Goal: Task Accomplishment & Management: Manage account settings

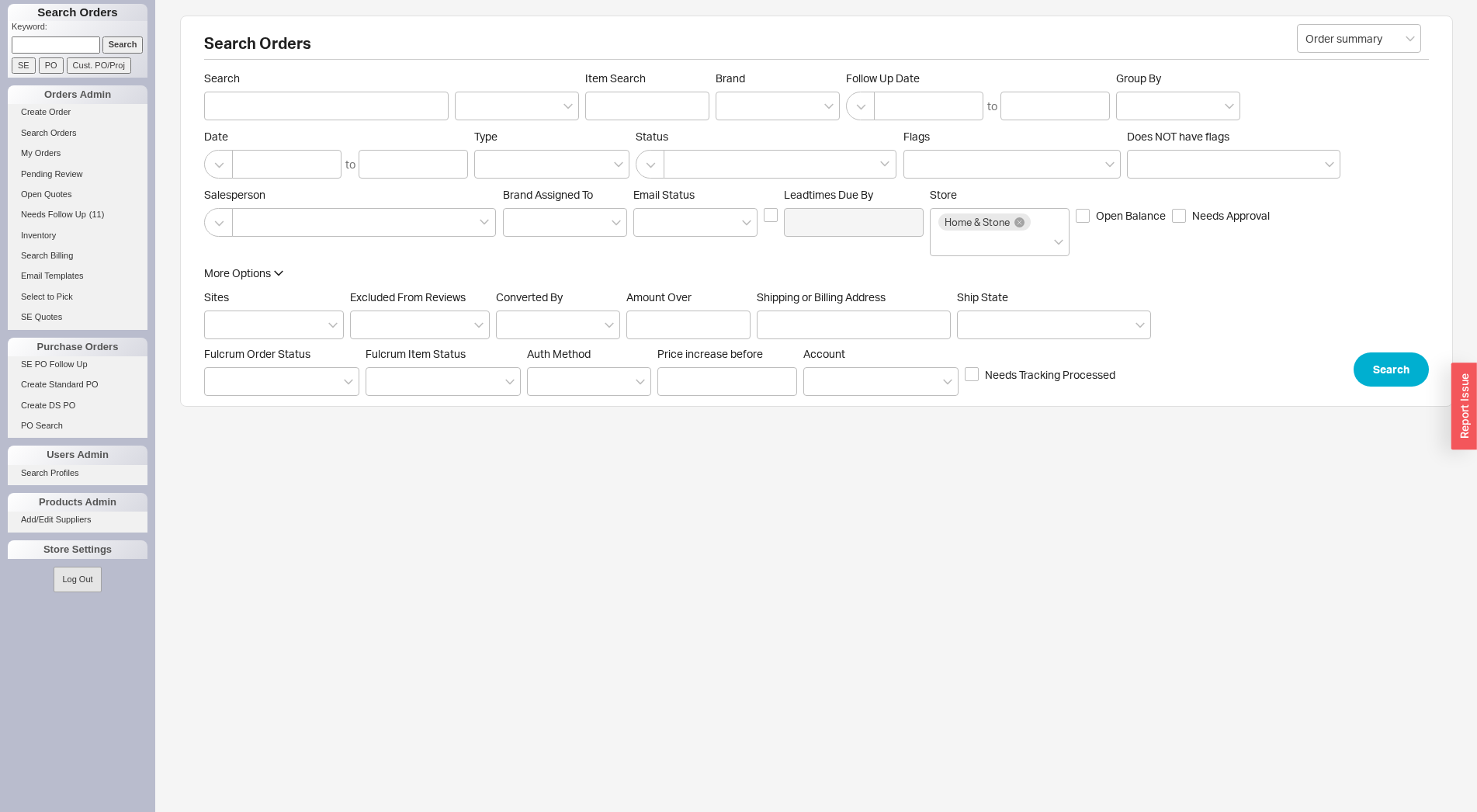
paste input "933331"
type input "933331"
click at [126, 44] on input "Search" at bounding box center [123, 45] width 41 height 17
type input "933331"
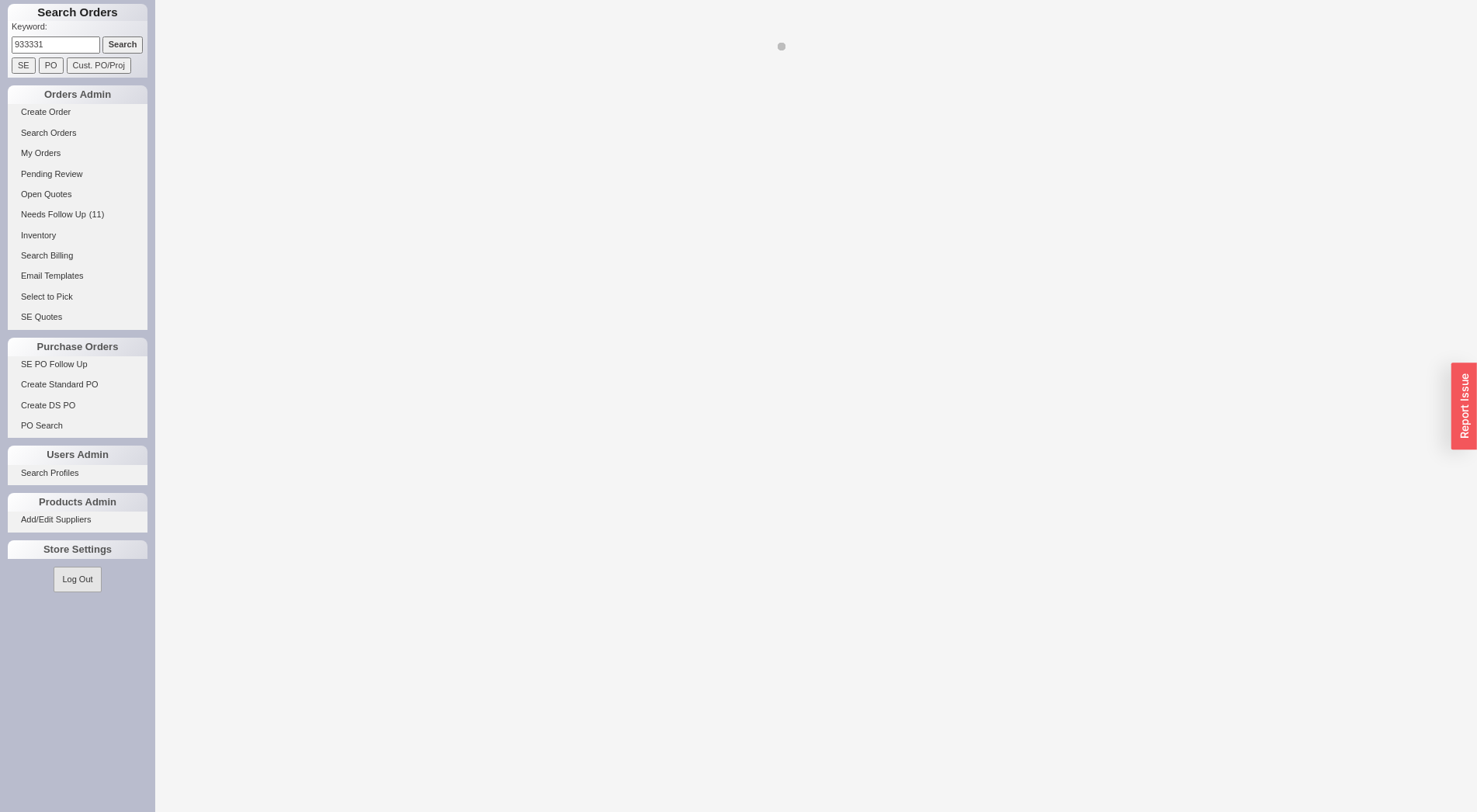
select select "LOW"
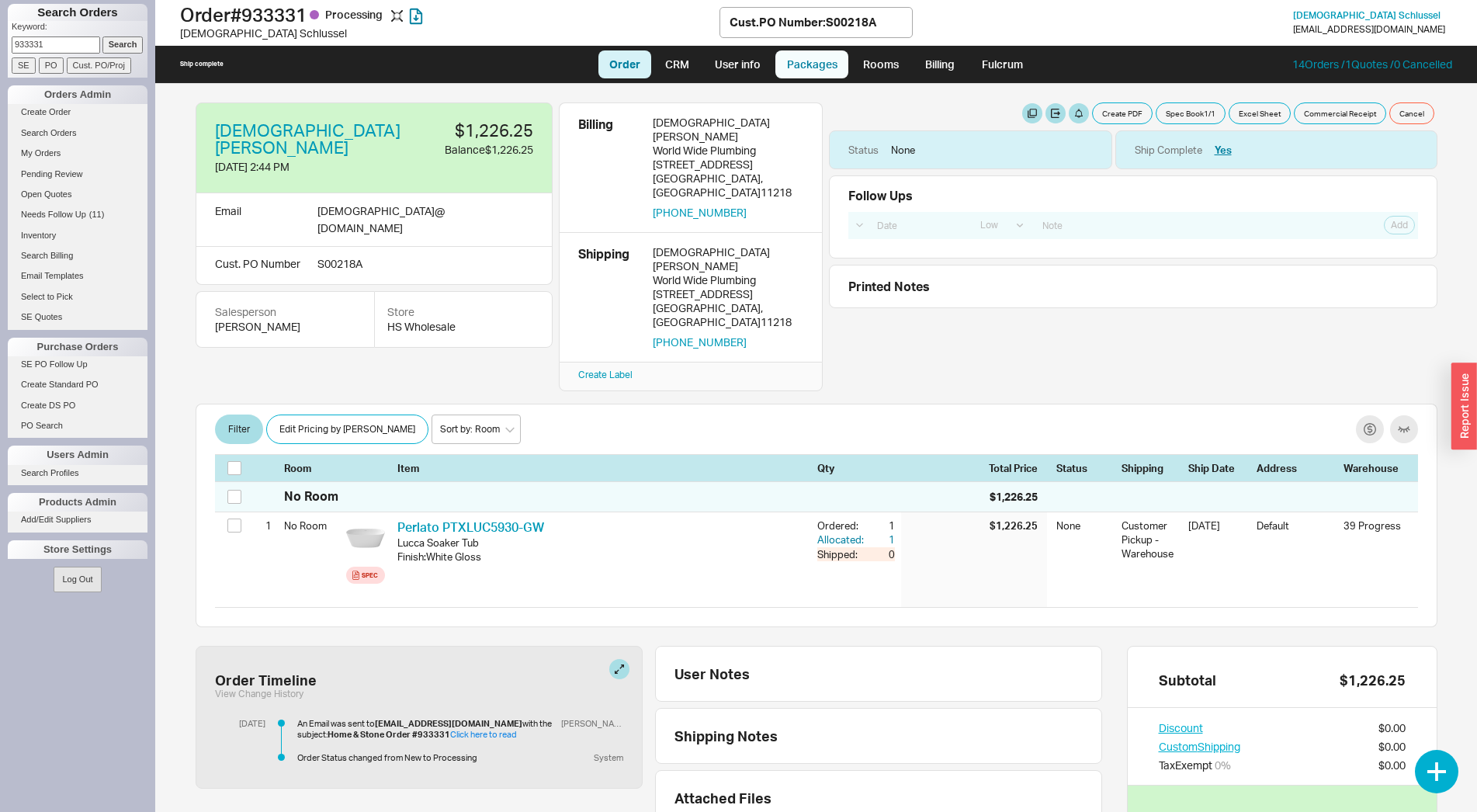
click at [817, 61] on link "Packages" at bounding box center [811, 64] width 73 height 28
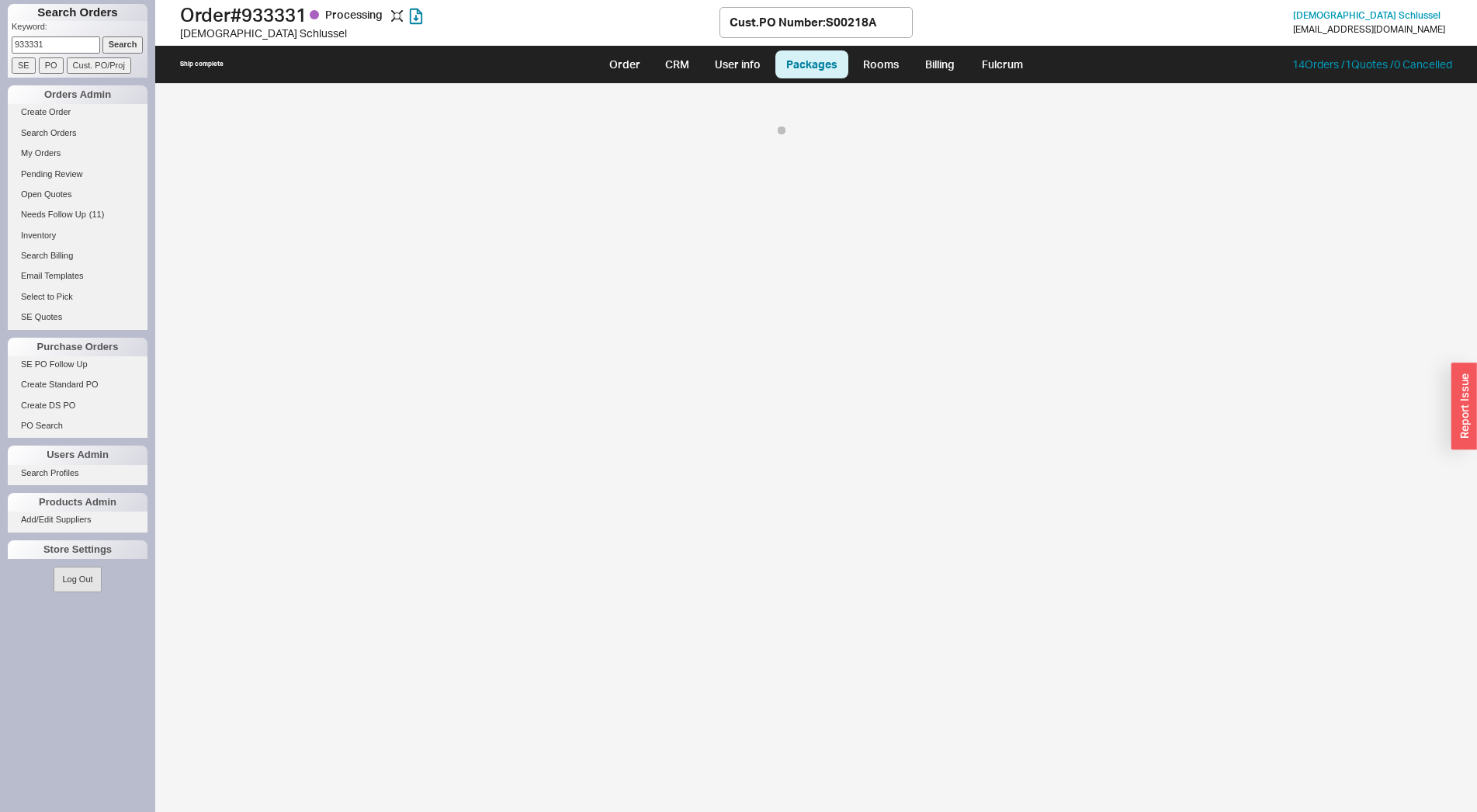
select select "12"
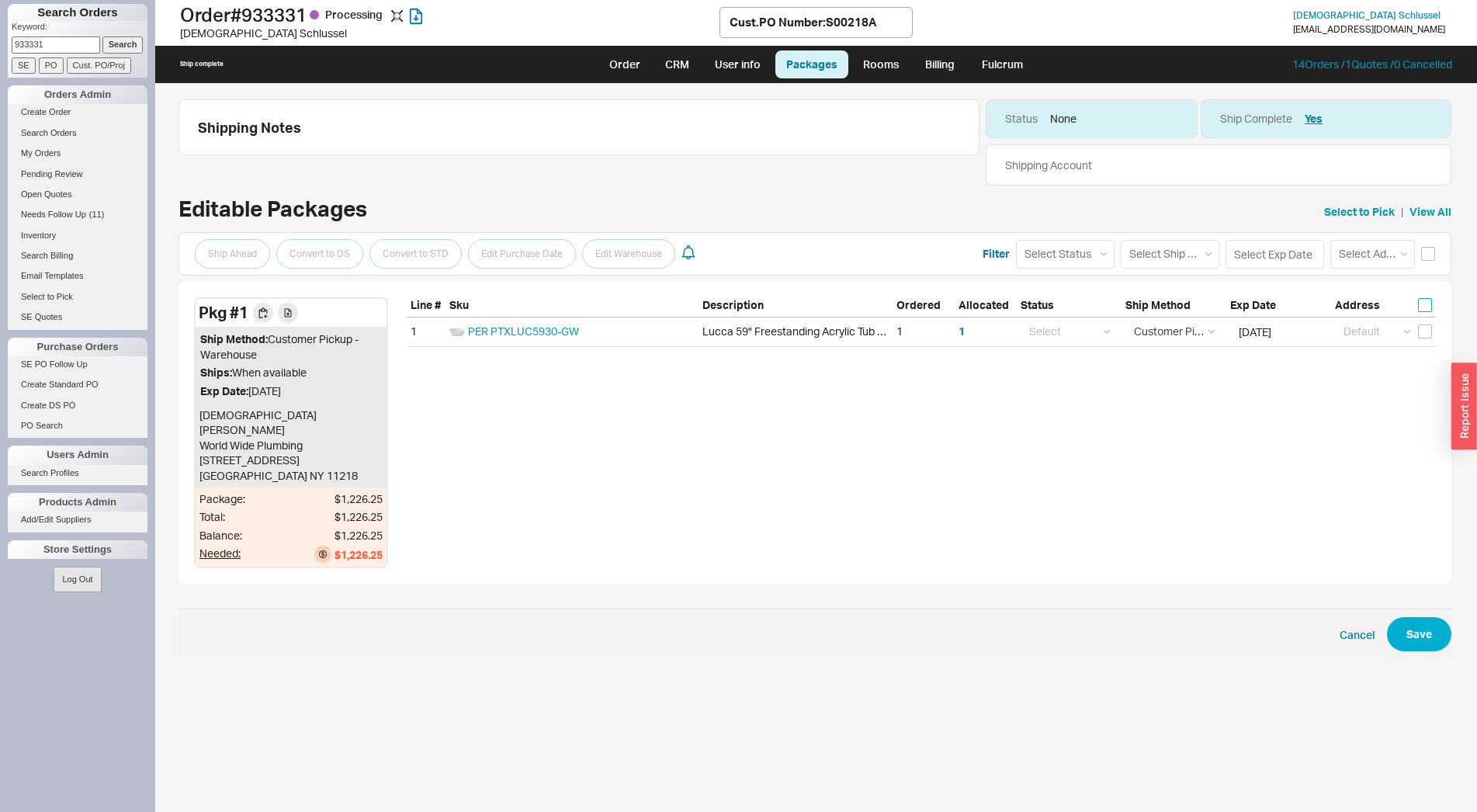
click at [1428, 303] on input "checkbox" at bounding box center [1425, 304] width 14 height 14
checkbox input "true"
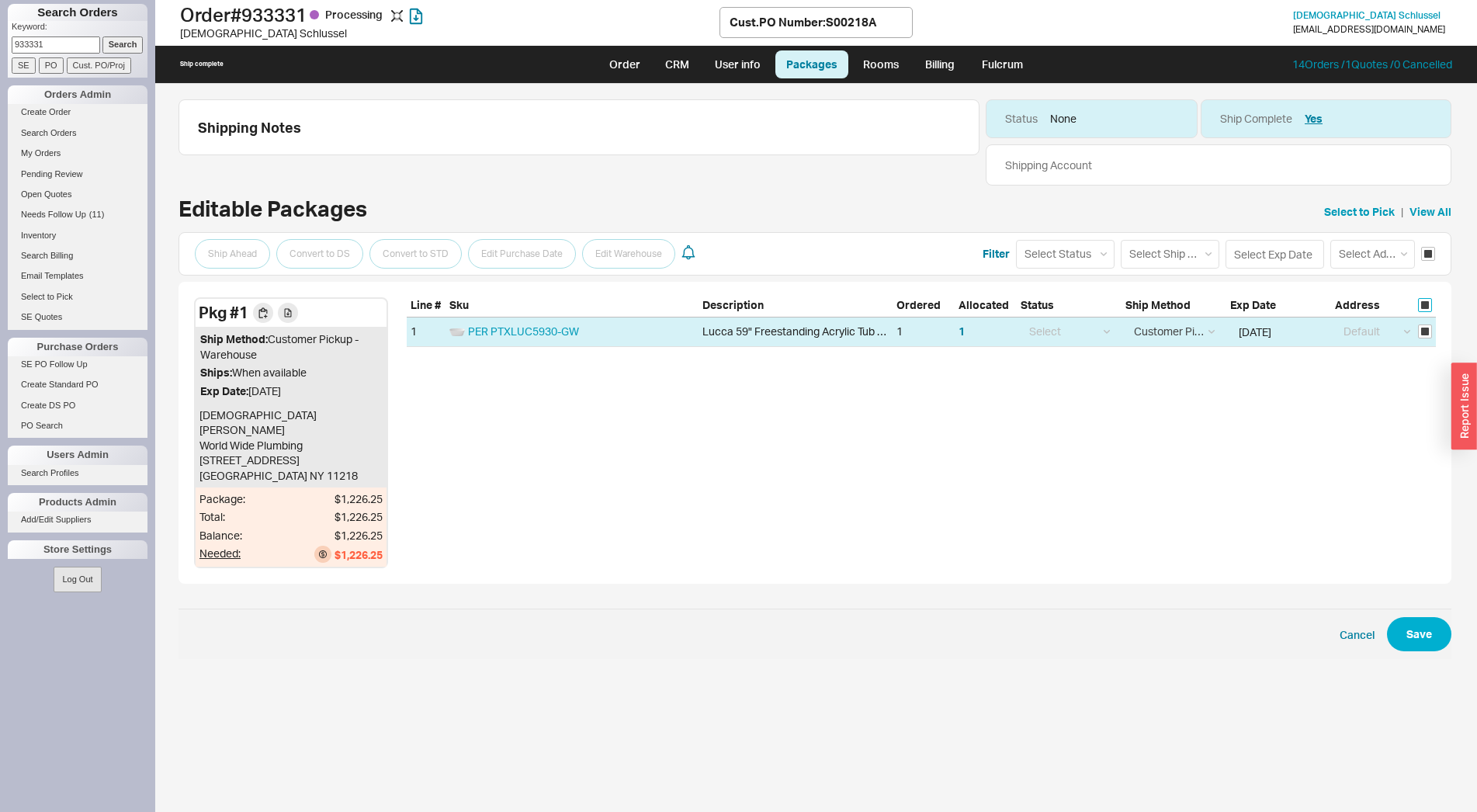
checkbox input "true"
drag, startPoint x: 1263, startPoint y: 263, endPoint x: 1273, endPoint y: 265, distance: 10.2
click at [1264, 263] on input at bounding box center [1274, 254] width 98 height 28
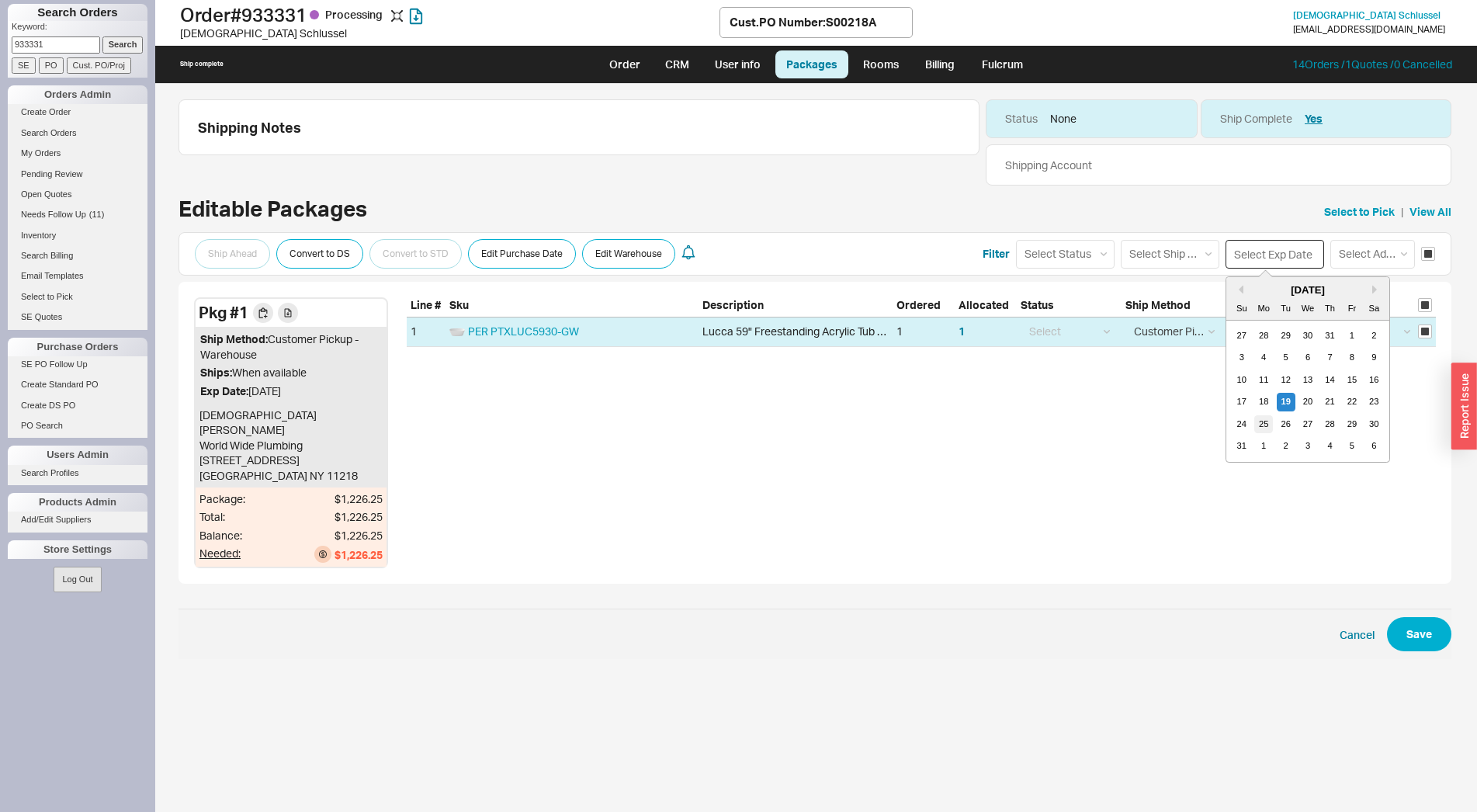
click at [1268, 423] on div "25" at bounding box center [1263, 423] width 18 height 18
type input "08/25/2025"
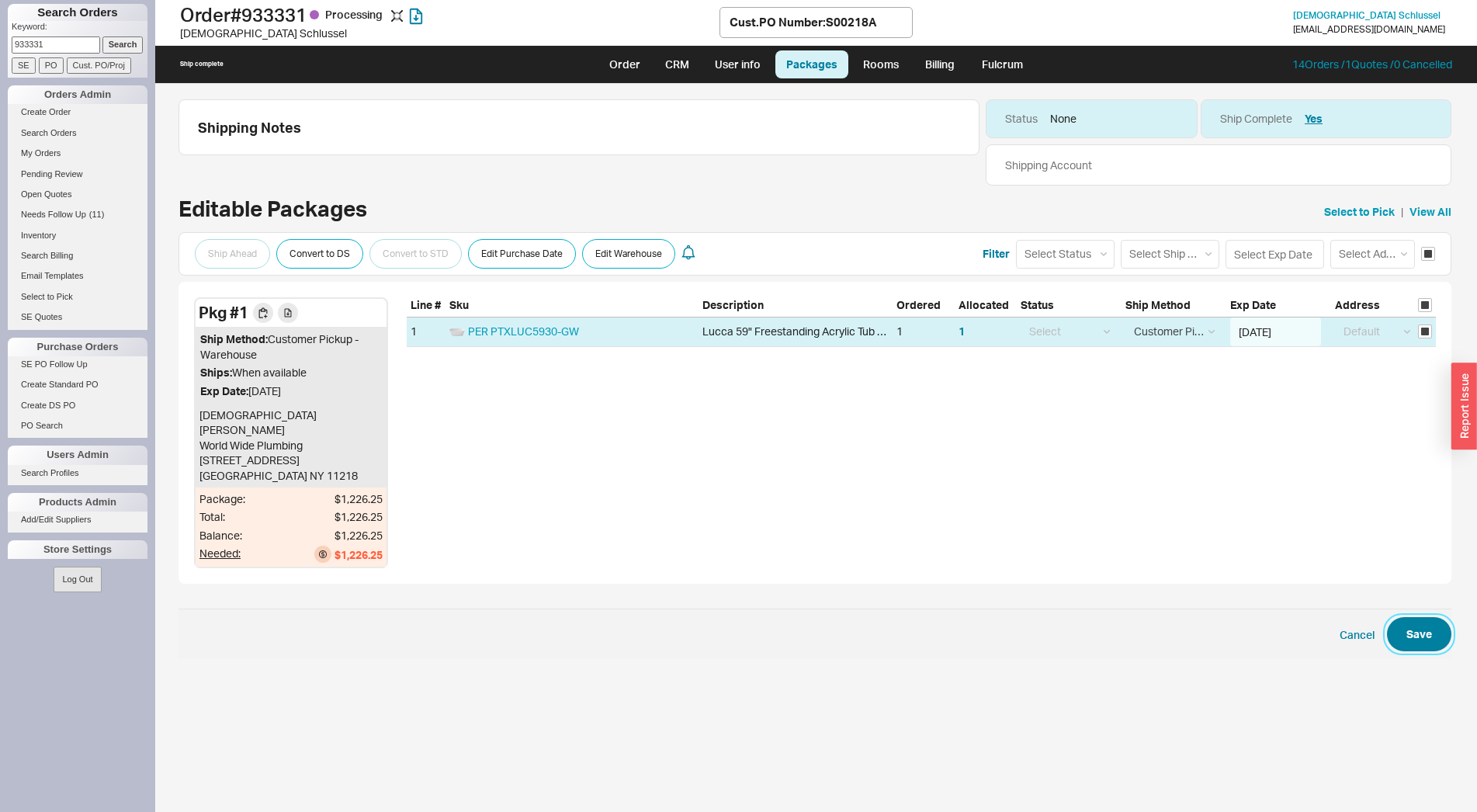
click at [1429, 619] on button "Save" at bounding box center [1419, 634] width 64 height 34
checkbox input "false"
select select "12"
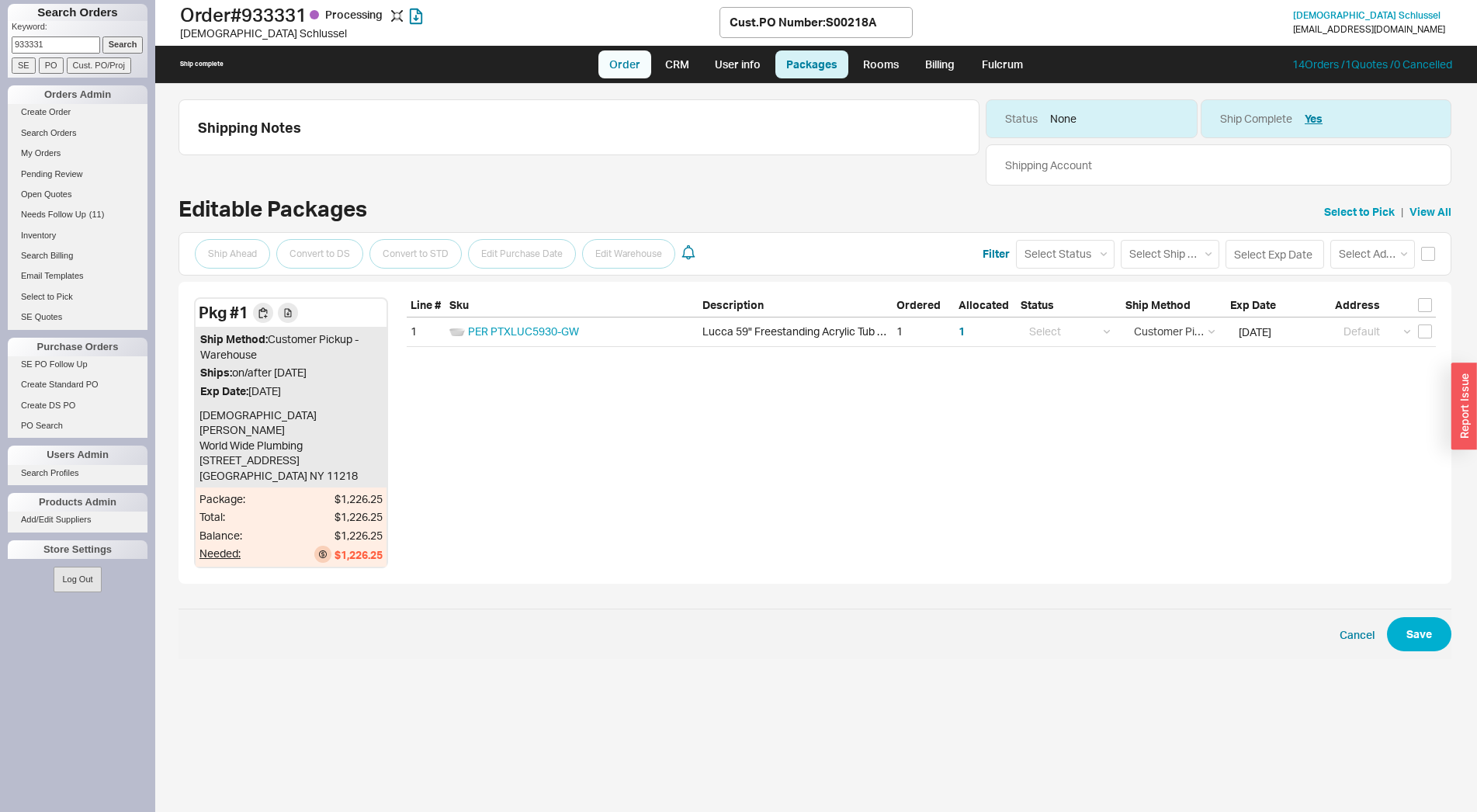
click at [625, 58] on link "Order" at bounding box center [624, 64] width 52 height 28
select select "LOW"
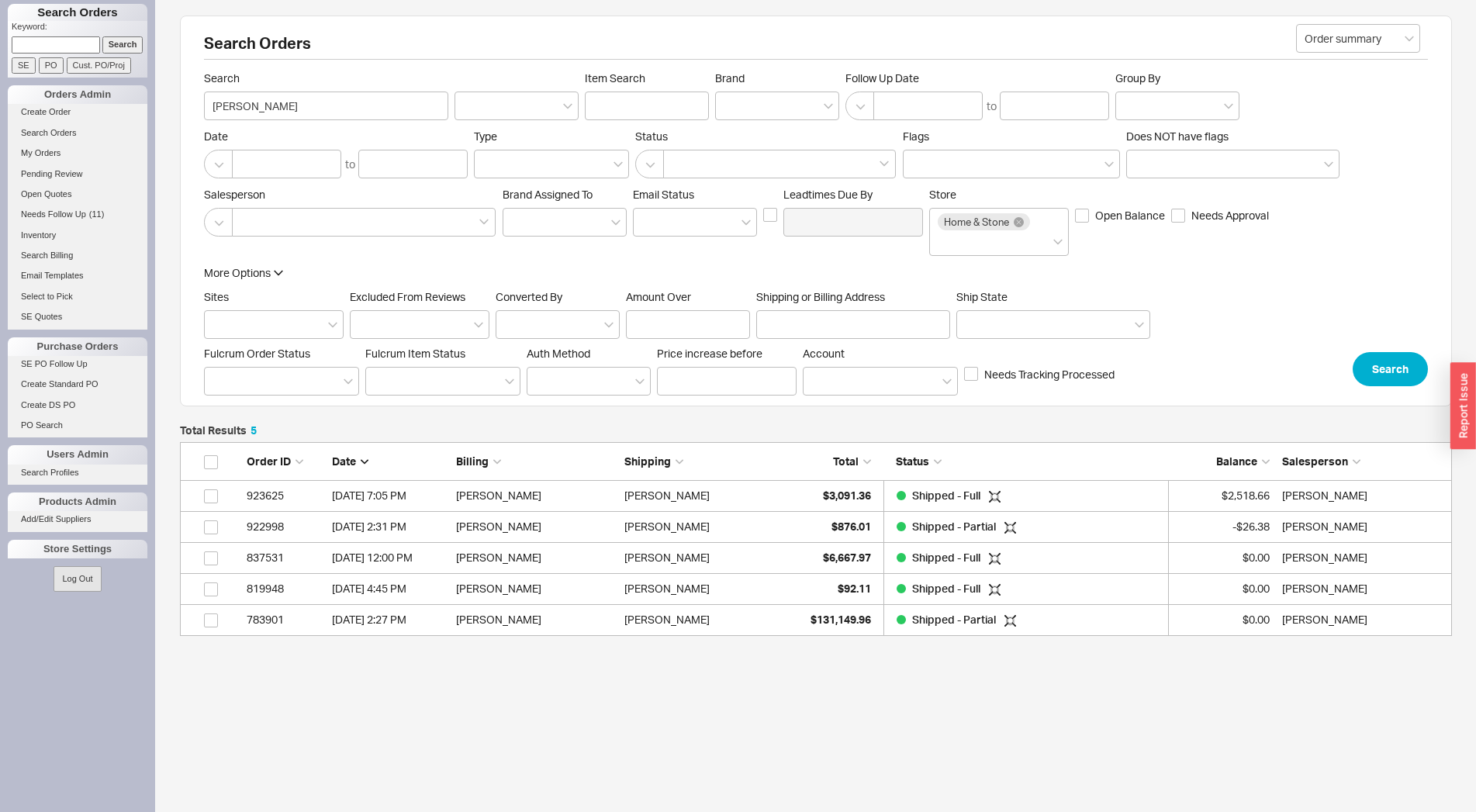
scroll to position [181, 1258]
click at [63, 297] on link "Select to Pick" at bounding box center [77, 296] width 140 height 17
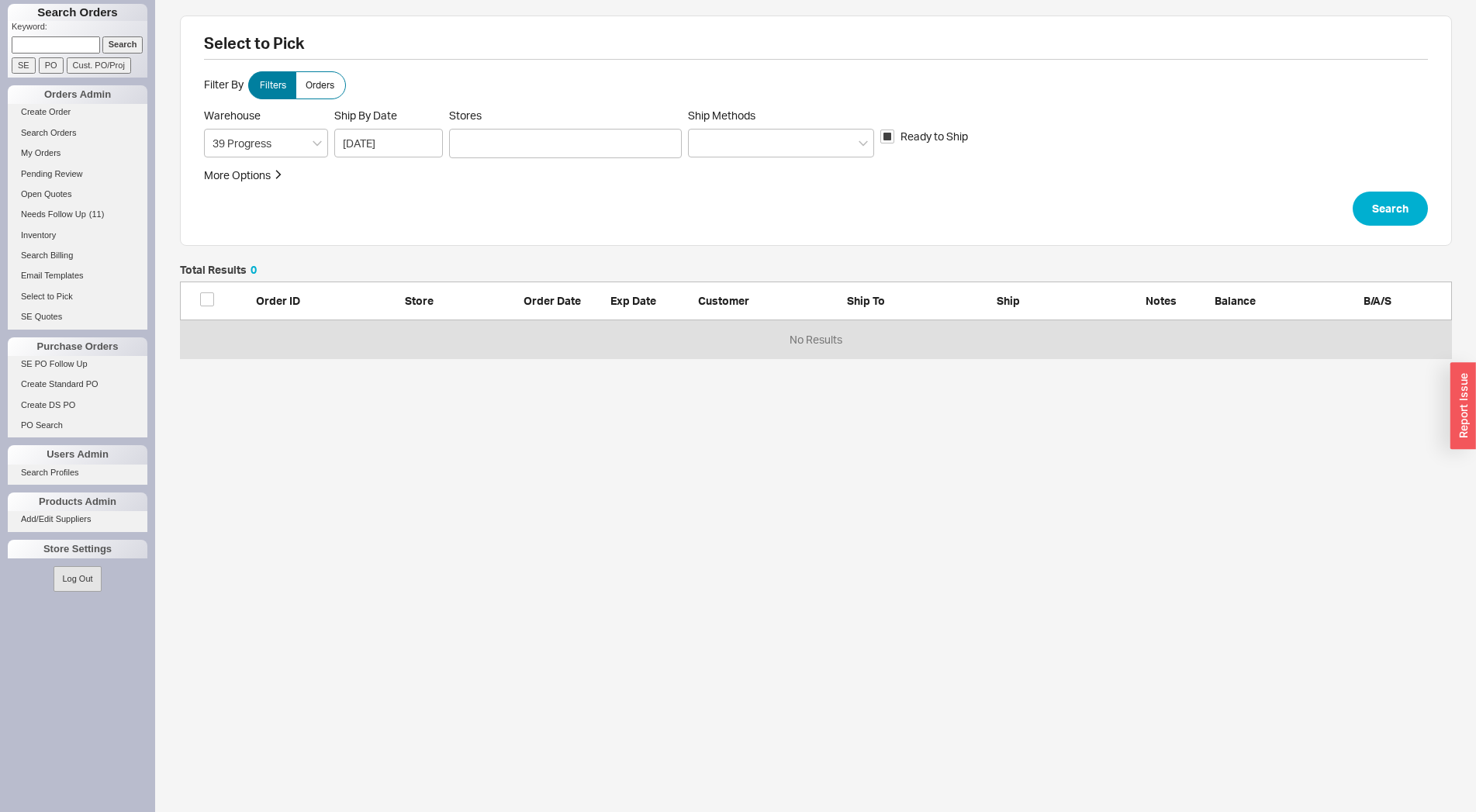
scroll to position [81, 1258]
click at [547, 152] on form "Filter By Filters Orders Warehouse 39 Progress Ship By Date 08/19/2025 Stores S…" at bounding box center [815, 149] width 1224 height 154
click at [542, 146] on div at bounding box center [565, 143] width 232 height 29
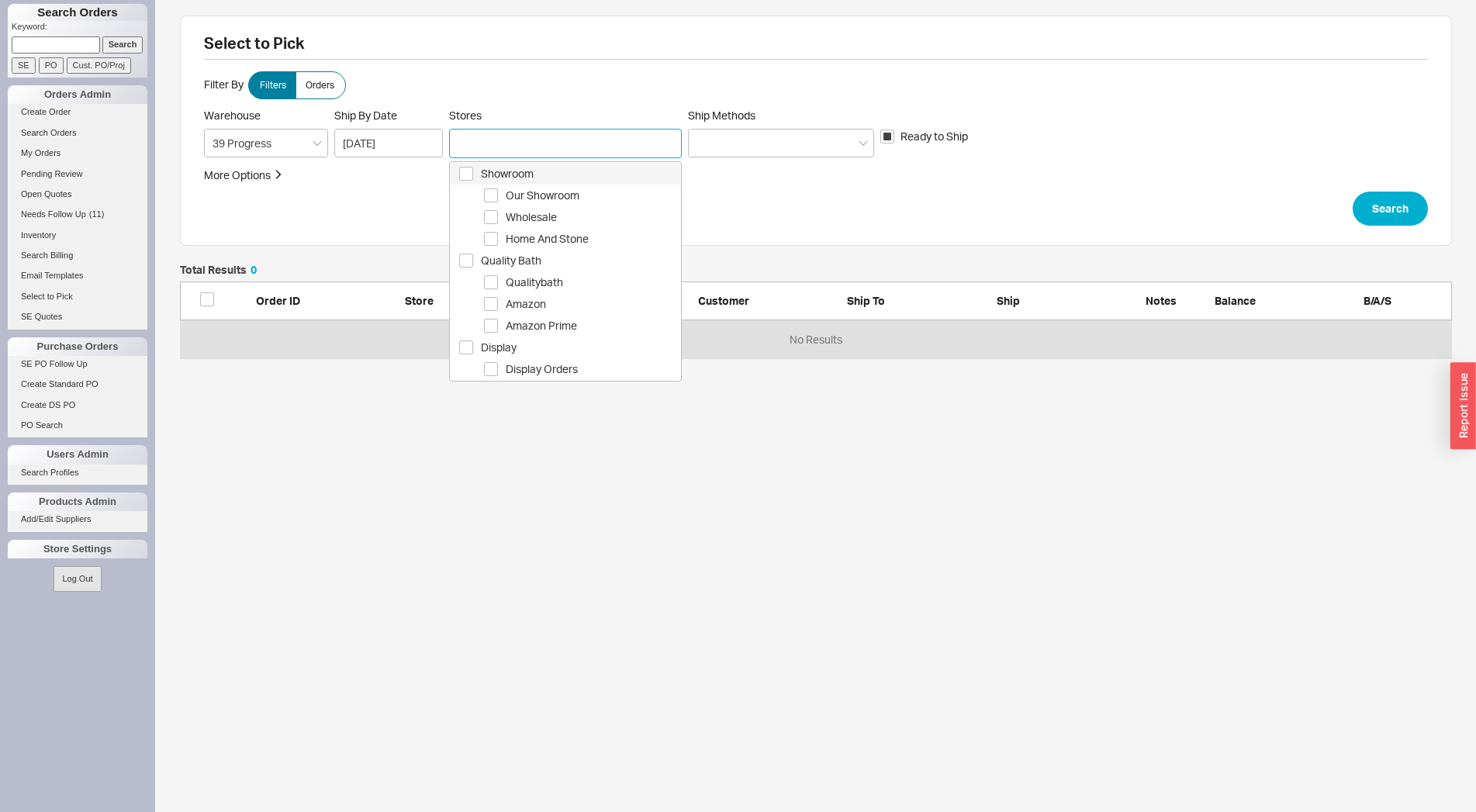
click at [533, 179] on span "Showroom" at bounding box center [580, 173] width 199 height 18
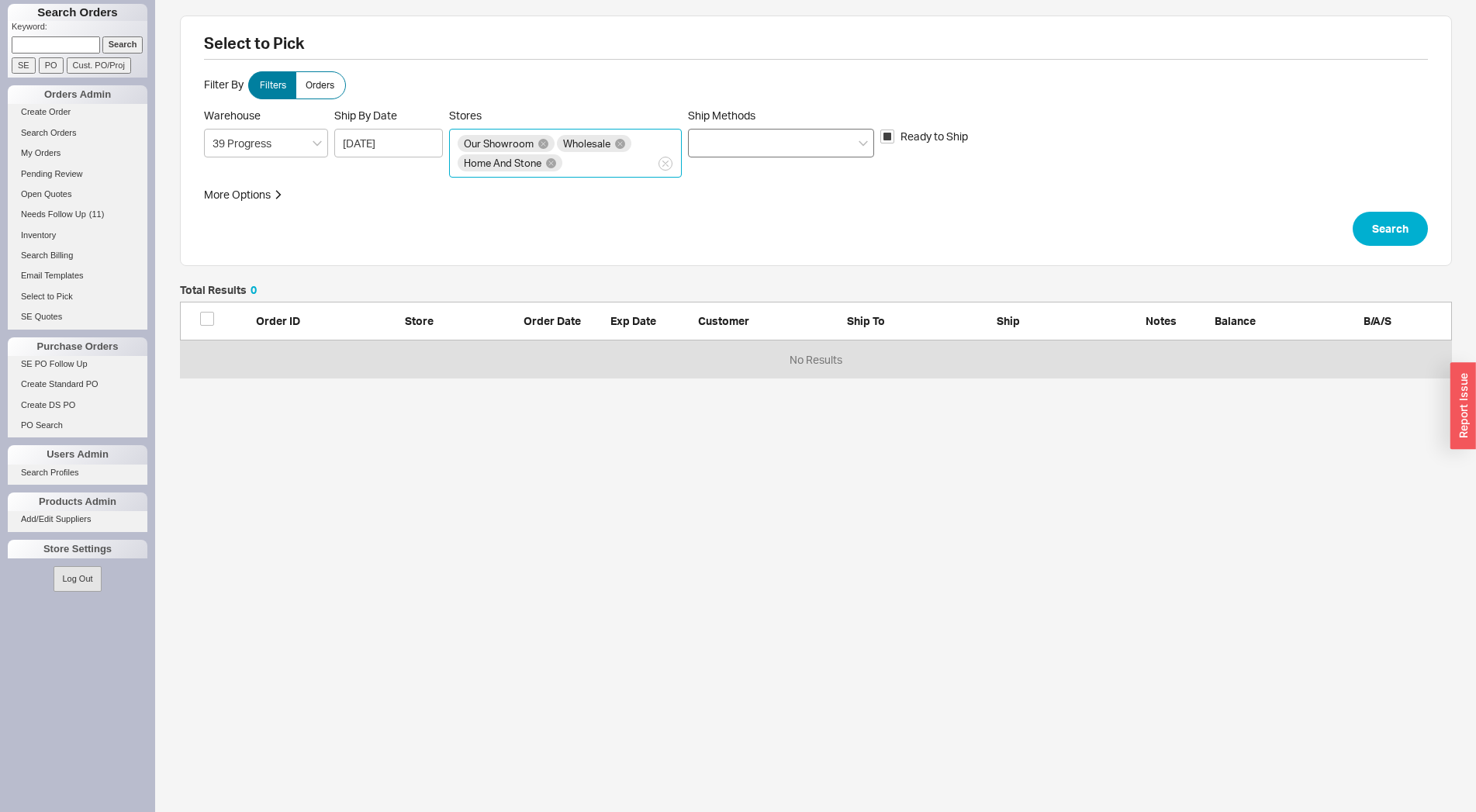
click at [750, 143] on div at bounding box center [780, 142] width 186 height 28
click at [708, 143] on input "Ship Methods" at bounding box center [702, 142] width 11 height 17
click at [747, 177] on div "Ground" at bounding box center [780, 175] width 184 height 28
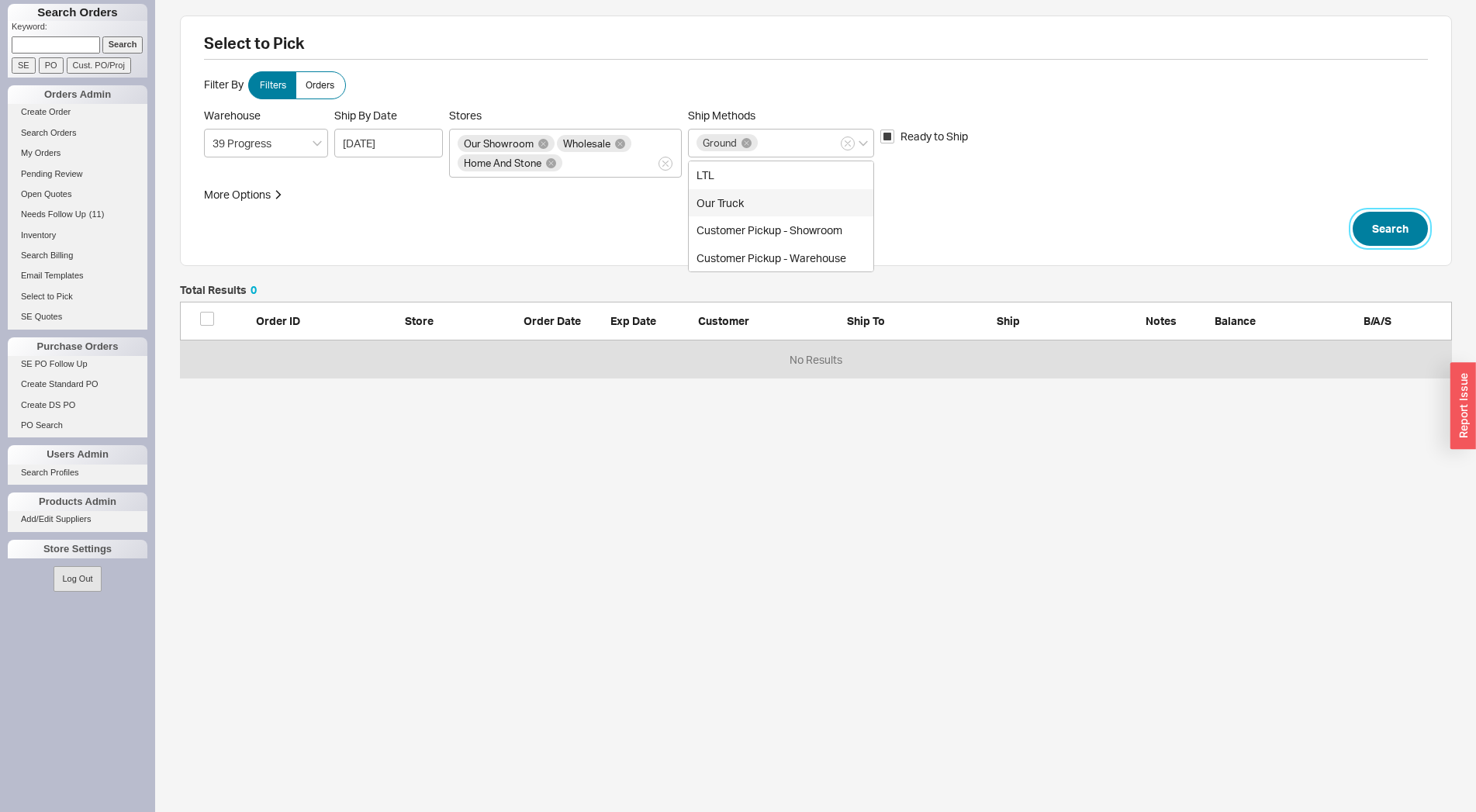
click at [1409, 216] on button "Search" at bounding box center [1391, 228] width 75 height 34
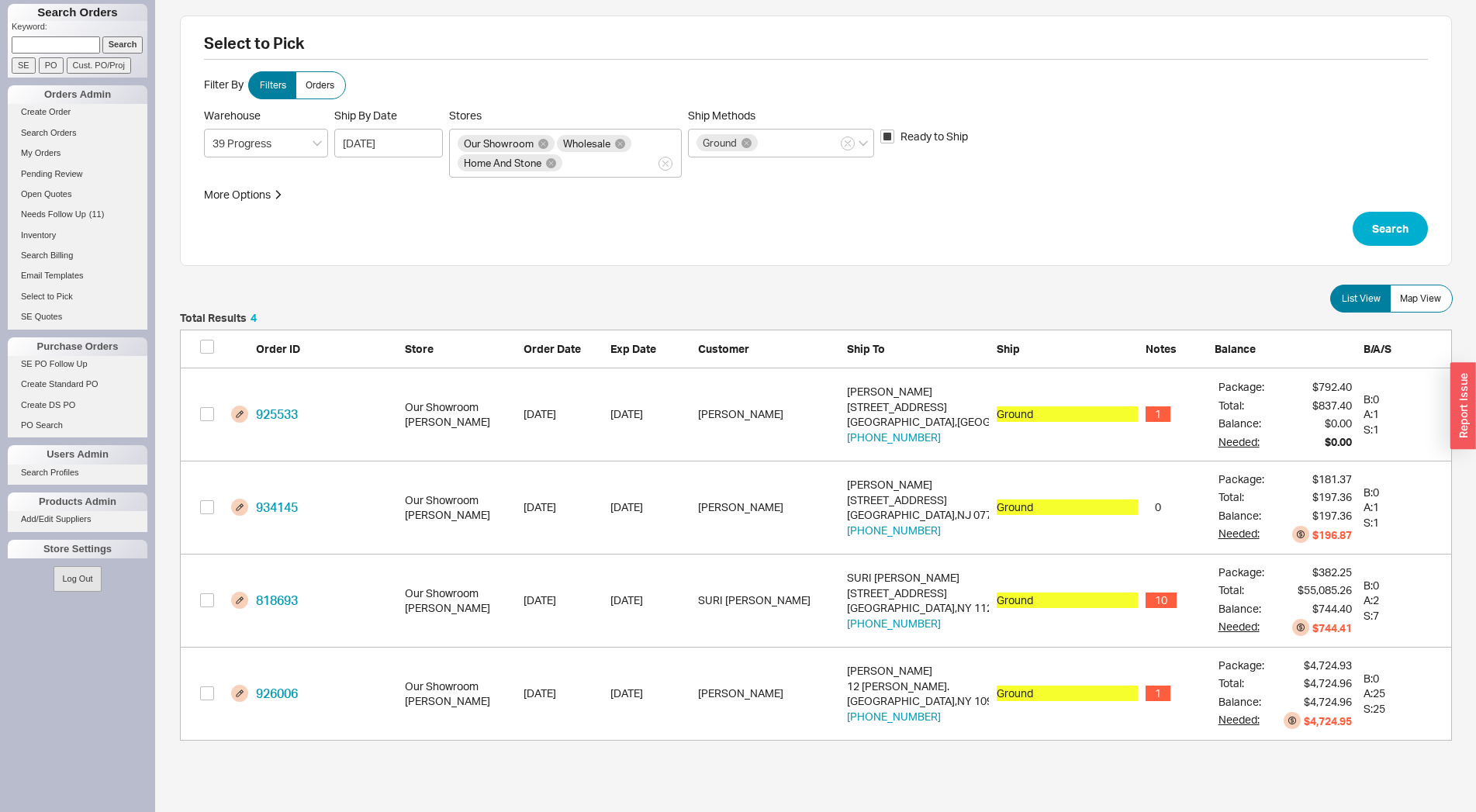
scroll to position [415, 1258]
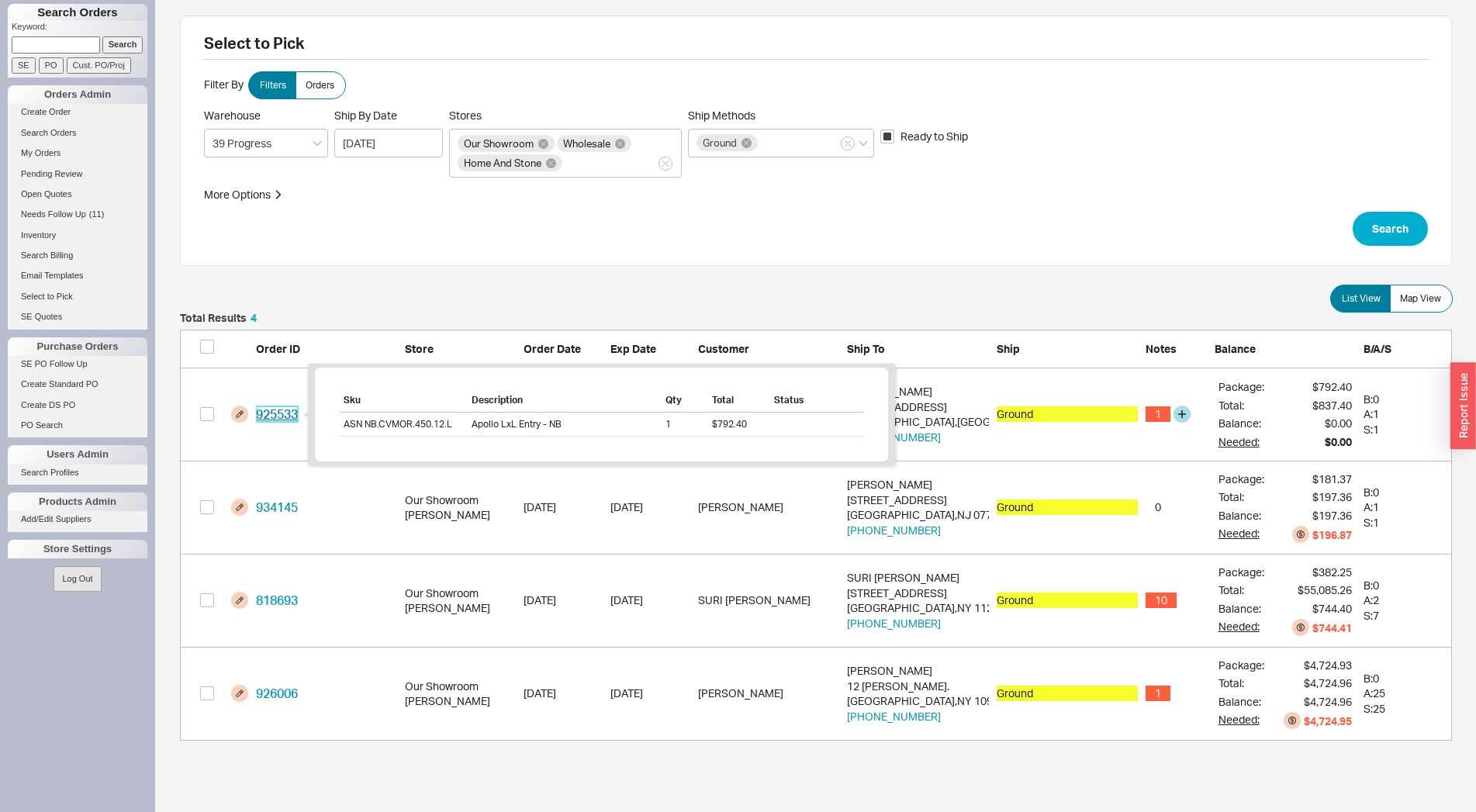
click at [291, 408] on link "925533" at bounding box center [277, 414] width 42 height 16
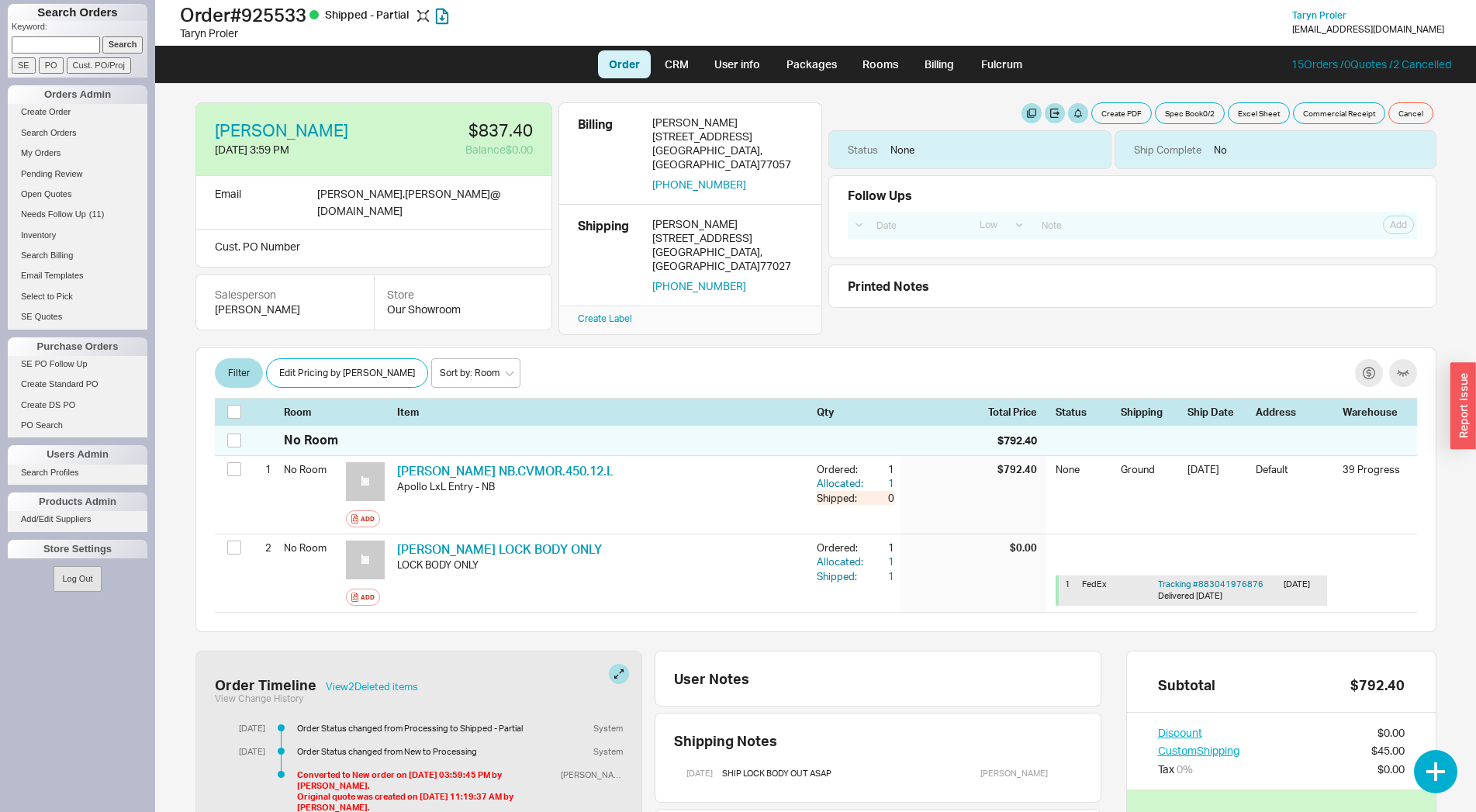
select select "LOW"
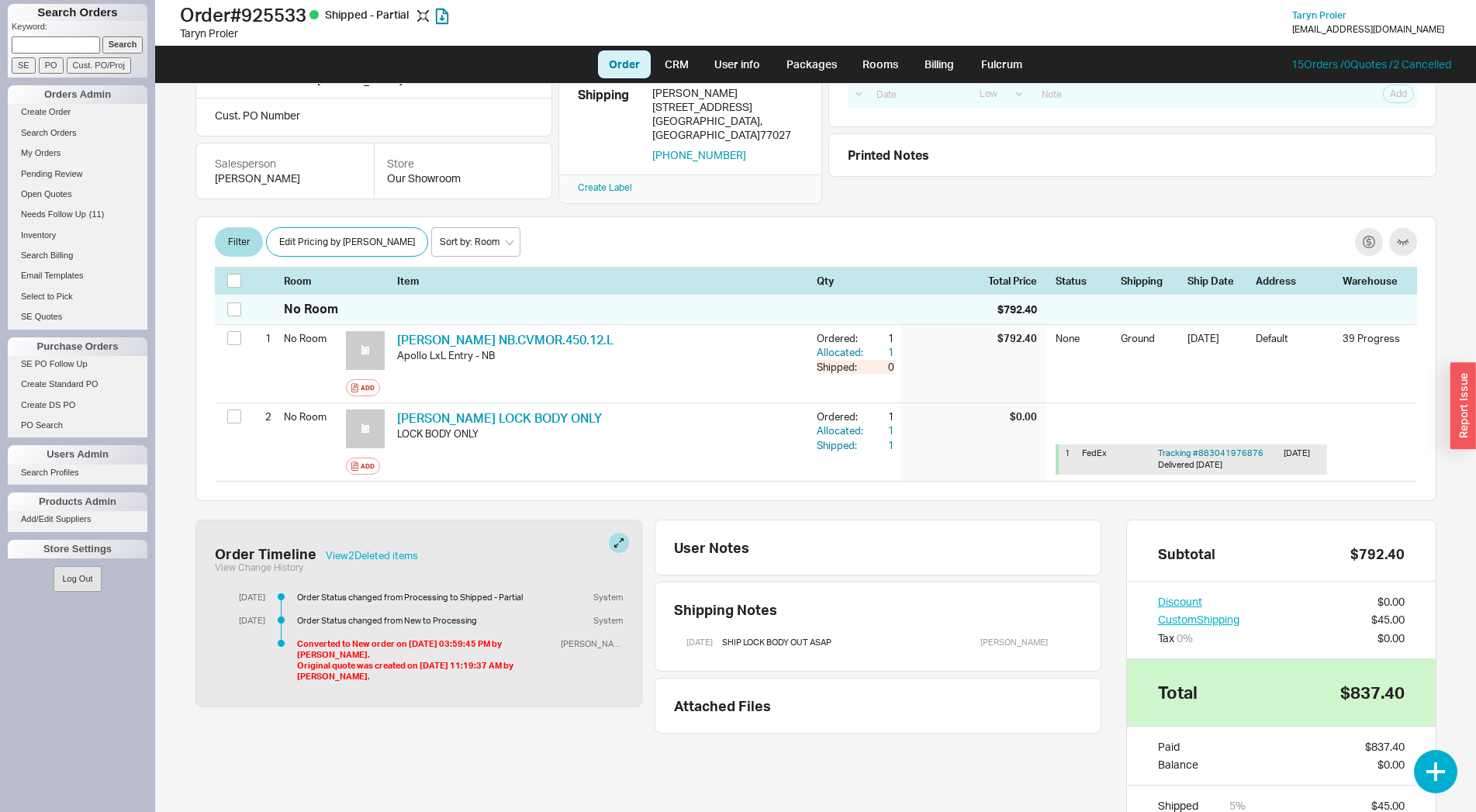
scroll to position [50, 0]
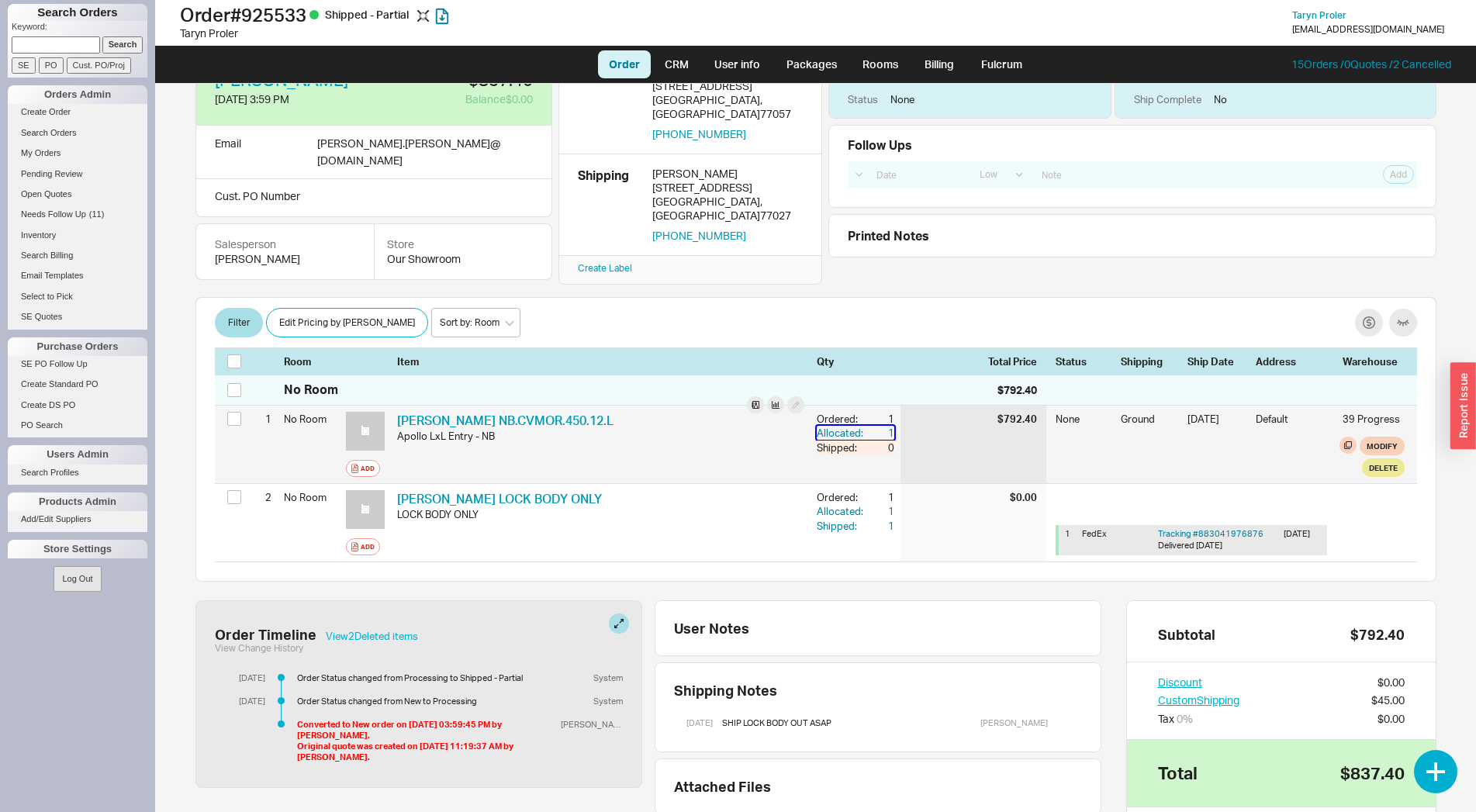
click at [874, 426] on div "1" at bounding box center [880, 432] width 28 height 14
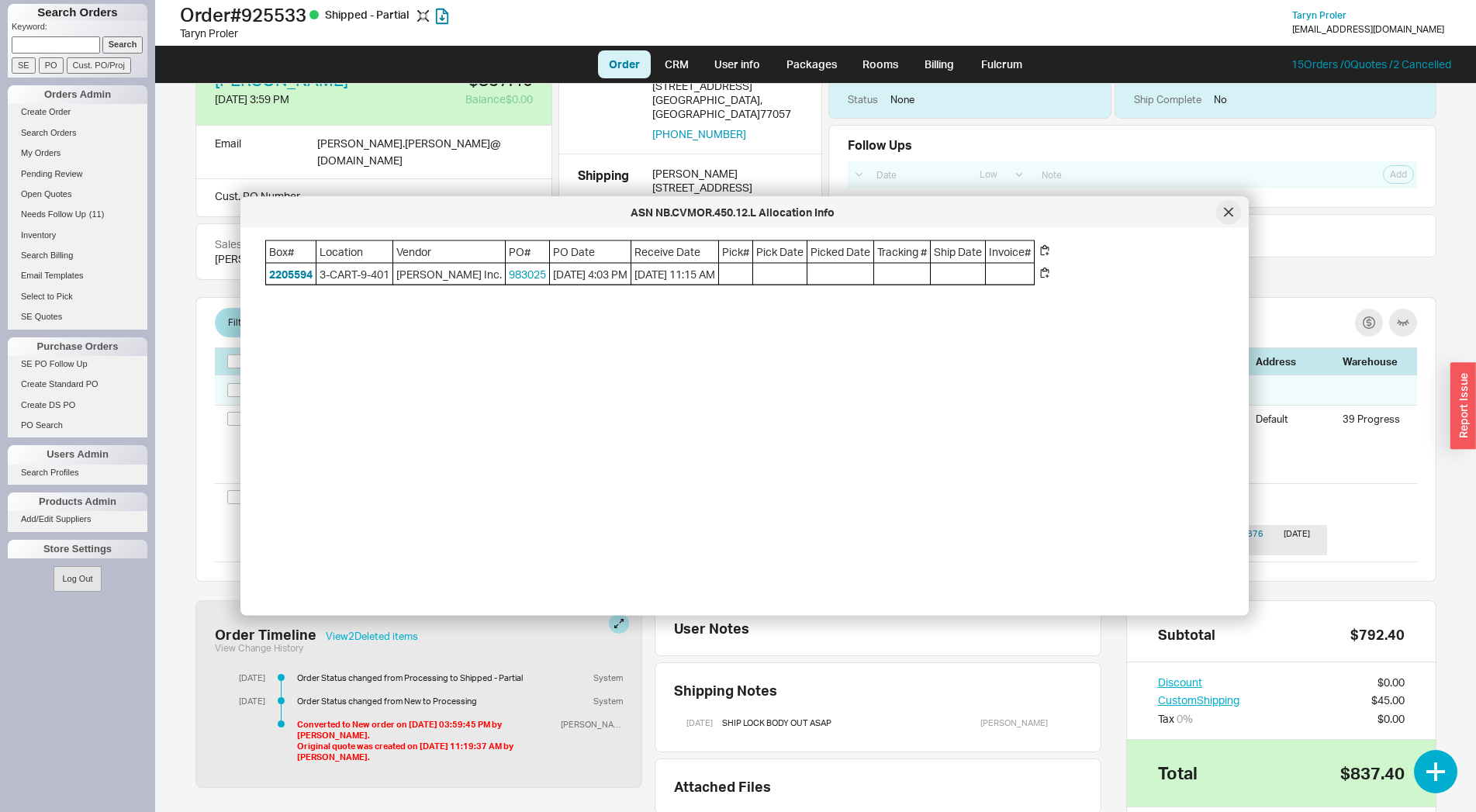
click at [1224, 216] on icon at bounding box center [1228, 212] width 9 height 9
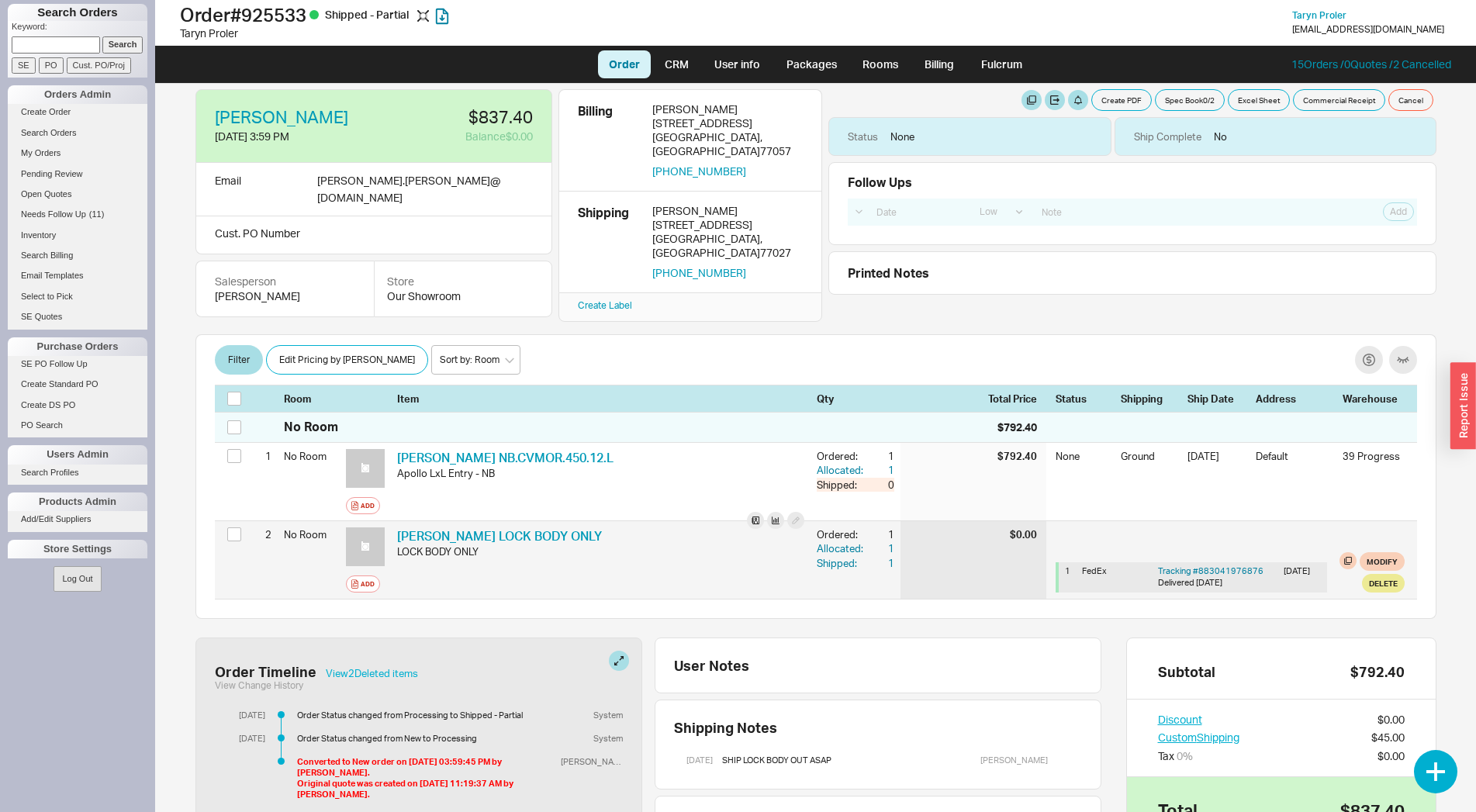
scroll to position [0, 0]
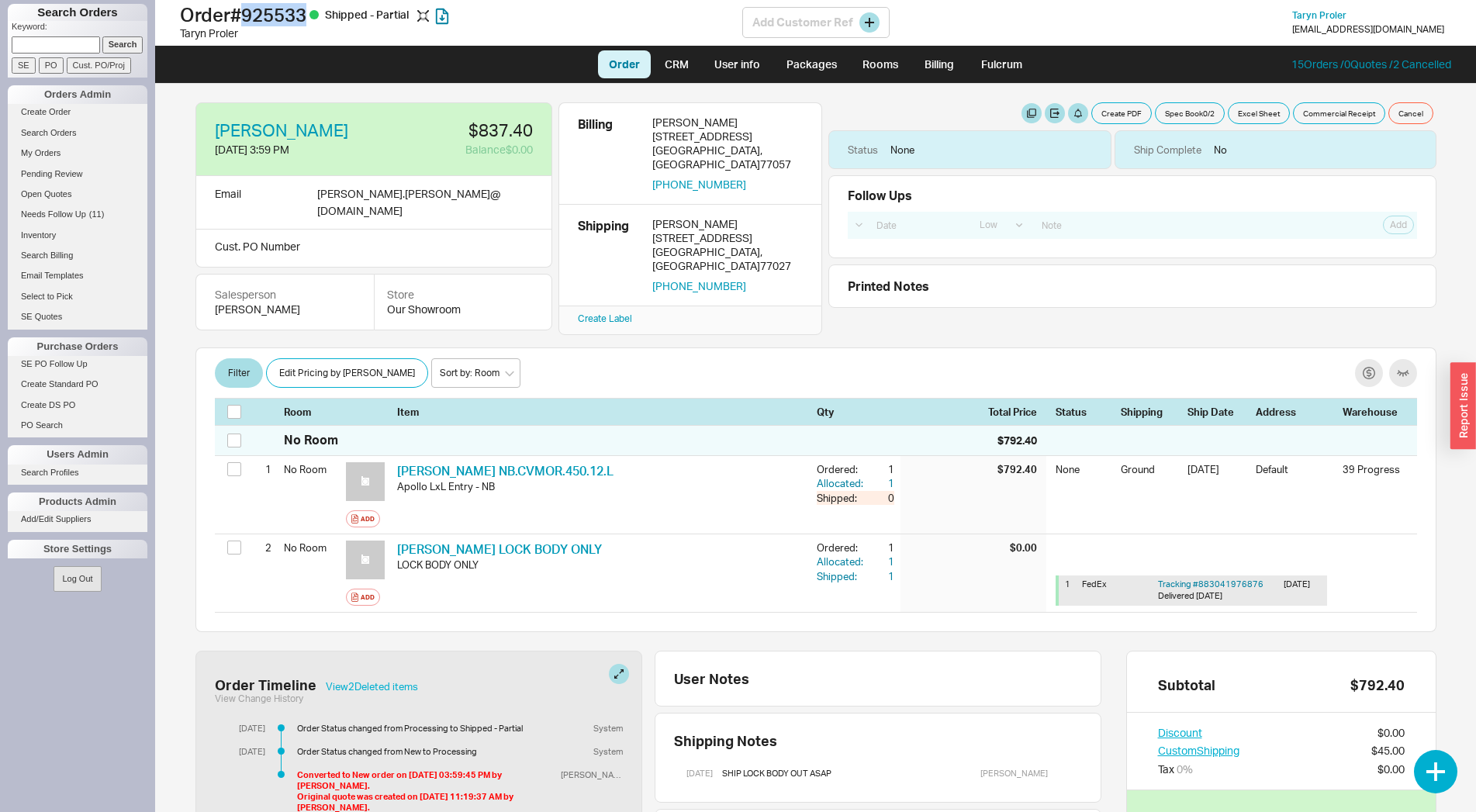
drag, startPoint x: 252, startPoint y: 14, endPoint x: 311, endPoint y: 23, distance: 59.7
click at [311, 23] on h1 "Order # 925533 Shipped - Partial" at bounding box center [461, 15] width 563 height 22
copy h1 "925533"
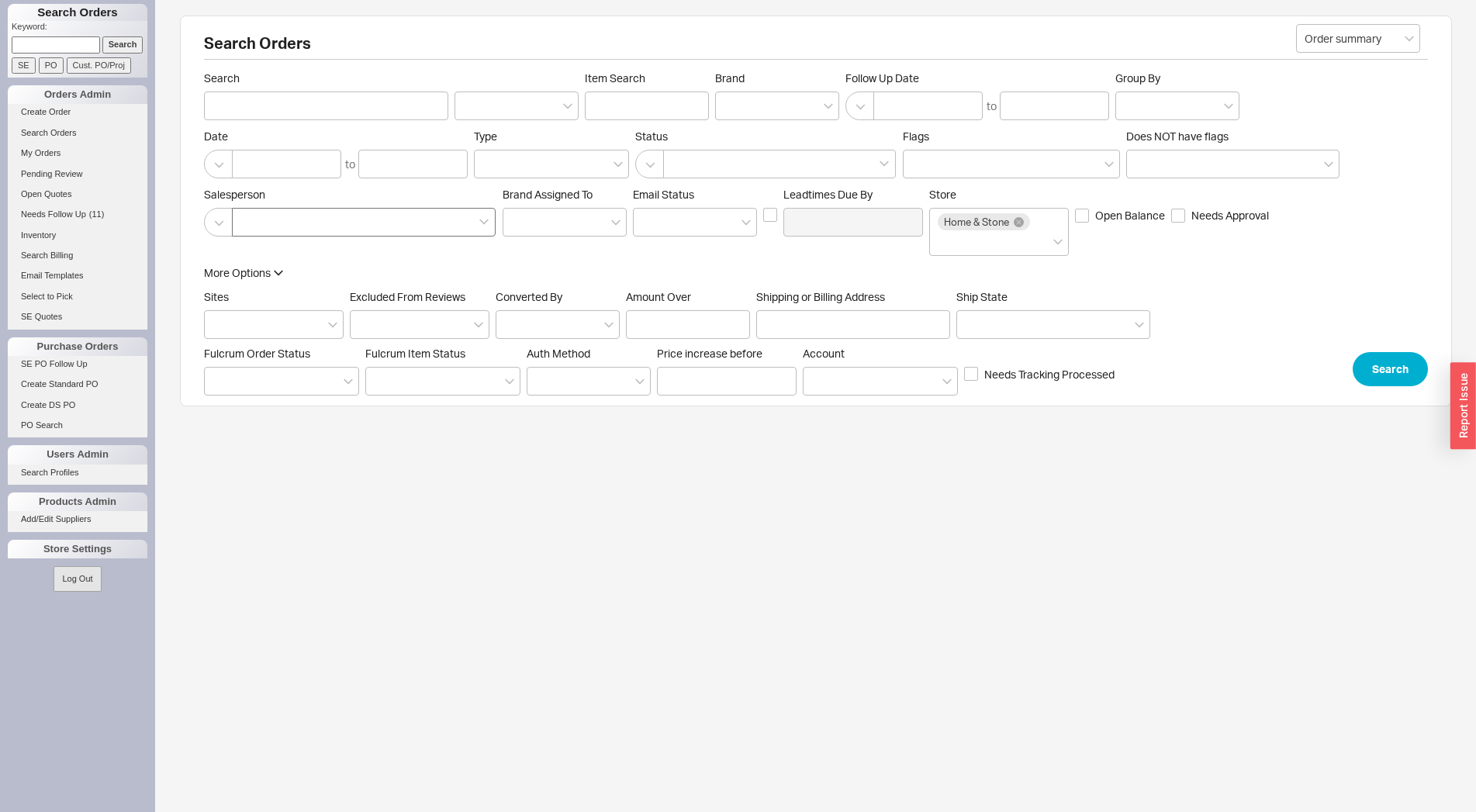
click at [303, 217] on div at bounding box center [363, 221] width 263 height 28
click at [252, 217] on input at bounding box center [246, 221] width 11 height 17
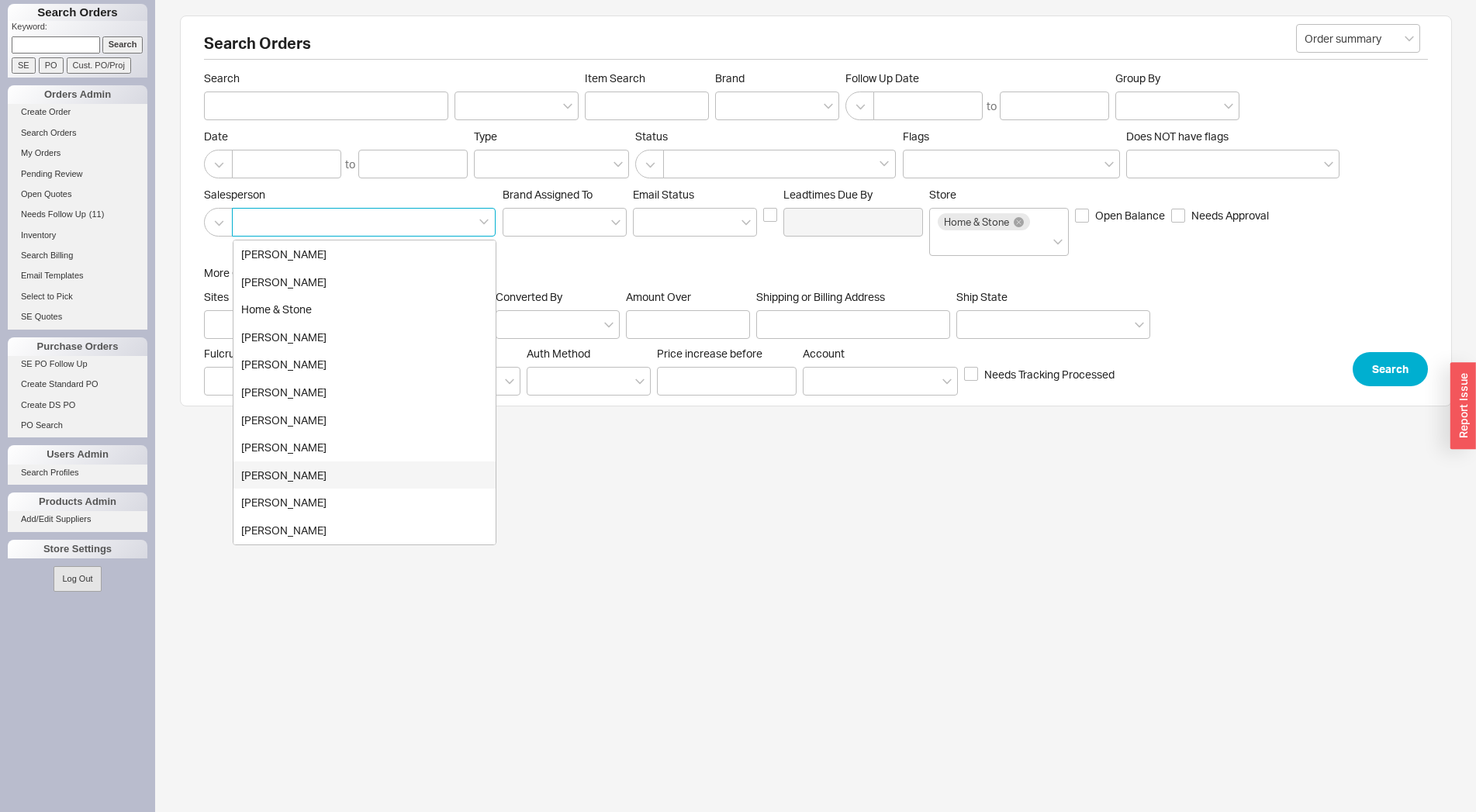
click at [307, 483] on div "[PERSON_NAME]" at bounding box center [364, 475] width 263 height 28
click at [1372, 364] on button "Search" at bounding box center [1391, 369] width 75 height 34
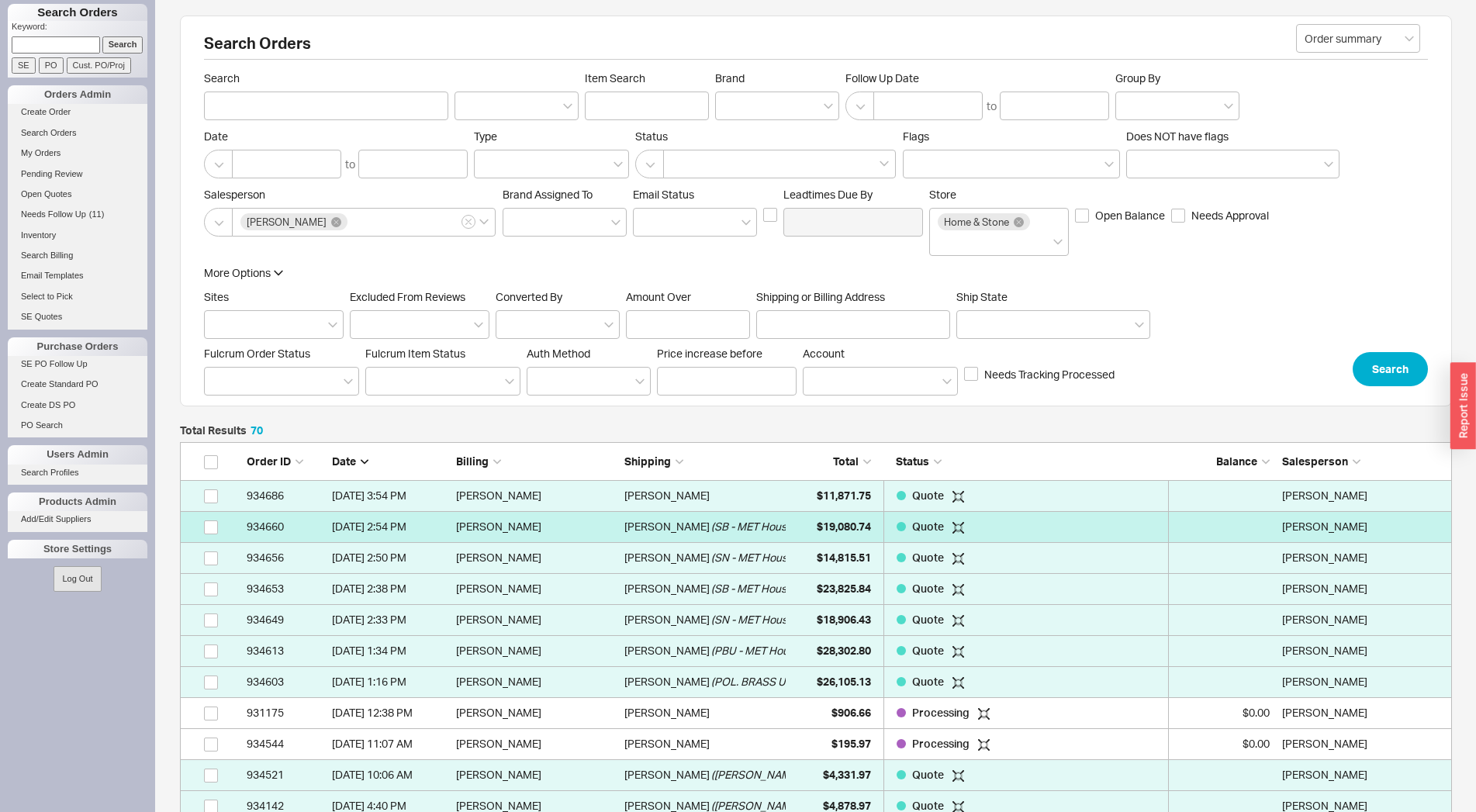
scroll to position [2197, 1258]
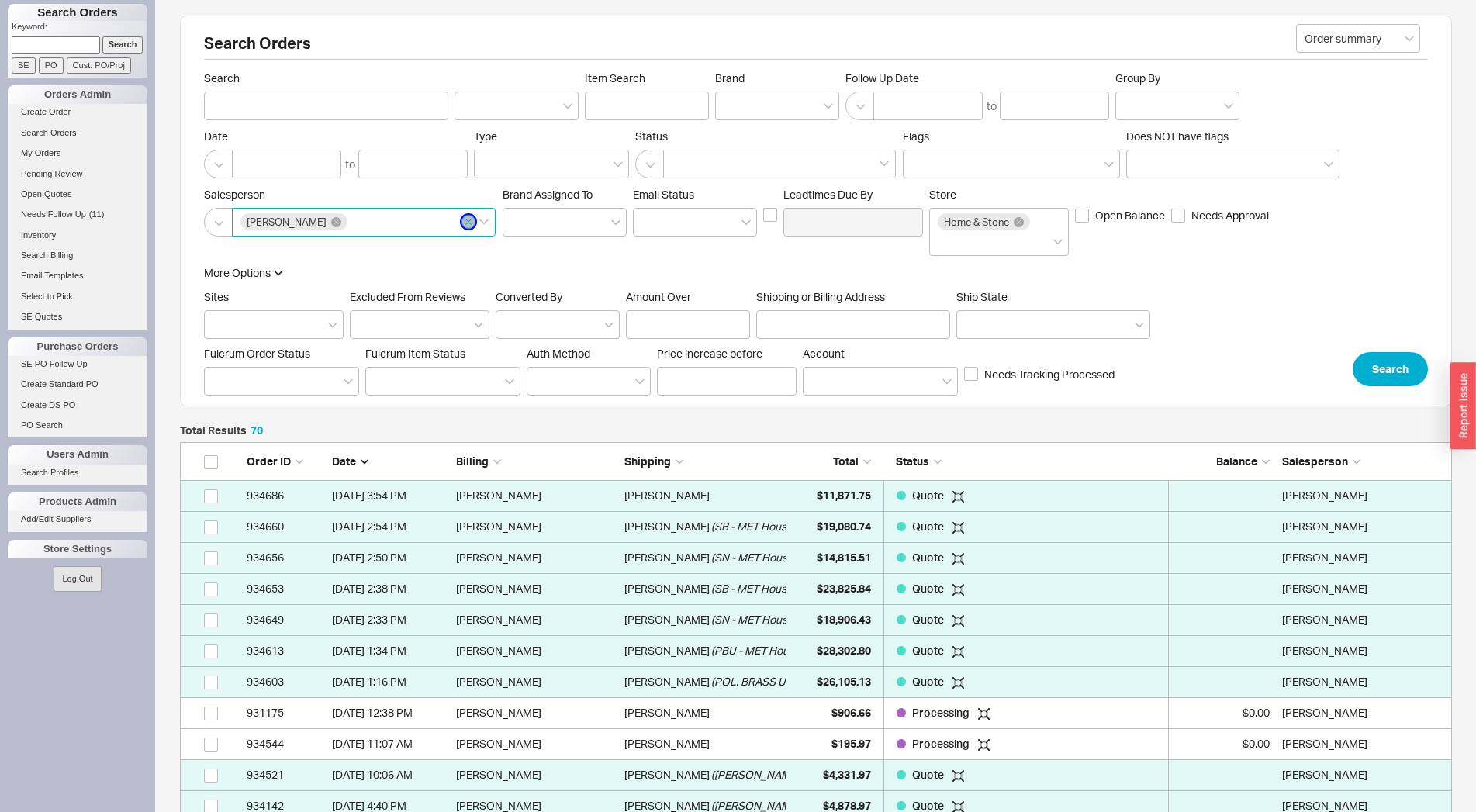
click at [467, 223] on icon "button" at bounding box center [468, 222] width 6 height 6
click at [418, 223] on div at bounding box center [363, 221] width 263 height 28
click at [252, 223] on input at bounding box center [246, 221] width 11 height 17
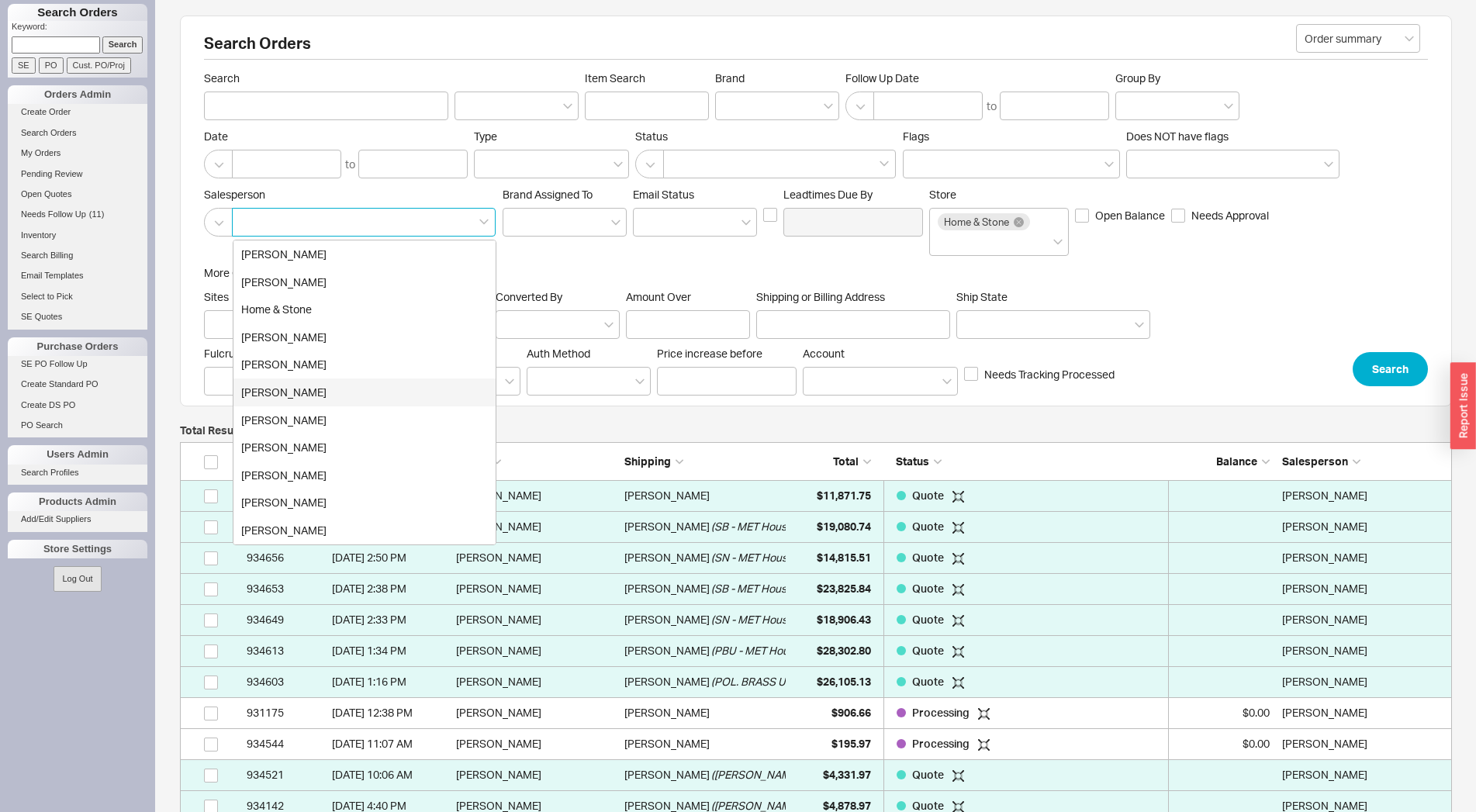
click at [322, 385] on div "Rachelli Staniesky" at bounding box center [364, 392] width 263 height 28
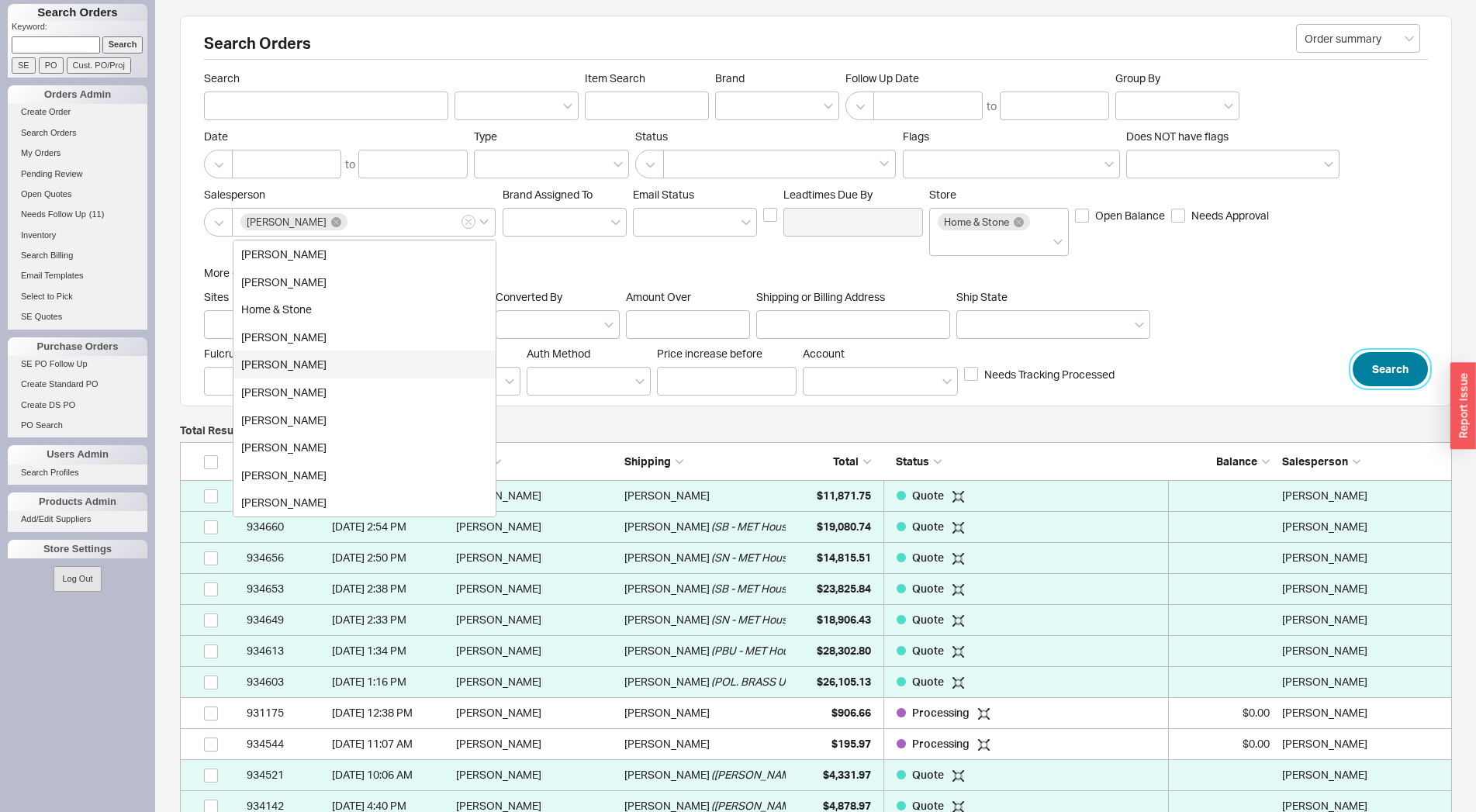
click at [1357, 371] on button "Search" at bounding box center [1391, 369] width 75 height 34
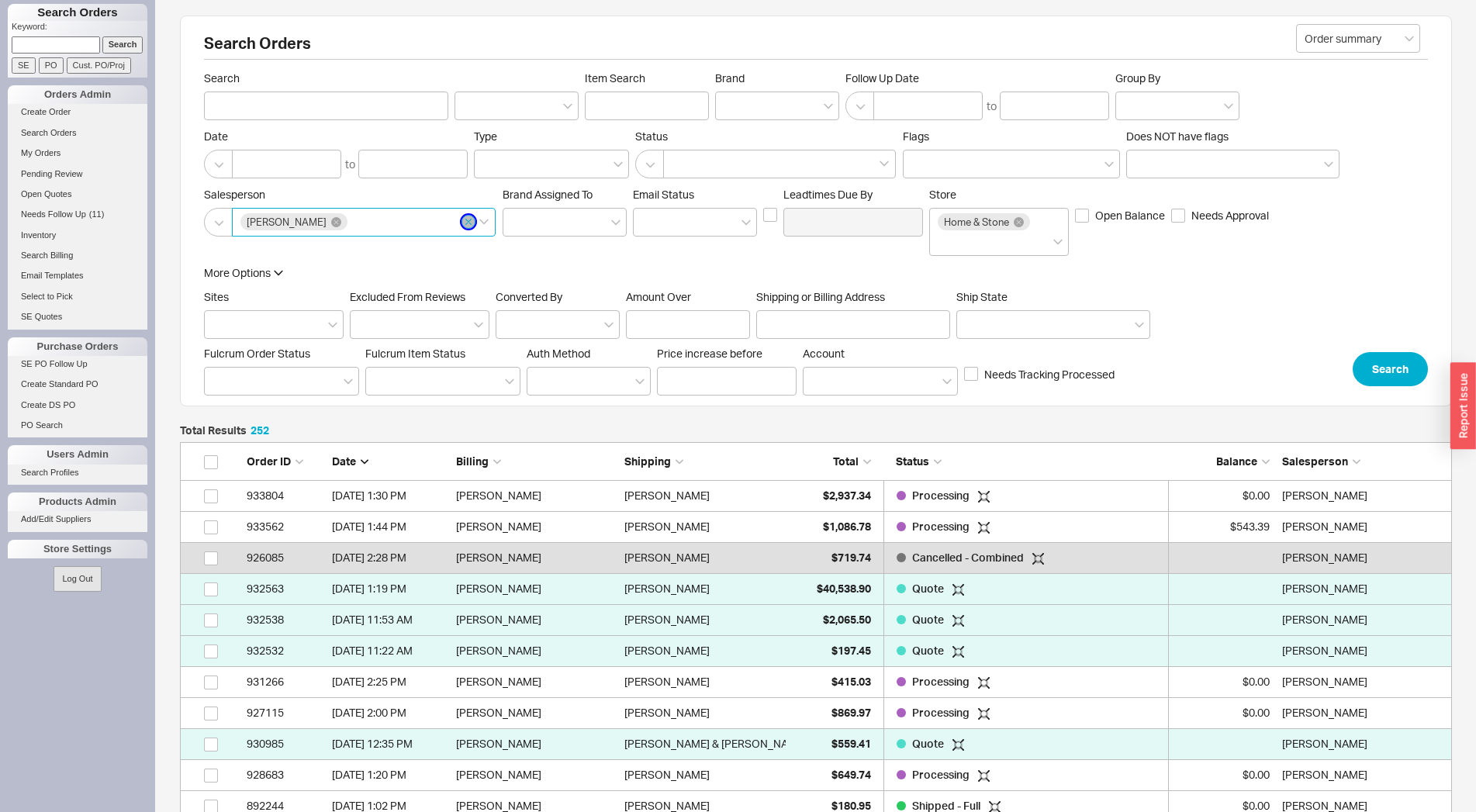
click at [465, 222] on icon "button" at bounding box center [468, 222] width 6 height 9
click at [459, 225] on div at bounding box center [363, 221] width 263 height 28
click at [252, 225] on input at bounding box center [246, 221] width 11 height 17
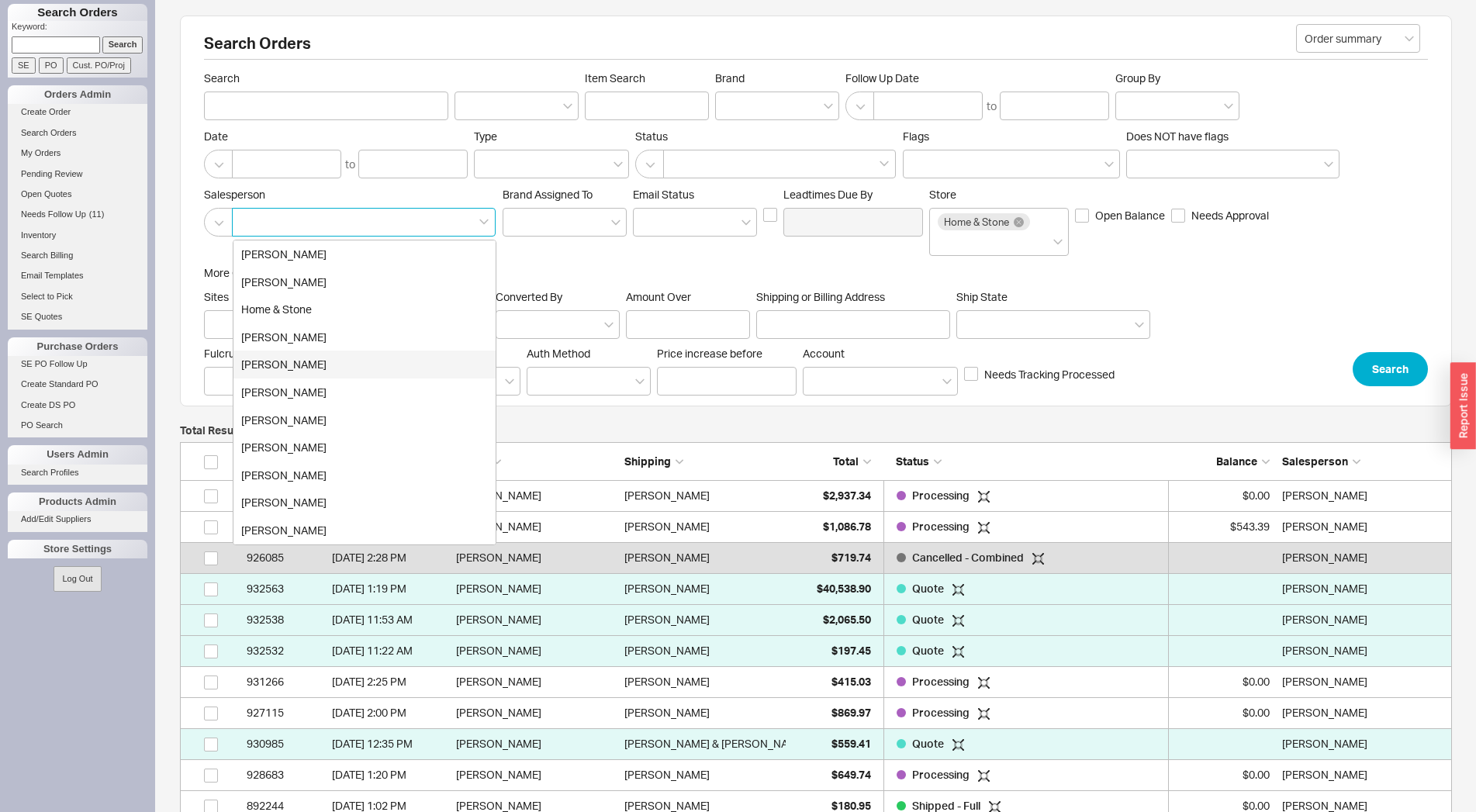
click at [328, 354] on div "[PERSON_NAME]" at bounding box center [364, 364] width 263 height 28
click at [1376, 387] on div "Search Orders Order summary Search Item Search Brand Follow Up Date to Group By…" at bounding box center [816, 211] width 1272 height 391
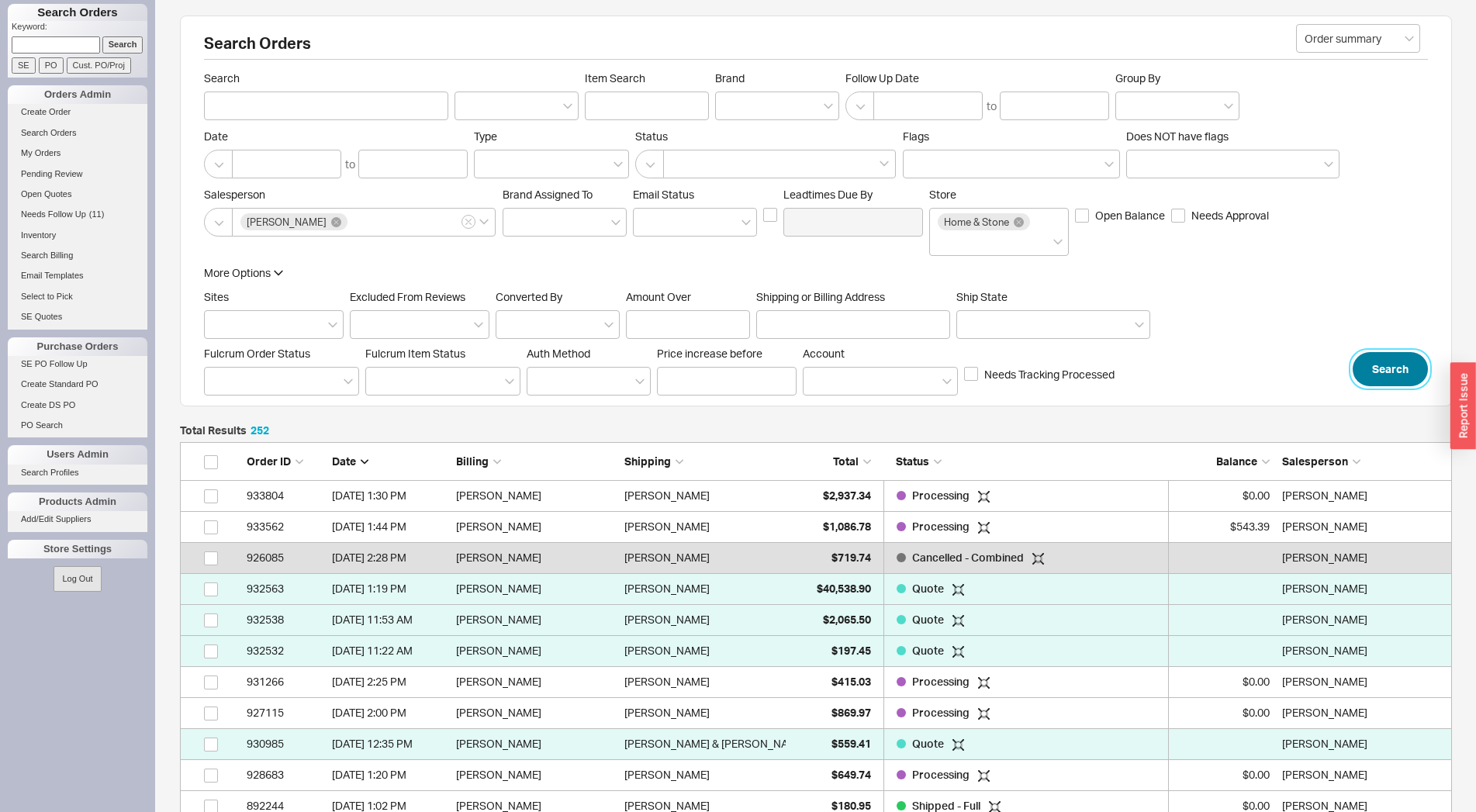
click at [1388, 377] on button "Search" at bounding box center [1391, 369] width 75 height 34
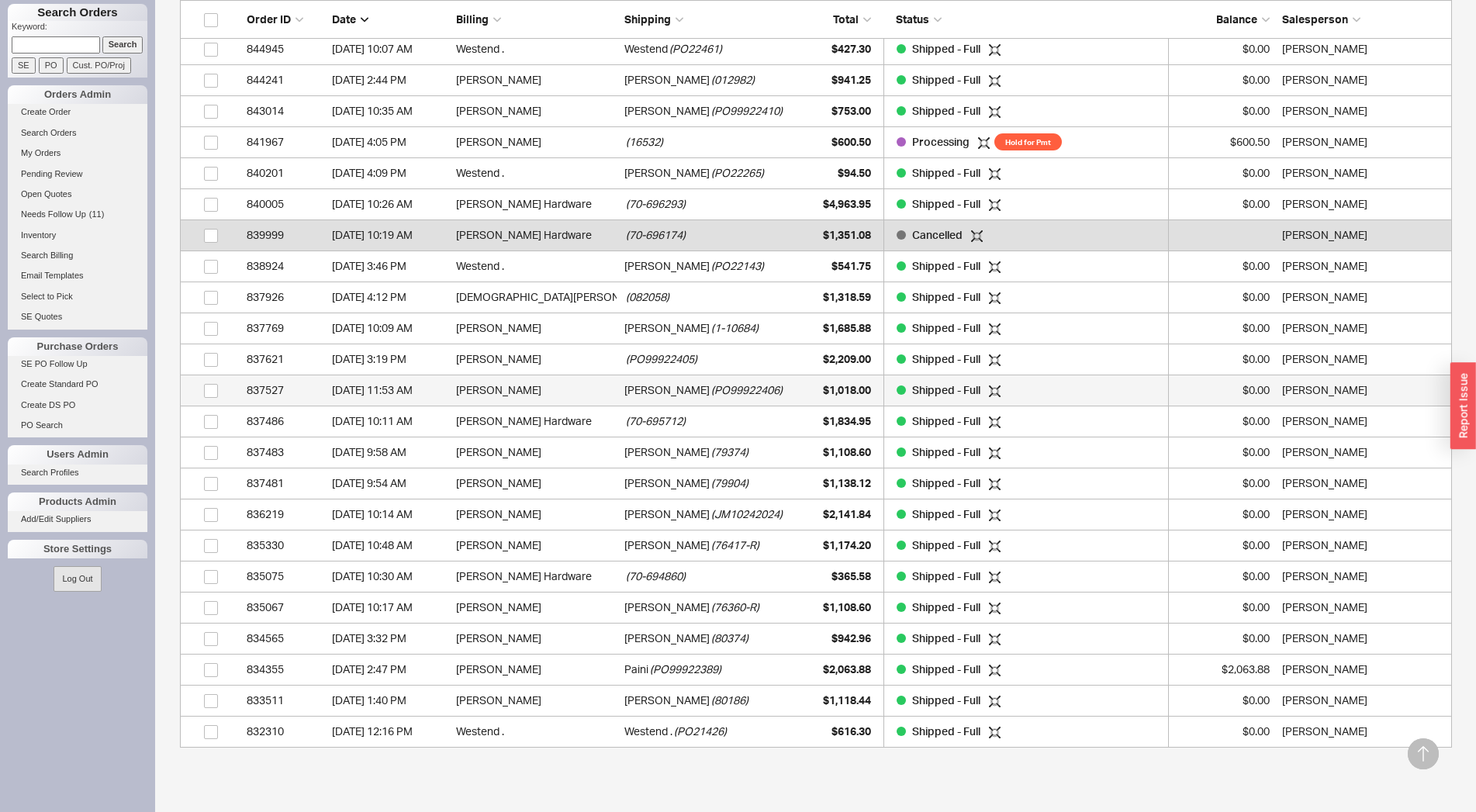
scroll to position [8040, 0]
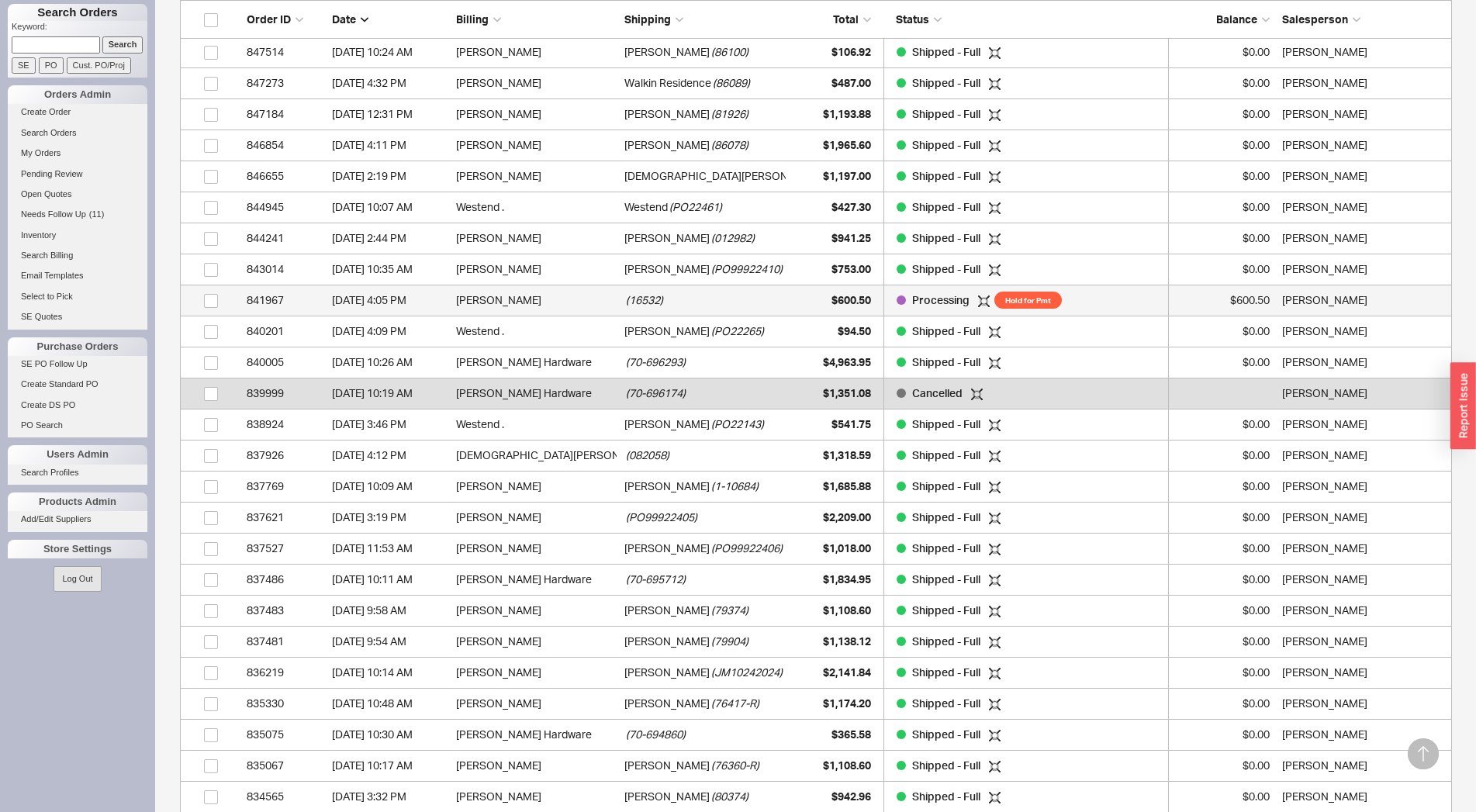
click at [675, 304] on div "( 16532 )" at bounding box center [705, 300] width 162 height 31
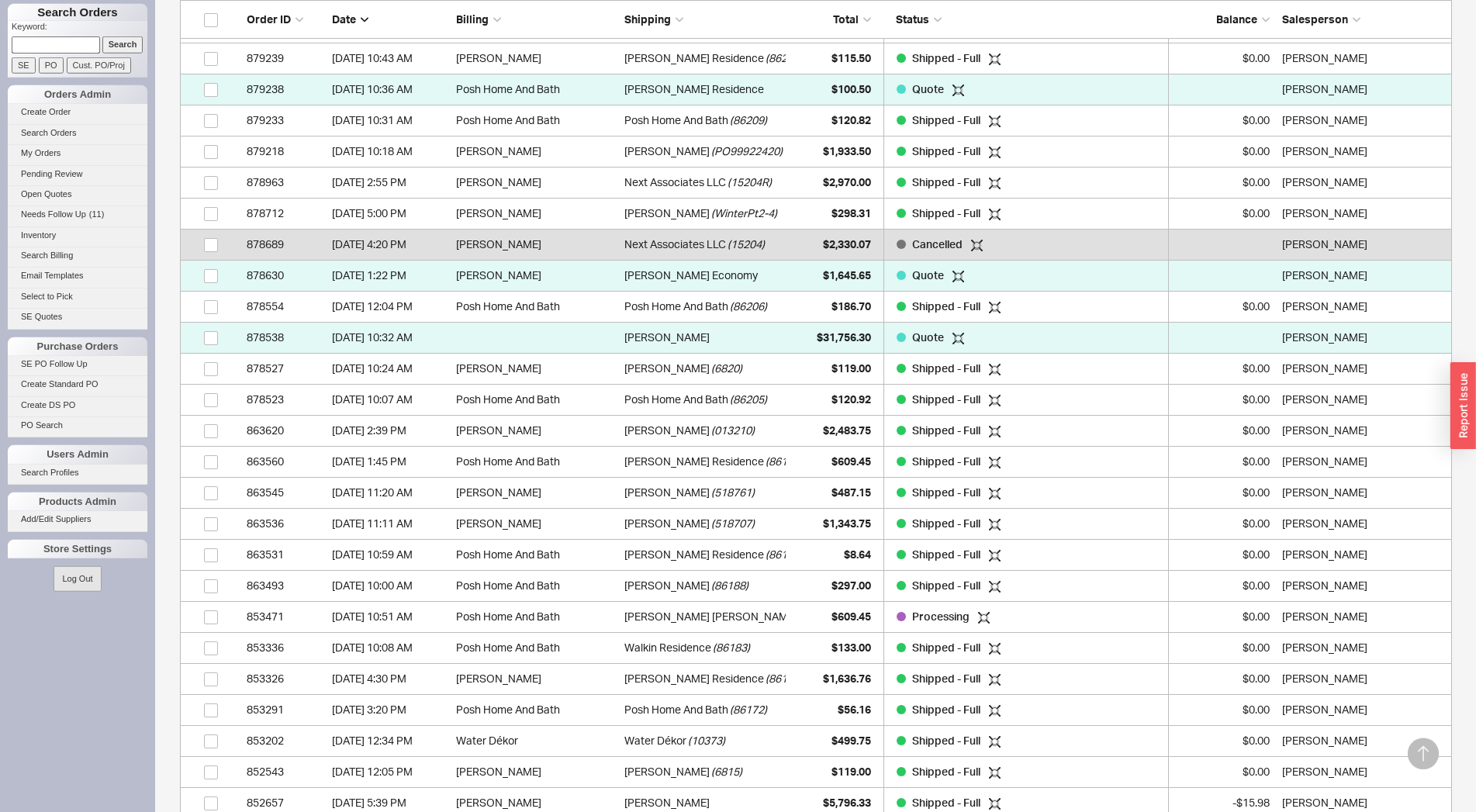
scroll to position [6696, 0]
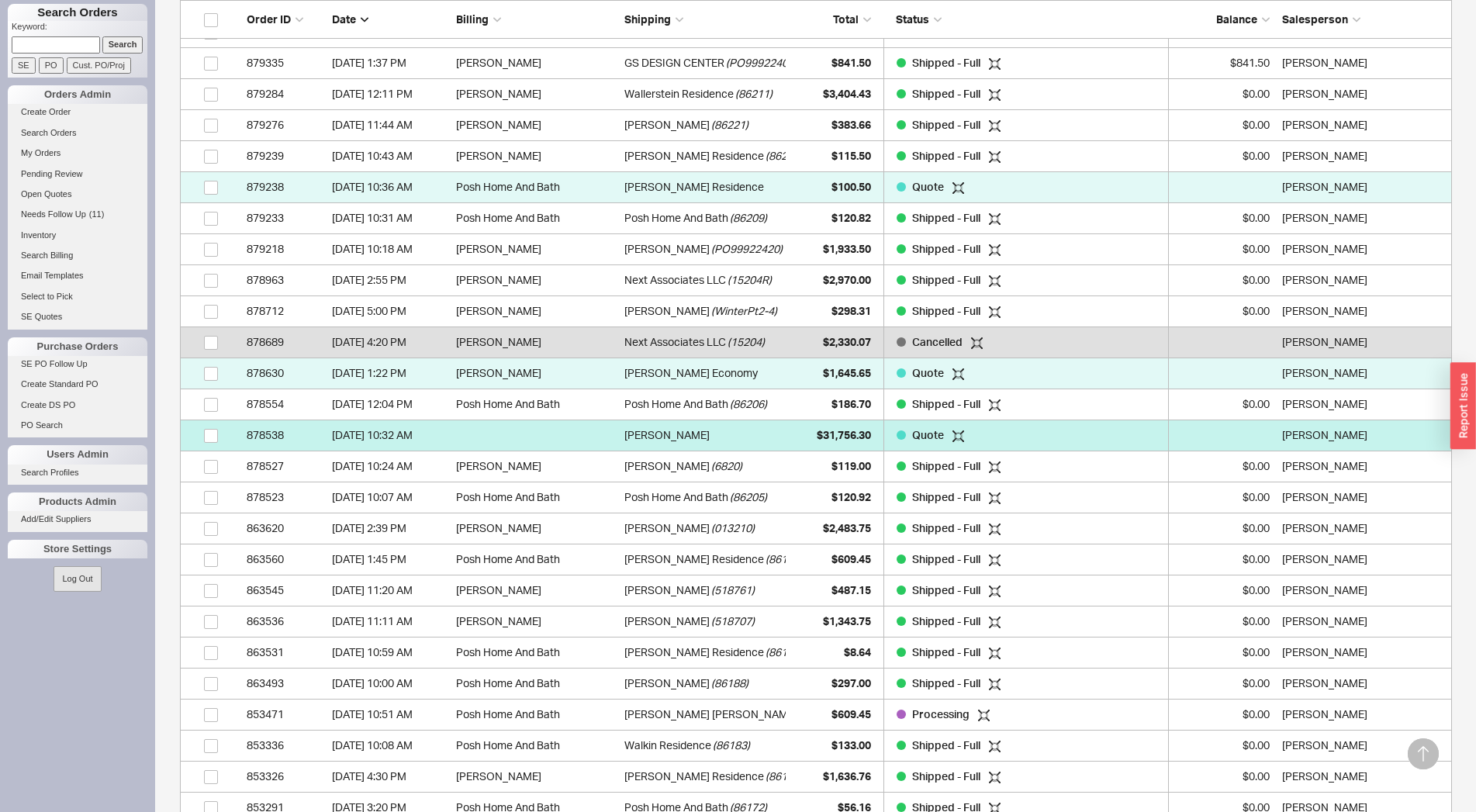
click at [727, 438] on div "[PERSON_NAME]" at bounding box center [705, 435] width 162 height 31
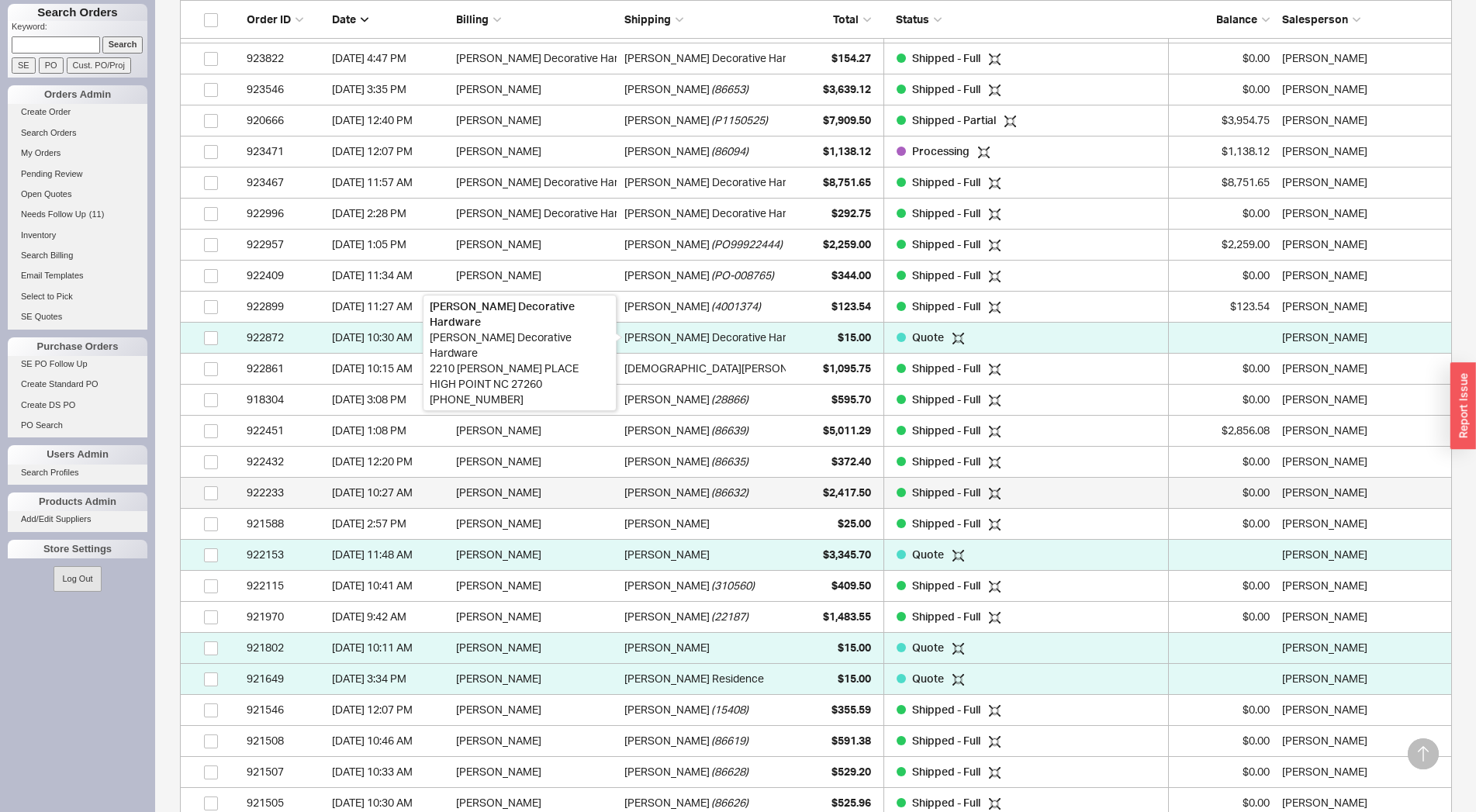
scroll to position [2664, 0]
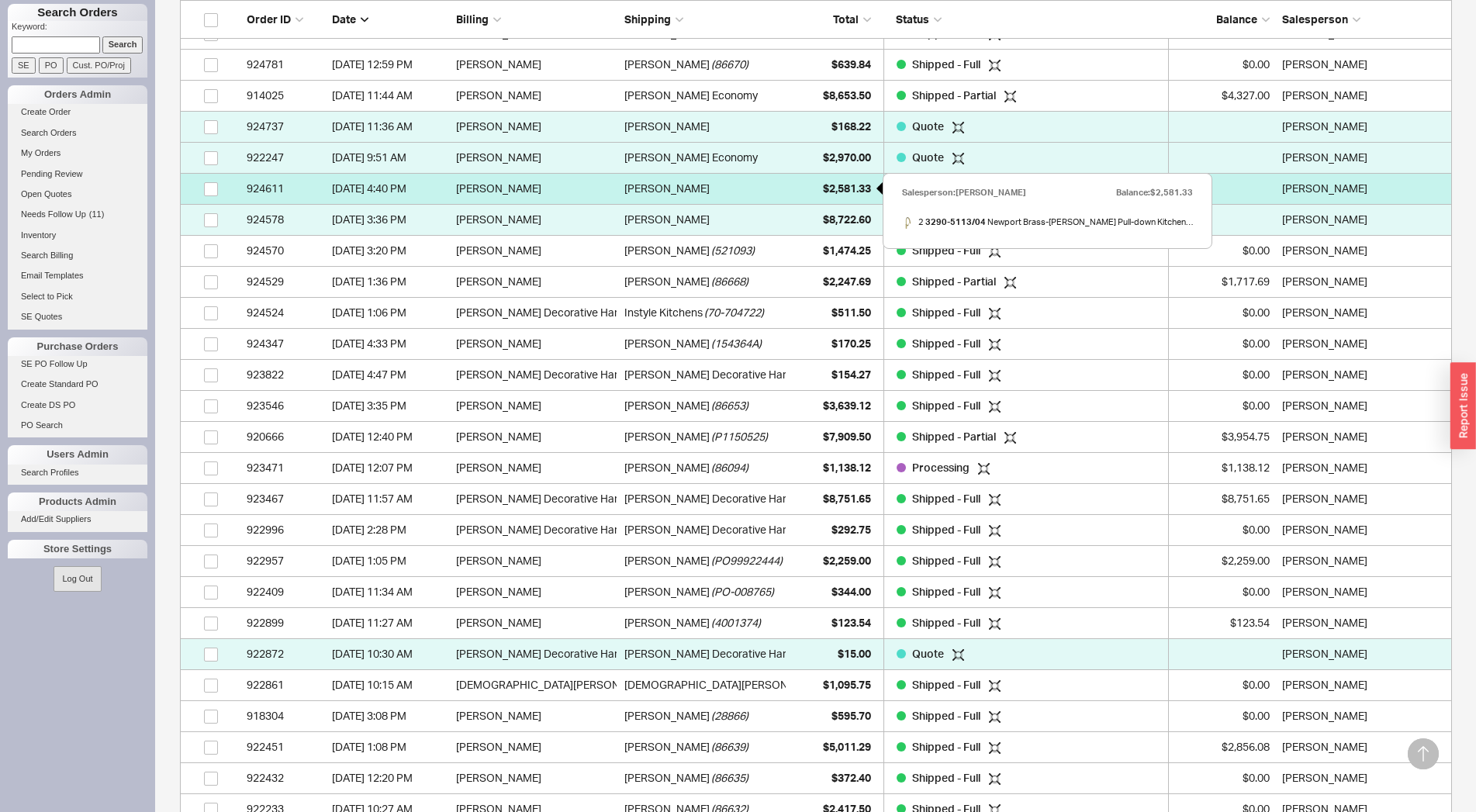
click at [814, 187] on div "$2,581.33" at bounding box center [832, 188] width 77 height 31
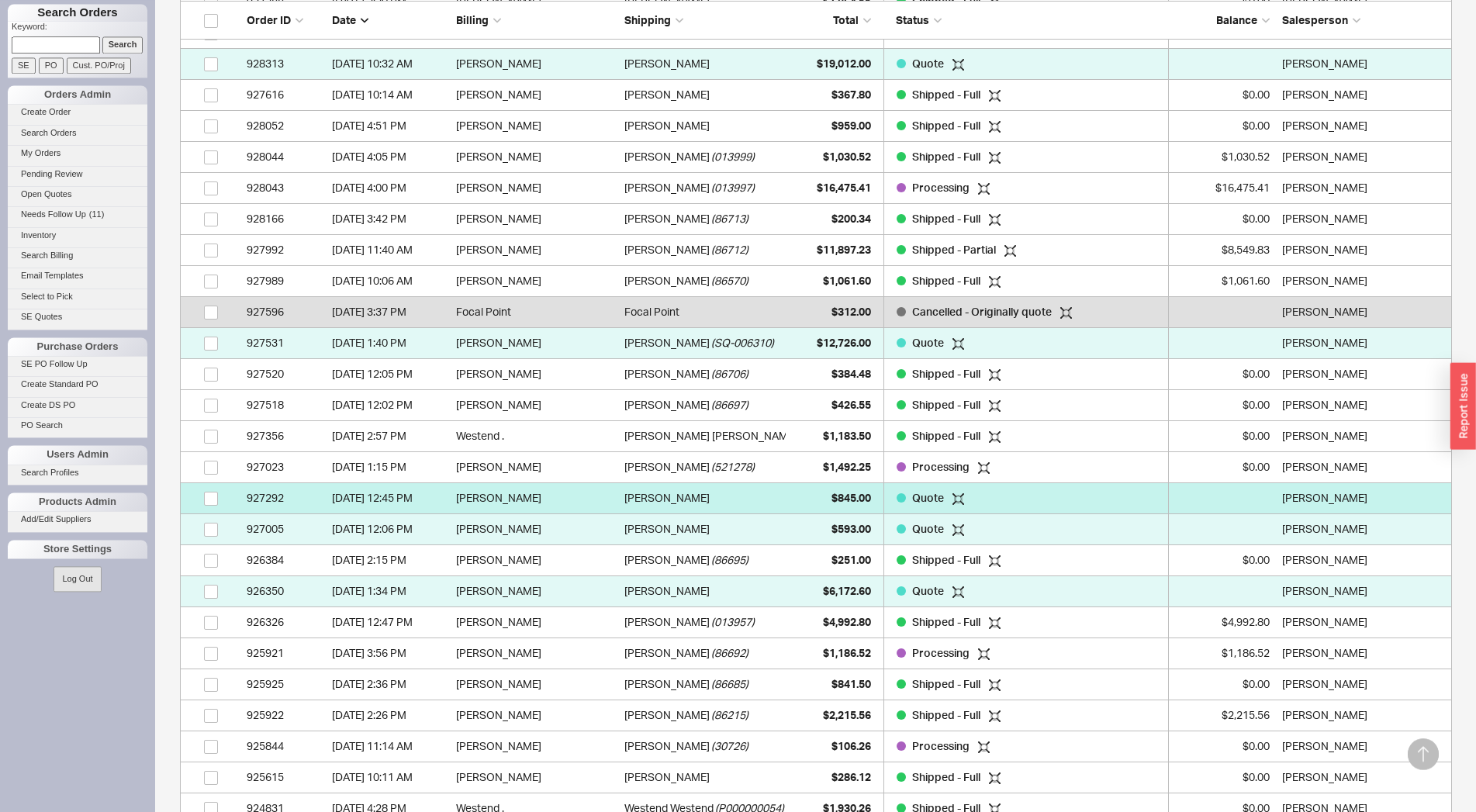
scroll to position [1636, 0]
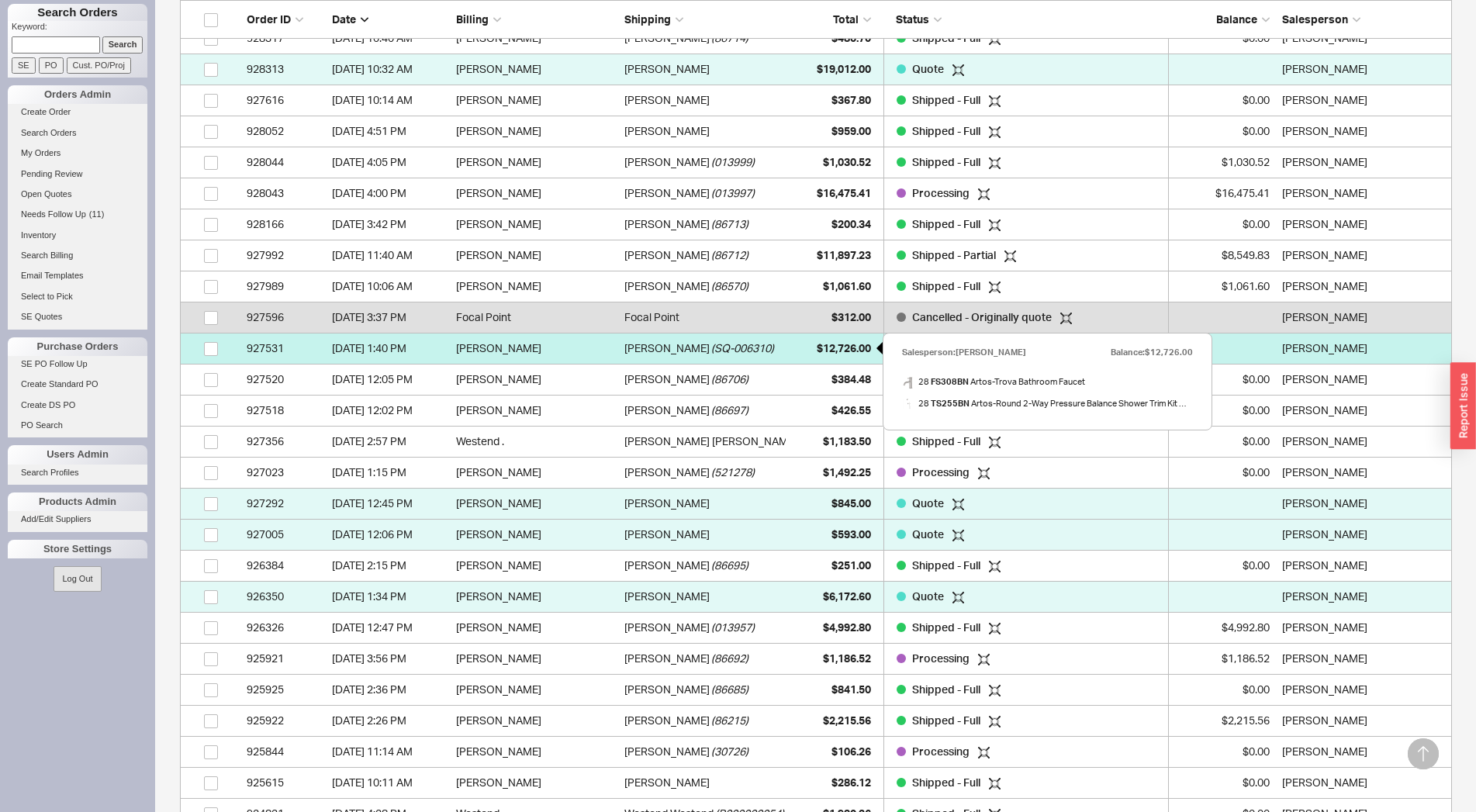
click at [802, 343] on div "$12,726.00" at bounding box center [832, 348] width 77 height 31
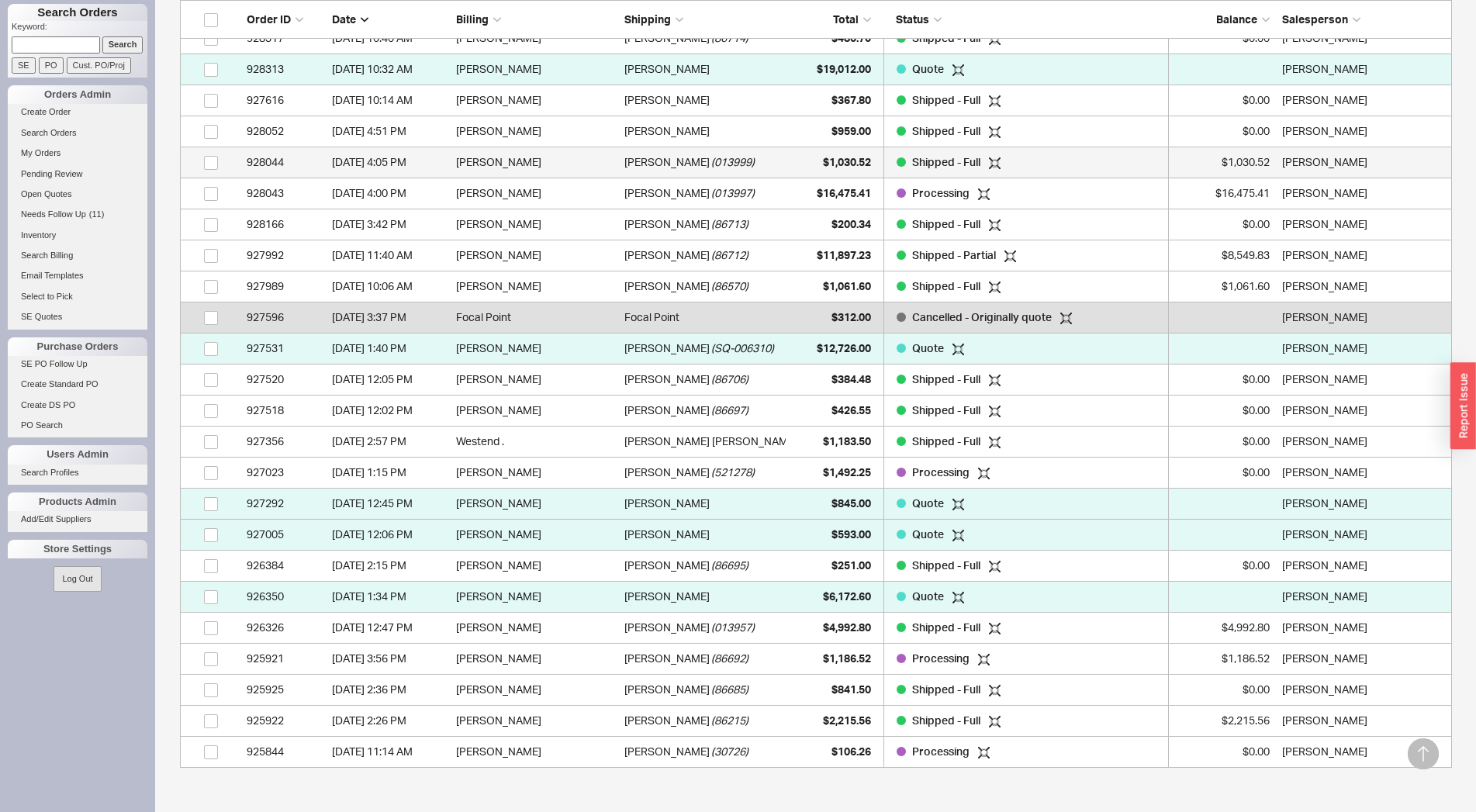
scroll to position [1557, 0]
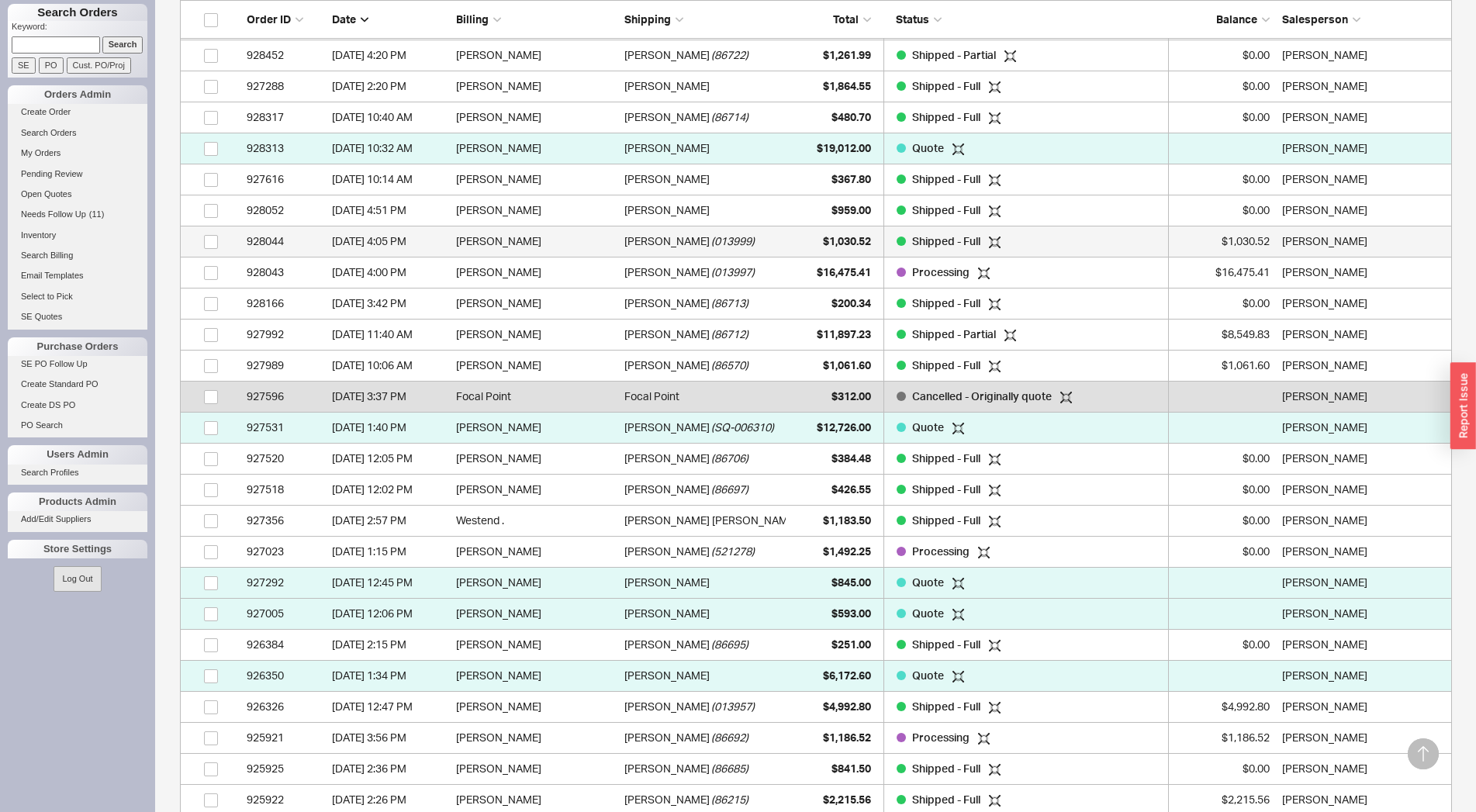
click at [349, 150] on div "7/15/25 10:32 AM" at bounding box center [390, 148] width 117 height 31
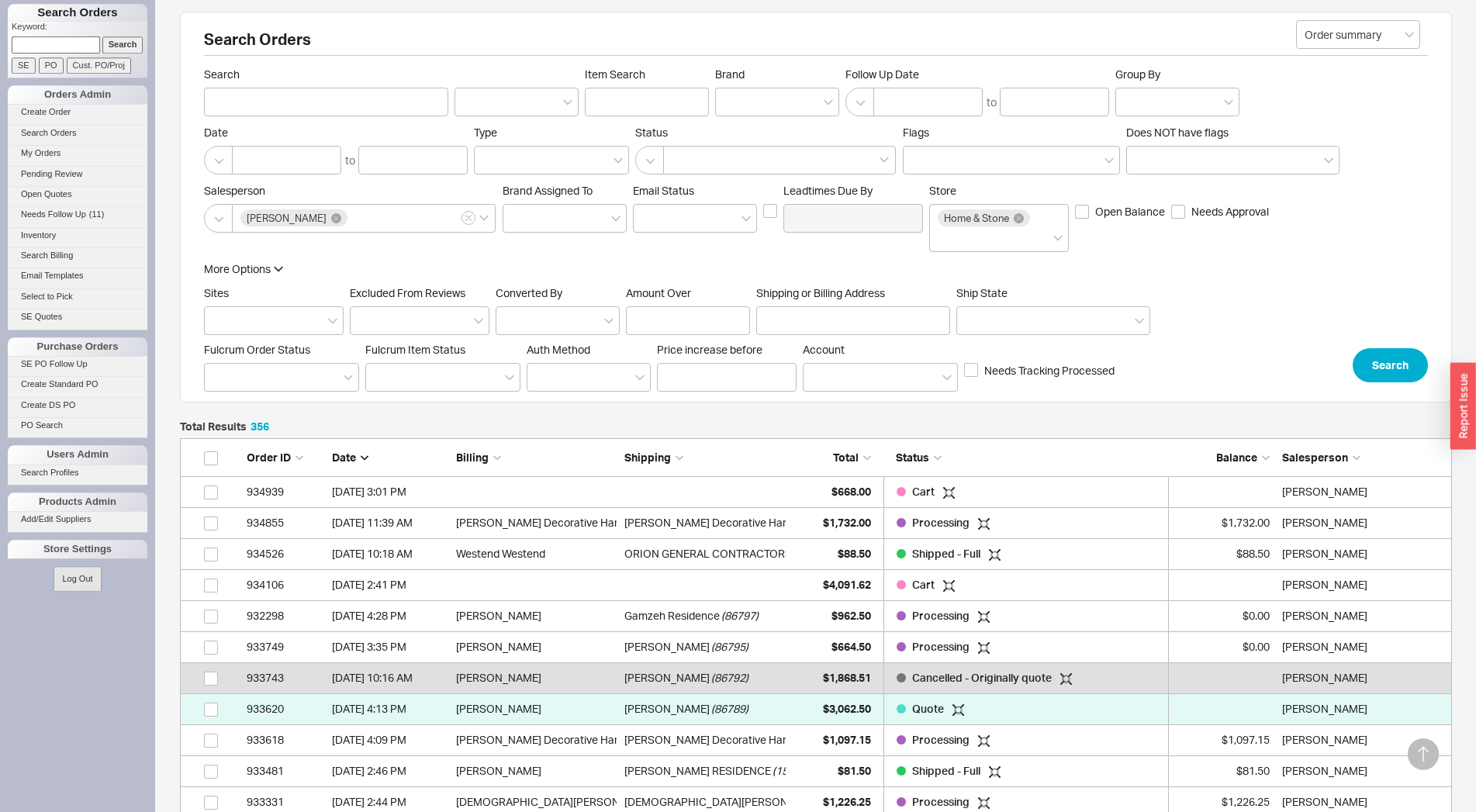
scroll to position [0, 0]
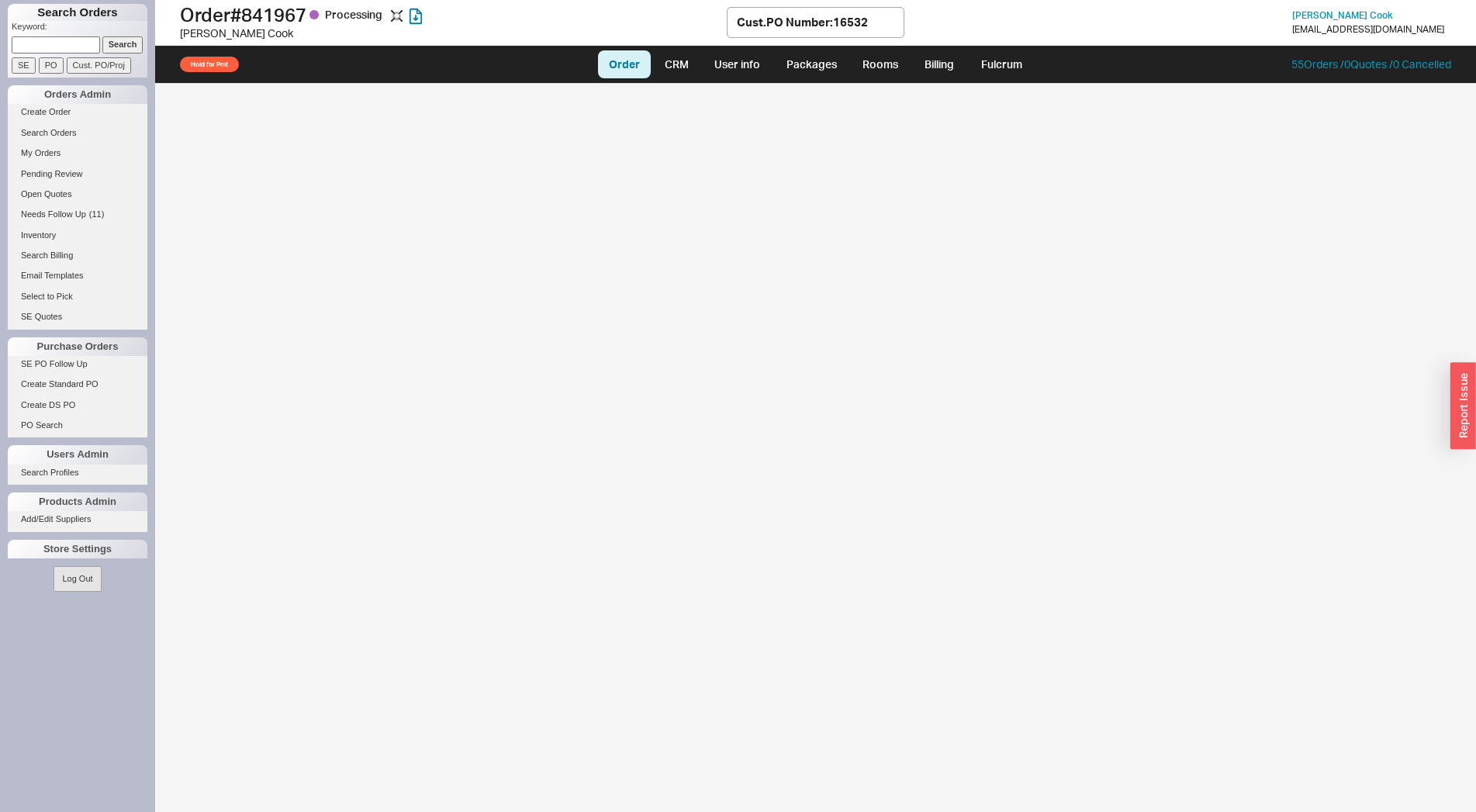
select select "LOW"
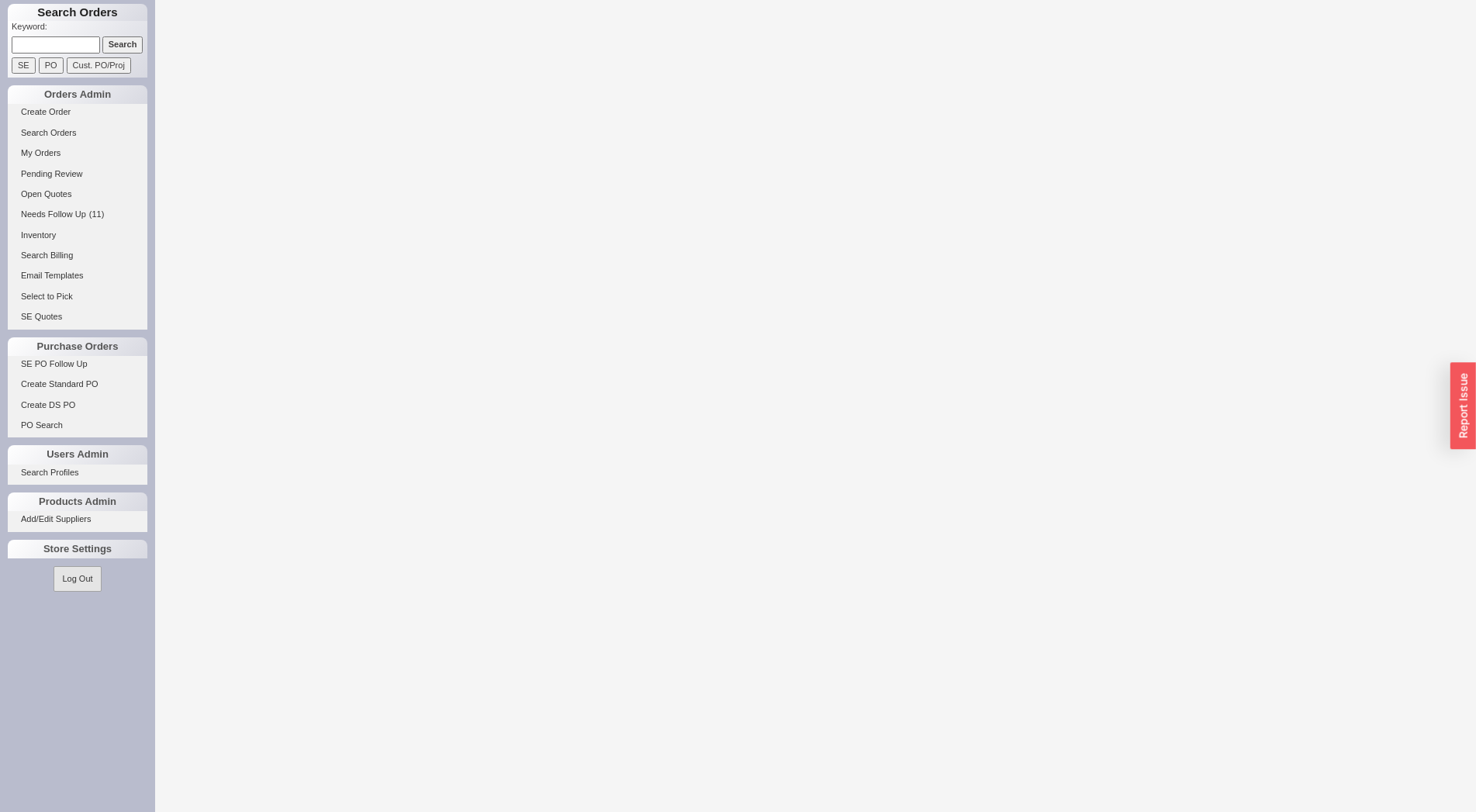
select select "LOW"
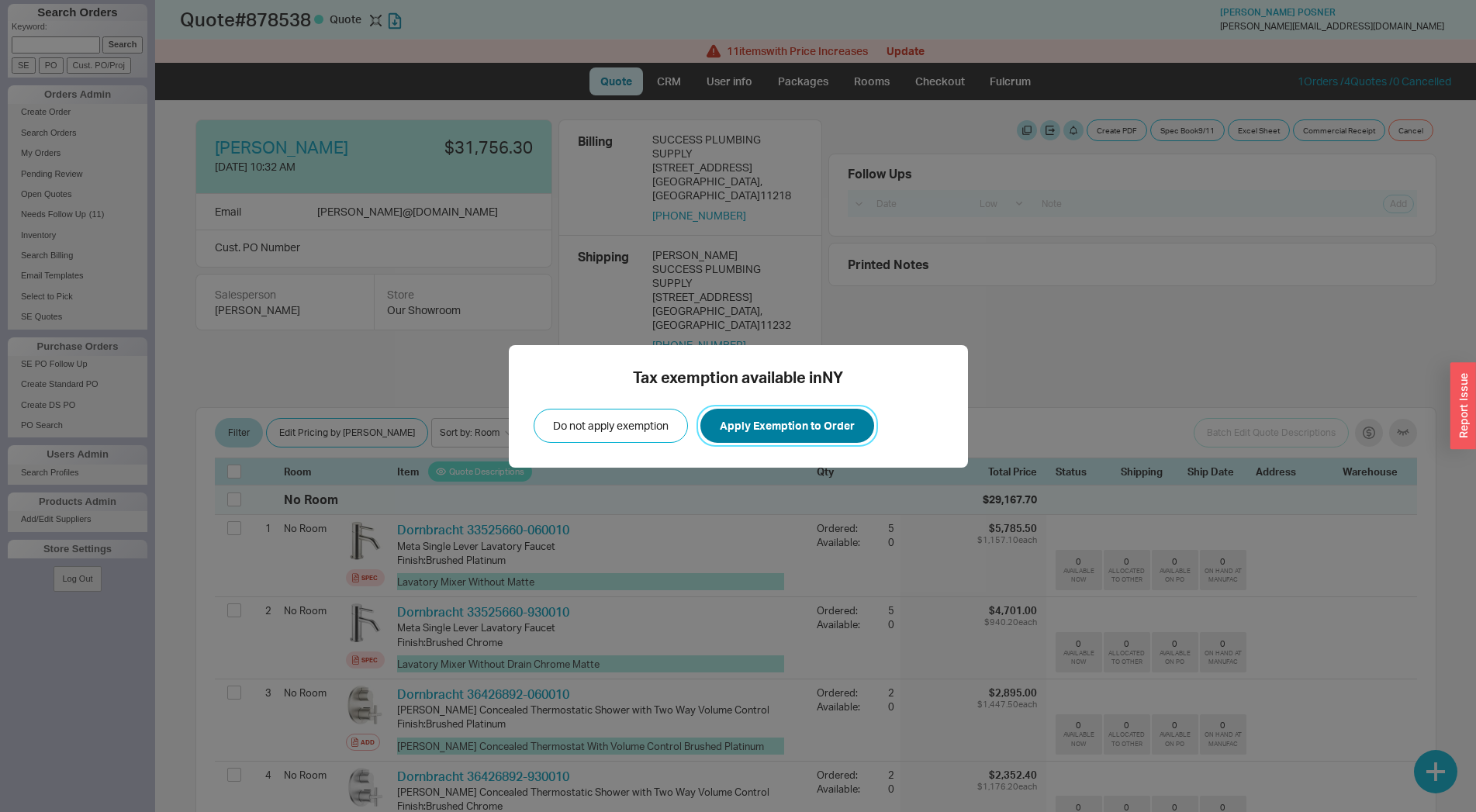
click at [768, 419] on button "Apply Exemption to Order" at bounding box center [787, 425] width 173 height 34
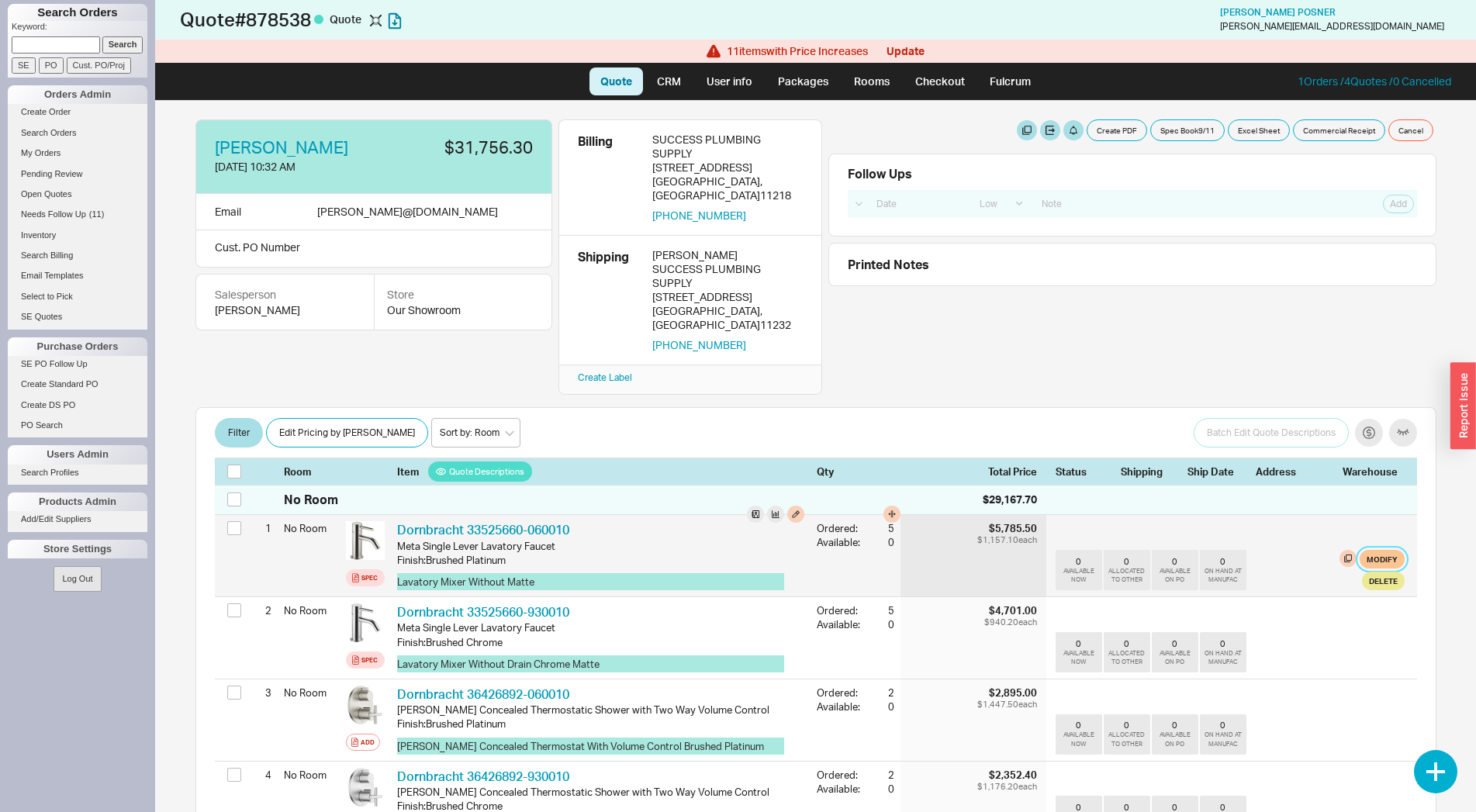
click at [1361, 550] on button "Modify" at bounding box center [1381, 559] width 45 height 18
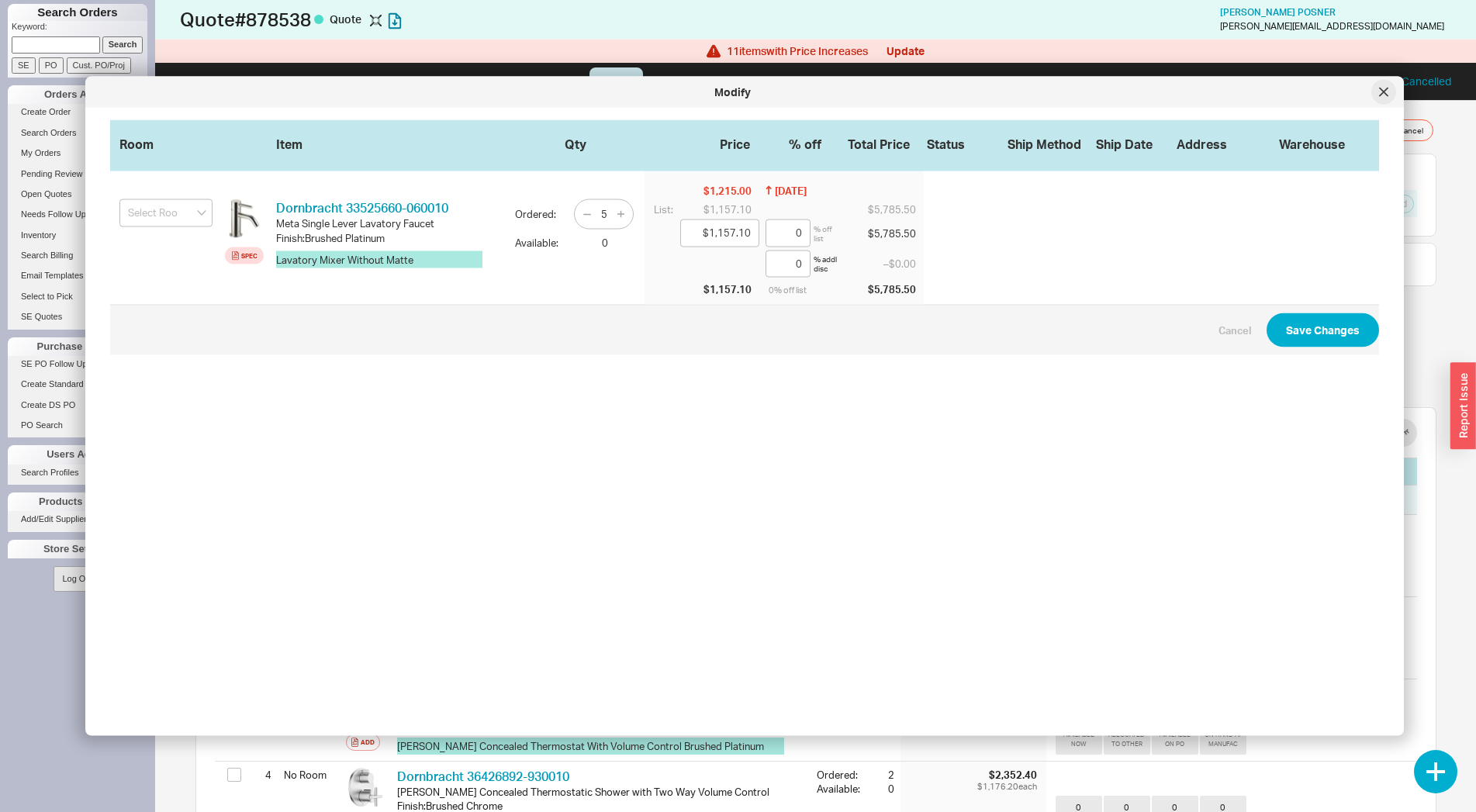
click at [1387, 98] on div at bounding box center [1383, 92] width 25 height 25
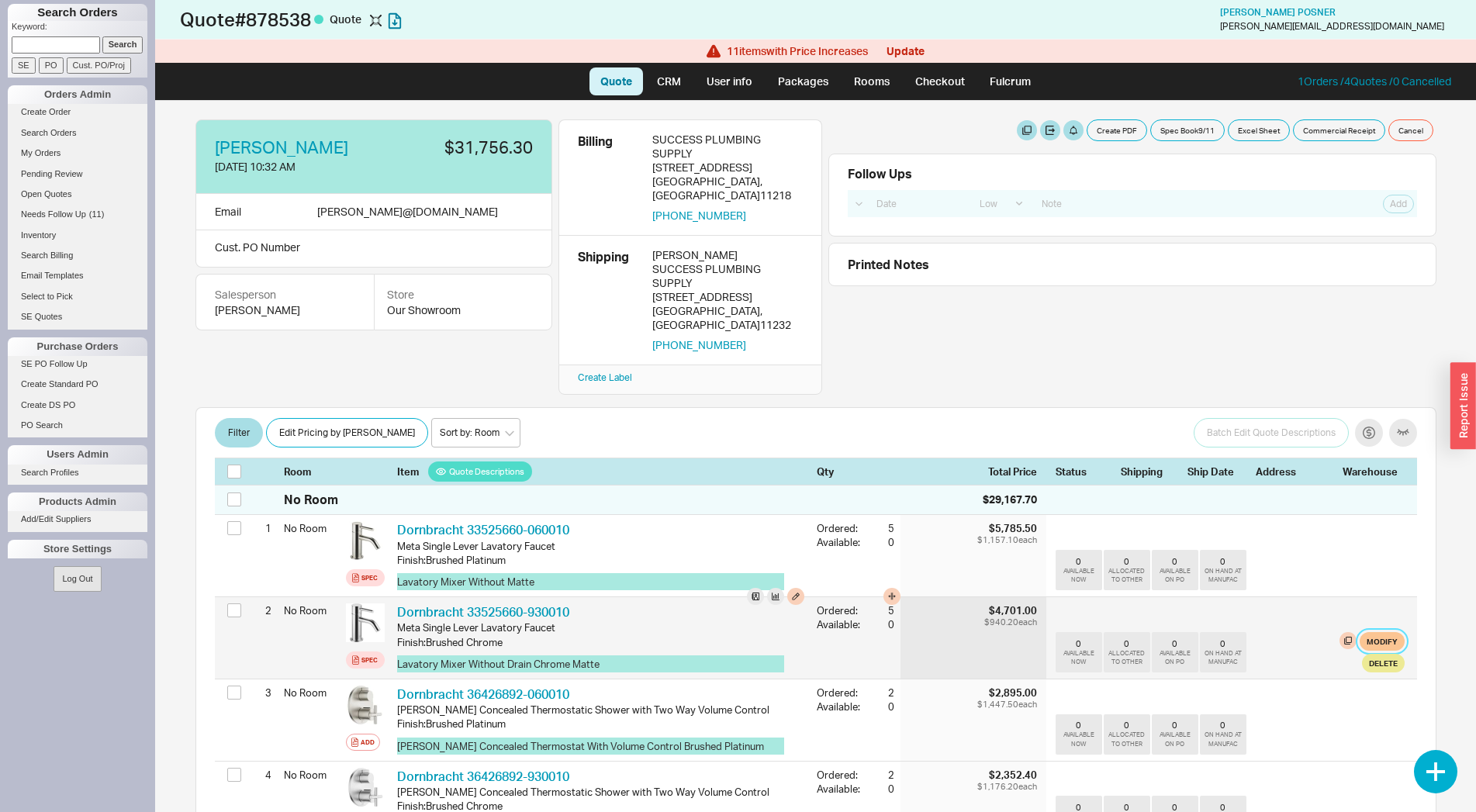
click at [1372, 632] on button "Modify" at bounding box center [1381, 641] width 45 height 18
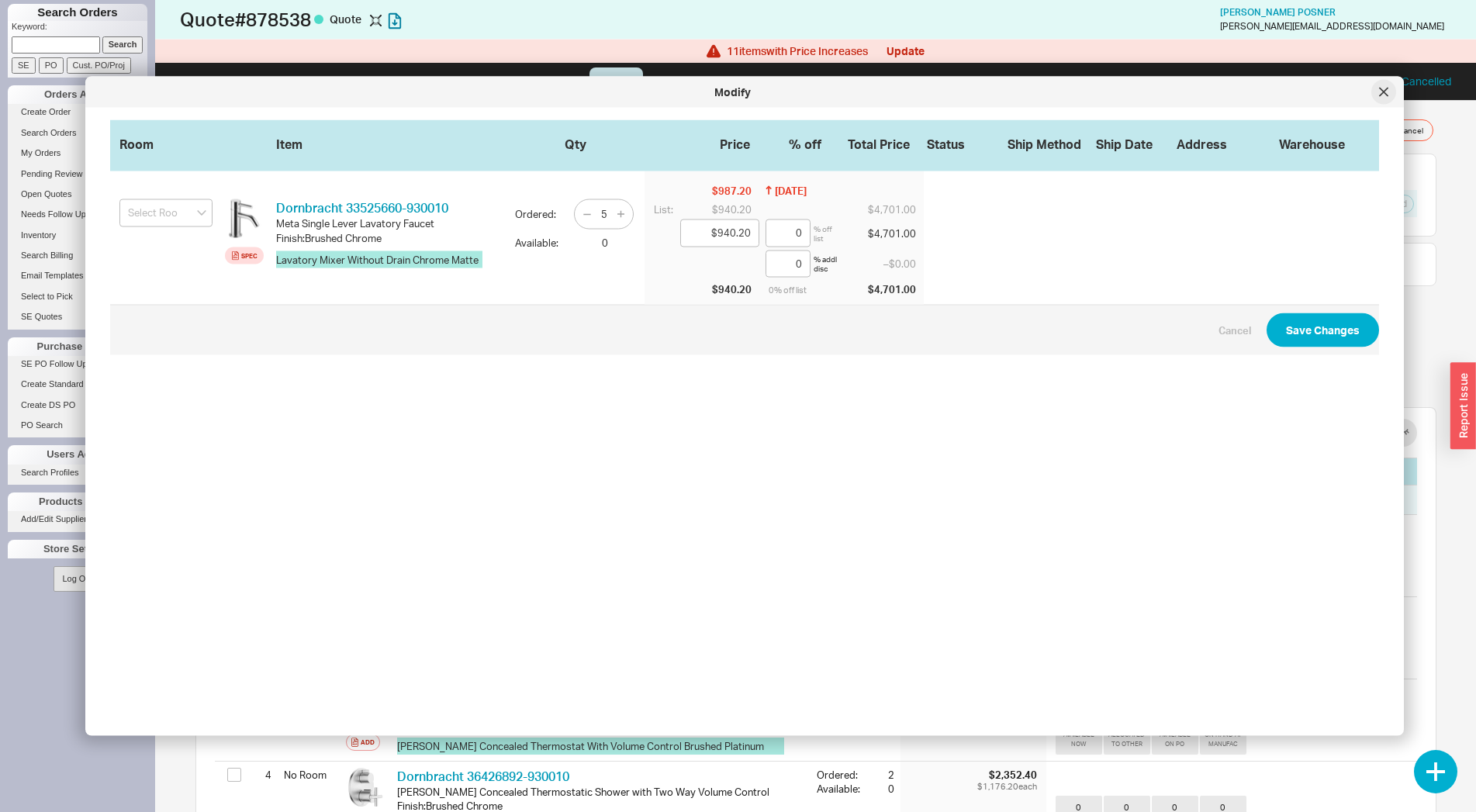
click at [1383, 87] on div at bounding box center [1383, 92] width 25 height 25
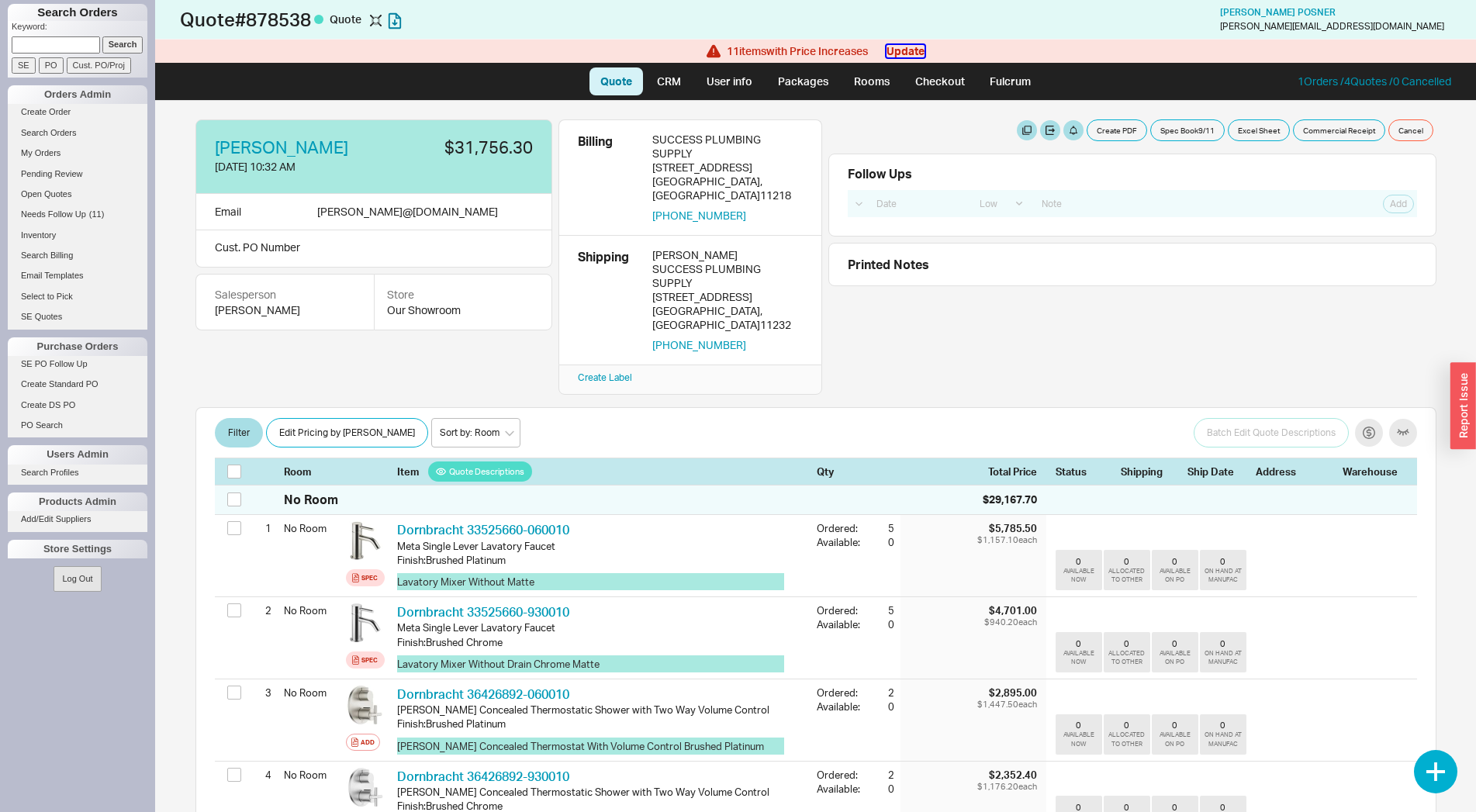
click at [908, 48] on button "Update" at bounding box center [905, 51] width 38 height 13
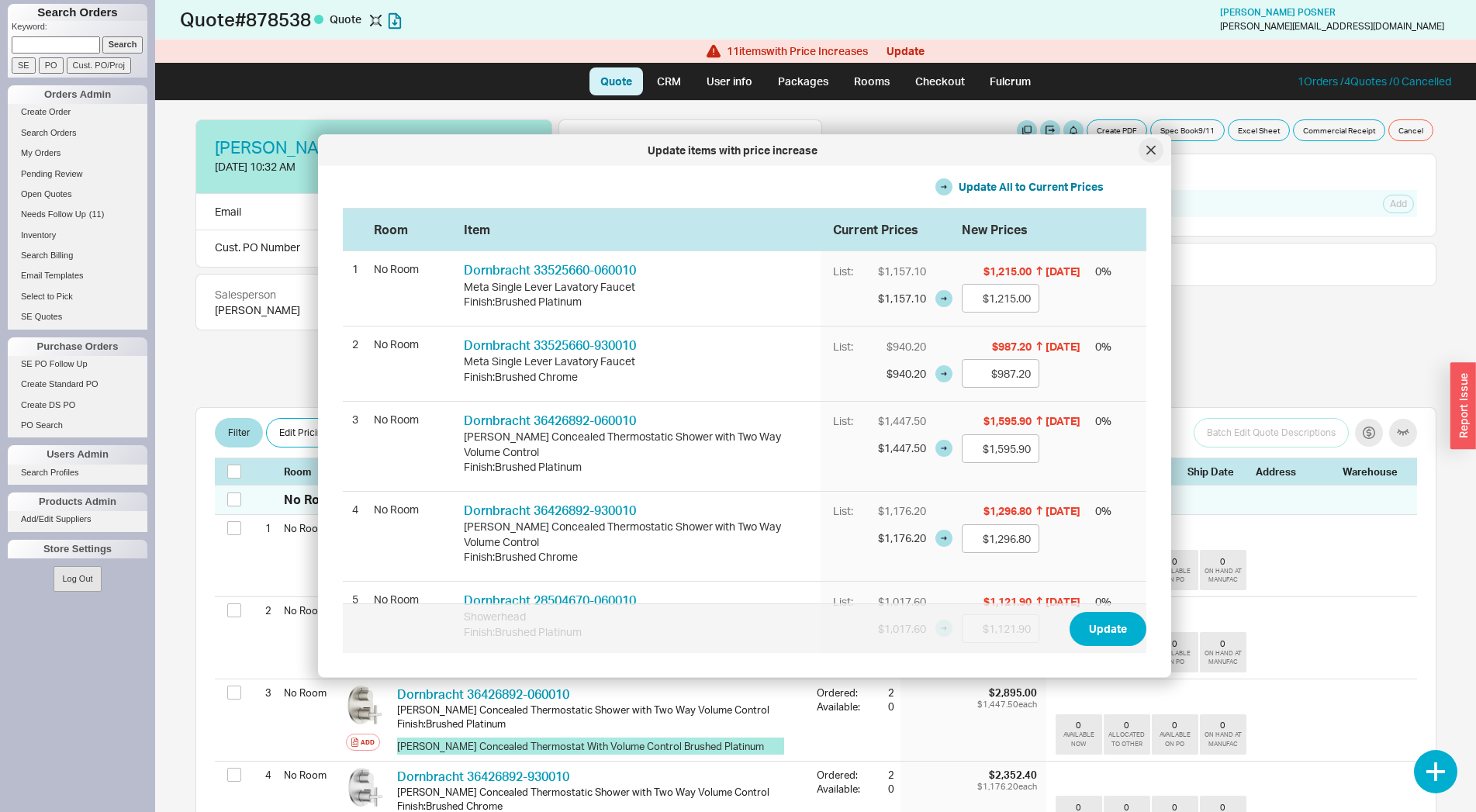
click at [1151, 150] on icon at bounding box center [1151, 150] width 7 height 7
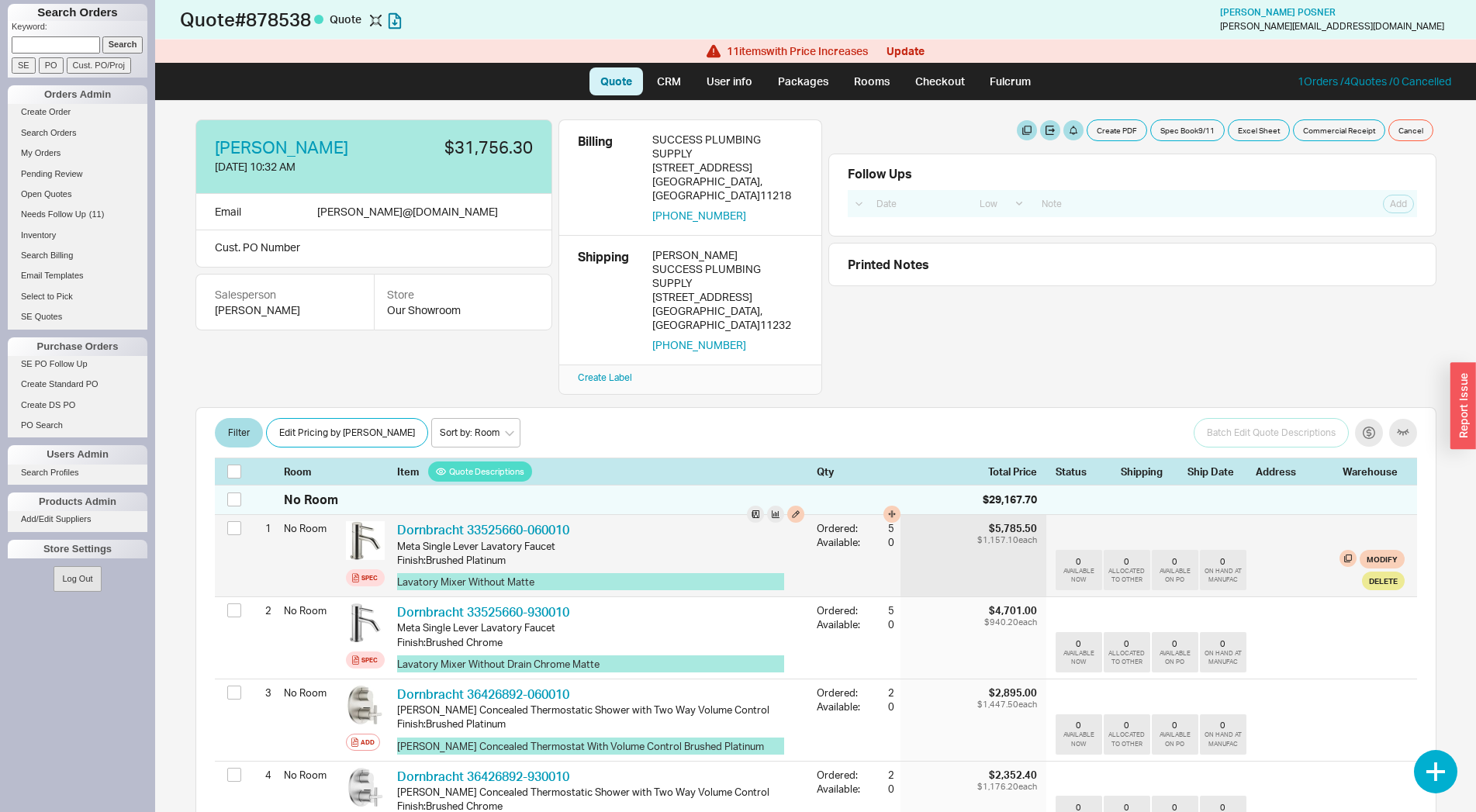
click at [1376, 515] on div "0 AVAILABLE NOW 0 ALLOCATED TO OTHER 0 AVAILABLE ON PO 0 ON HAND AT MANUFAC Mod…" at bounding box center [1230, 555] width 349 height 82
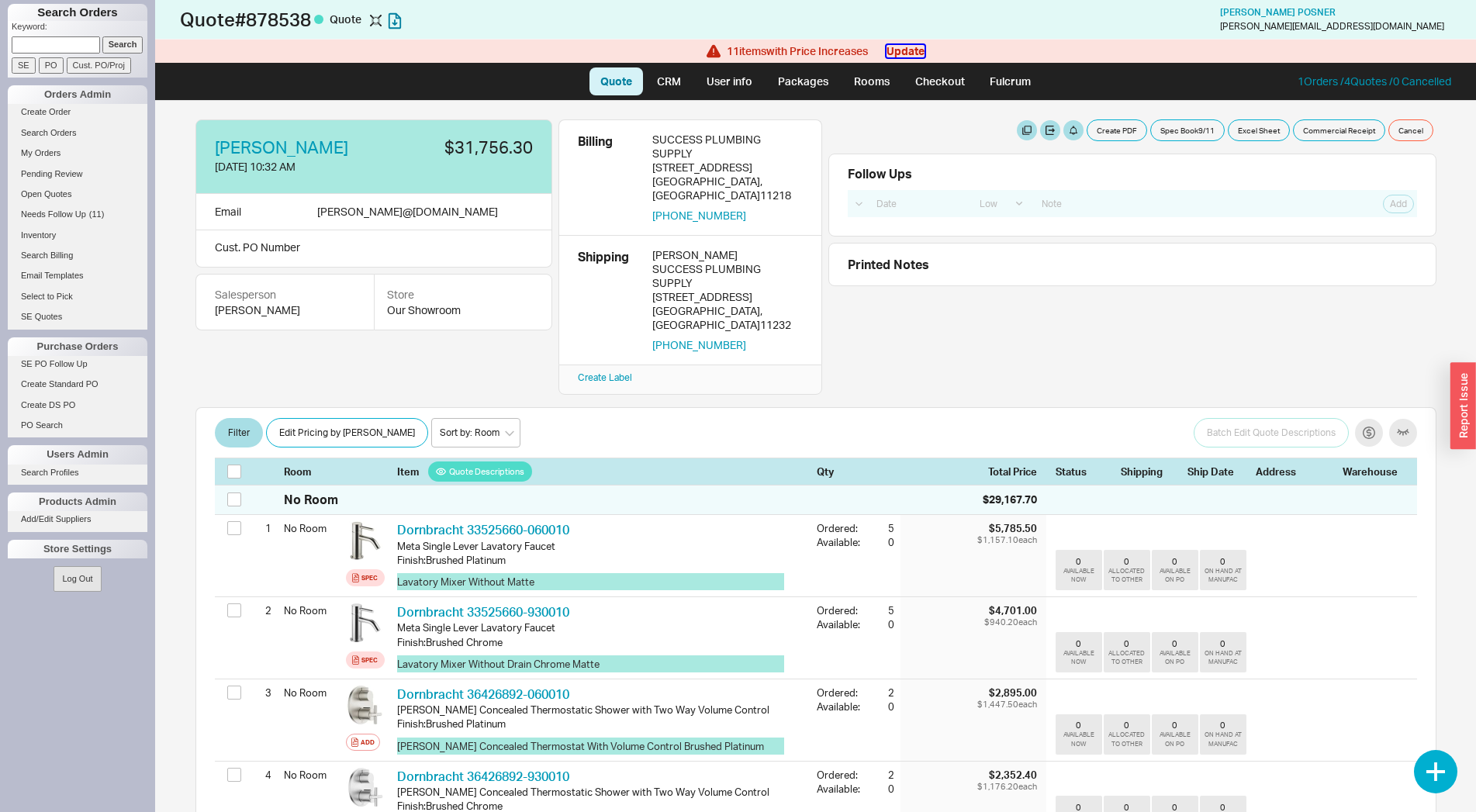
click at [919, 46] on button "Update" at bounding box center [905, 51] width 38 height 13
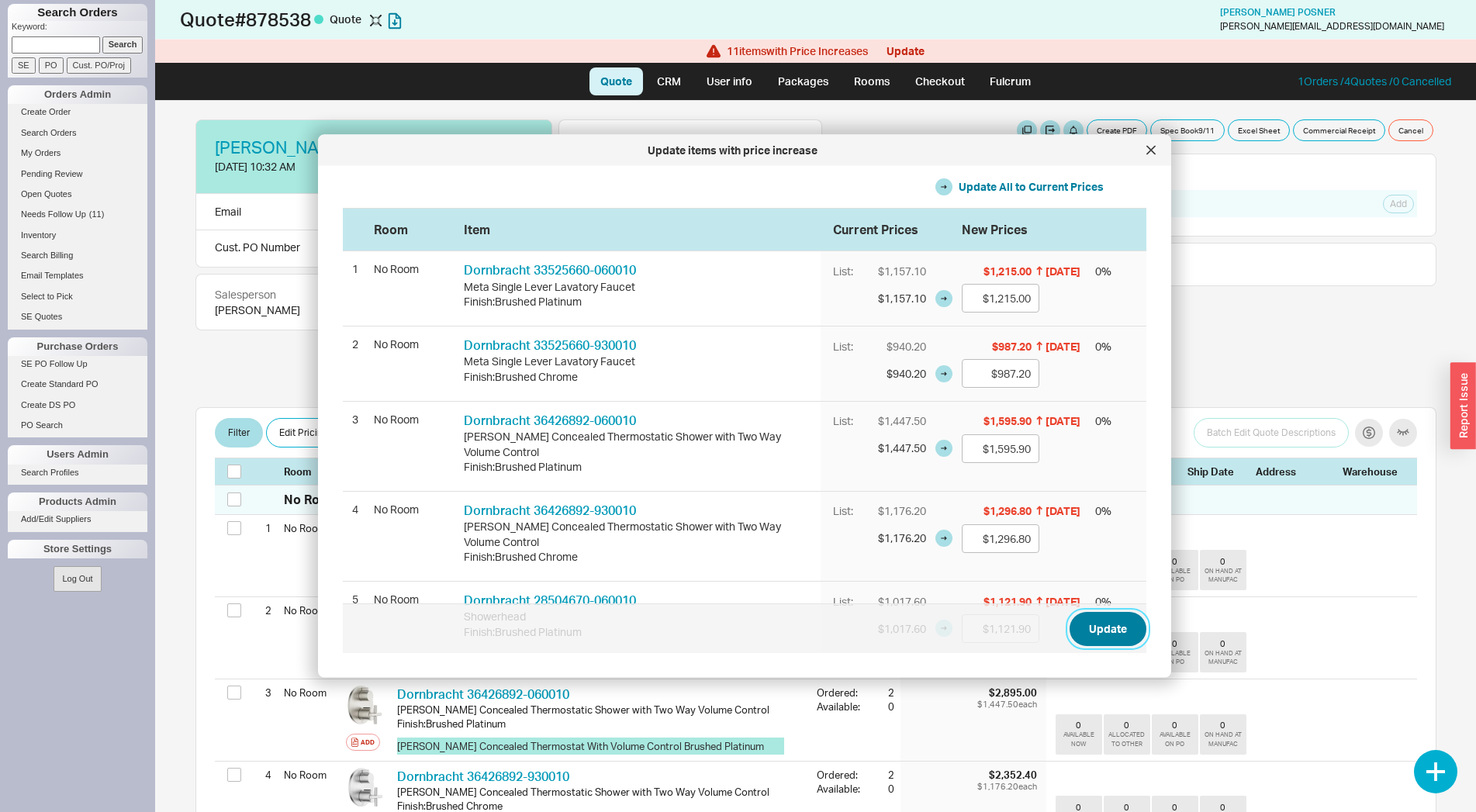
click at [1098, 623] on button "Update" at bounding box center [1108, 628] width 77 height 34
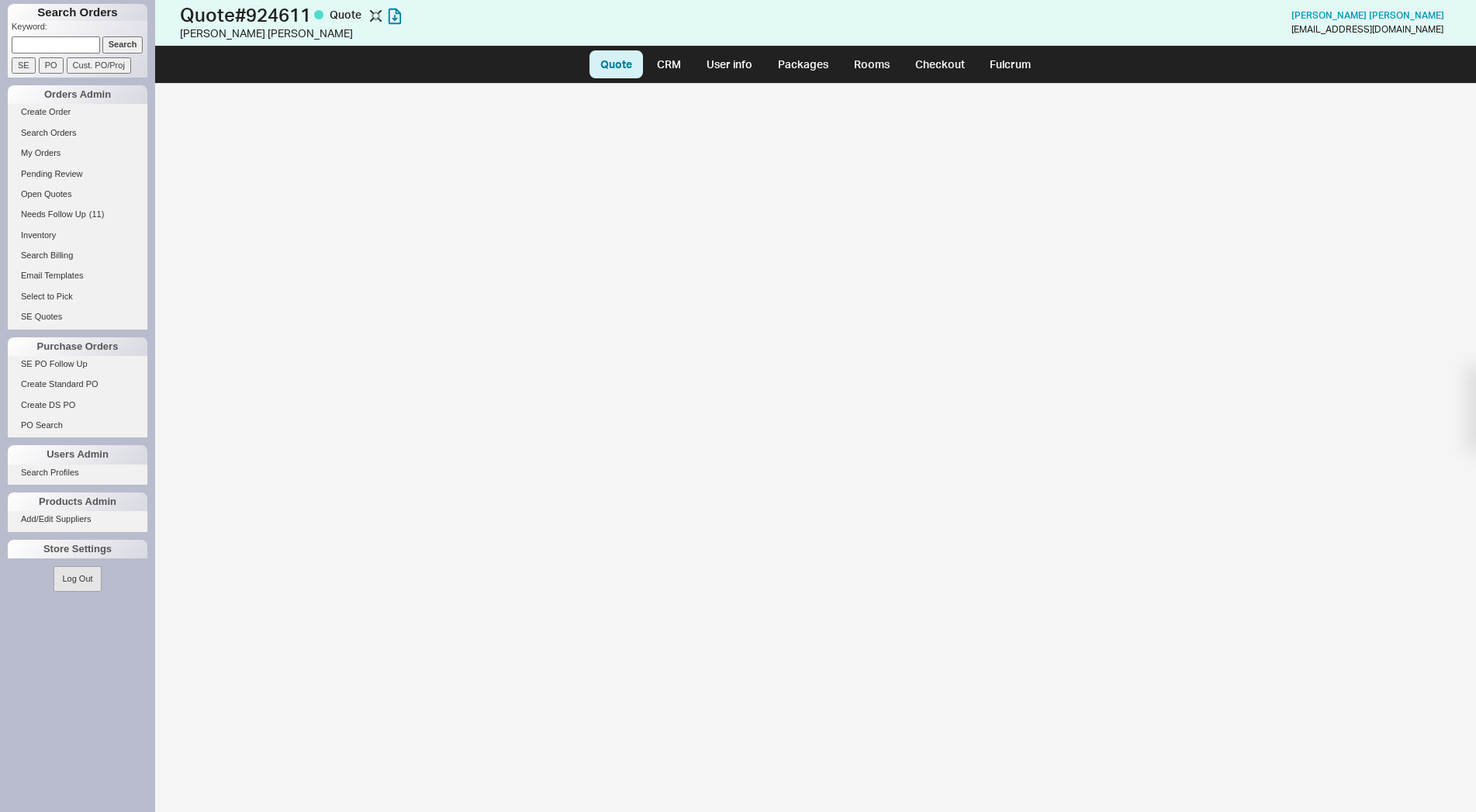
select select "LOW"
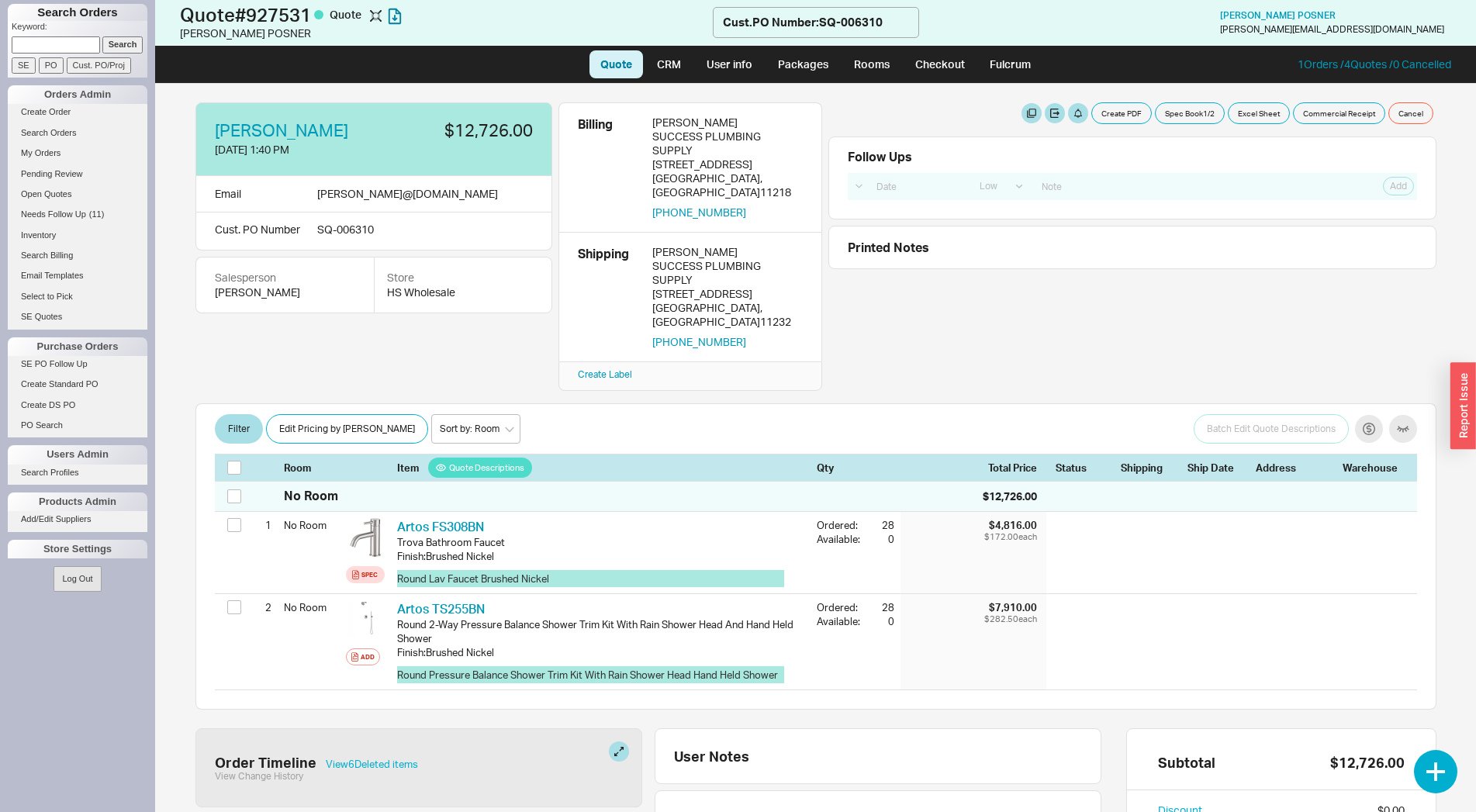
select select "LOW"
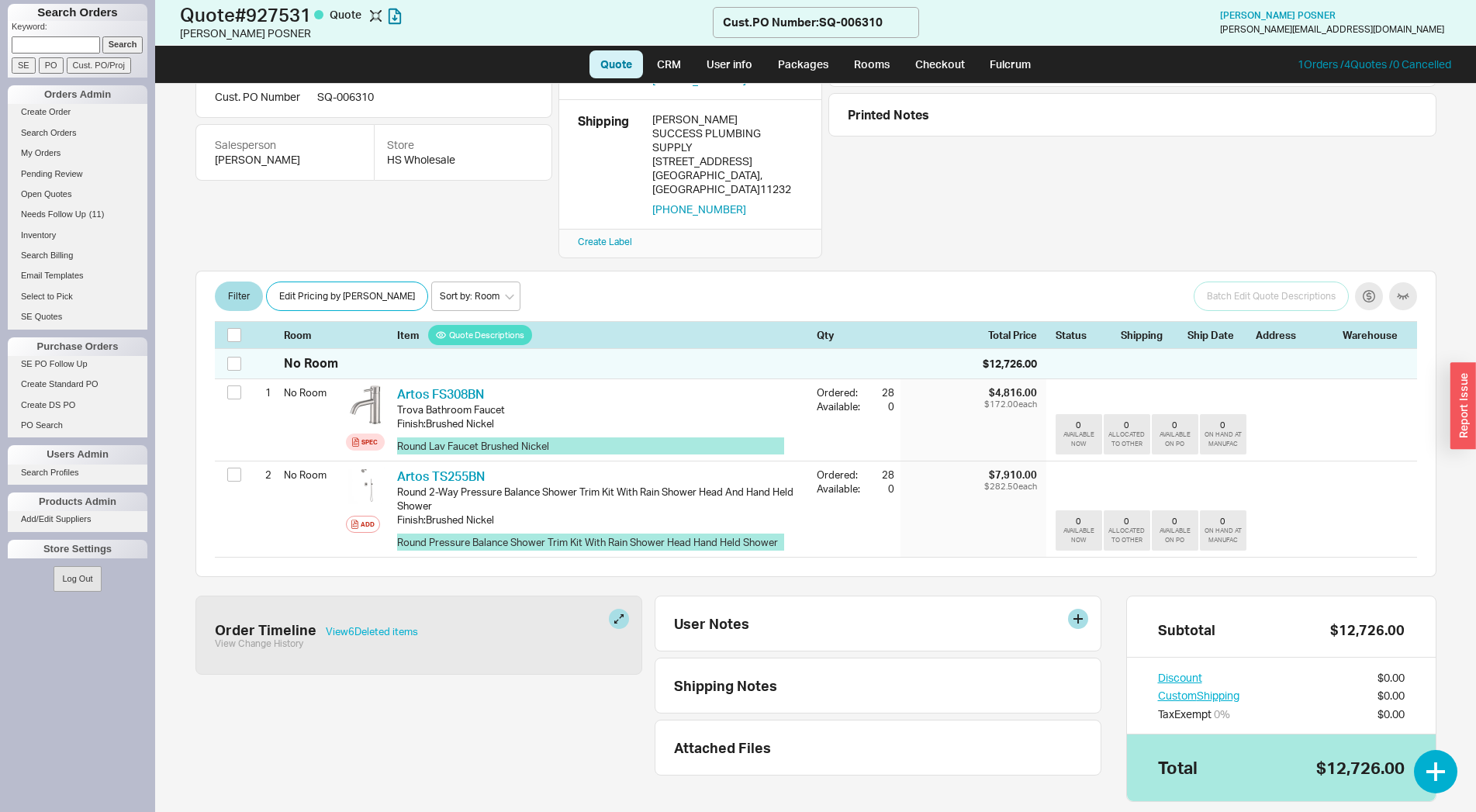
scroll to position [138, 0]
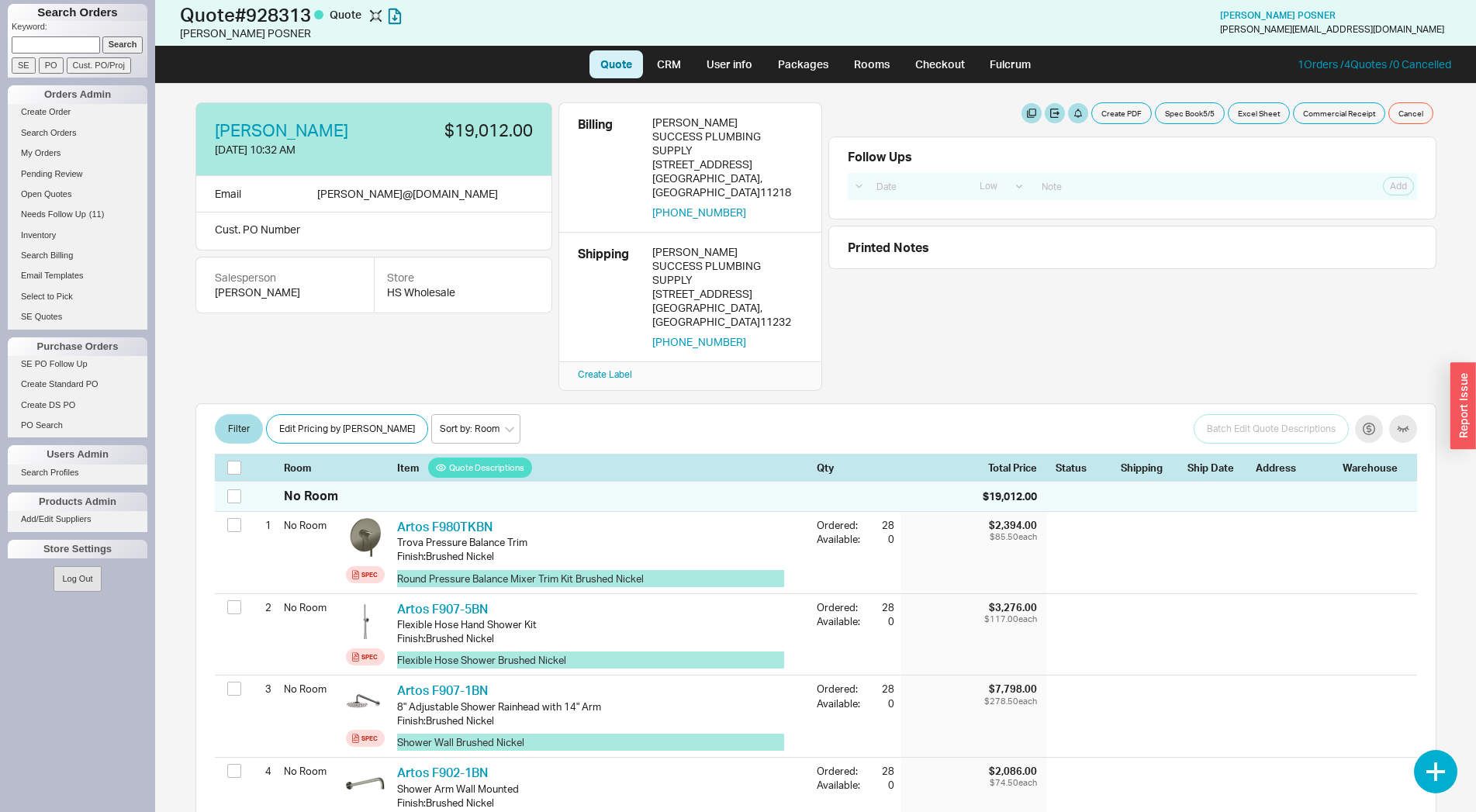
select select "LOW"
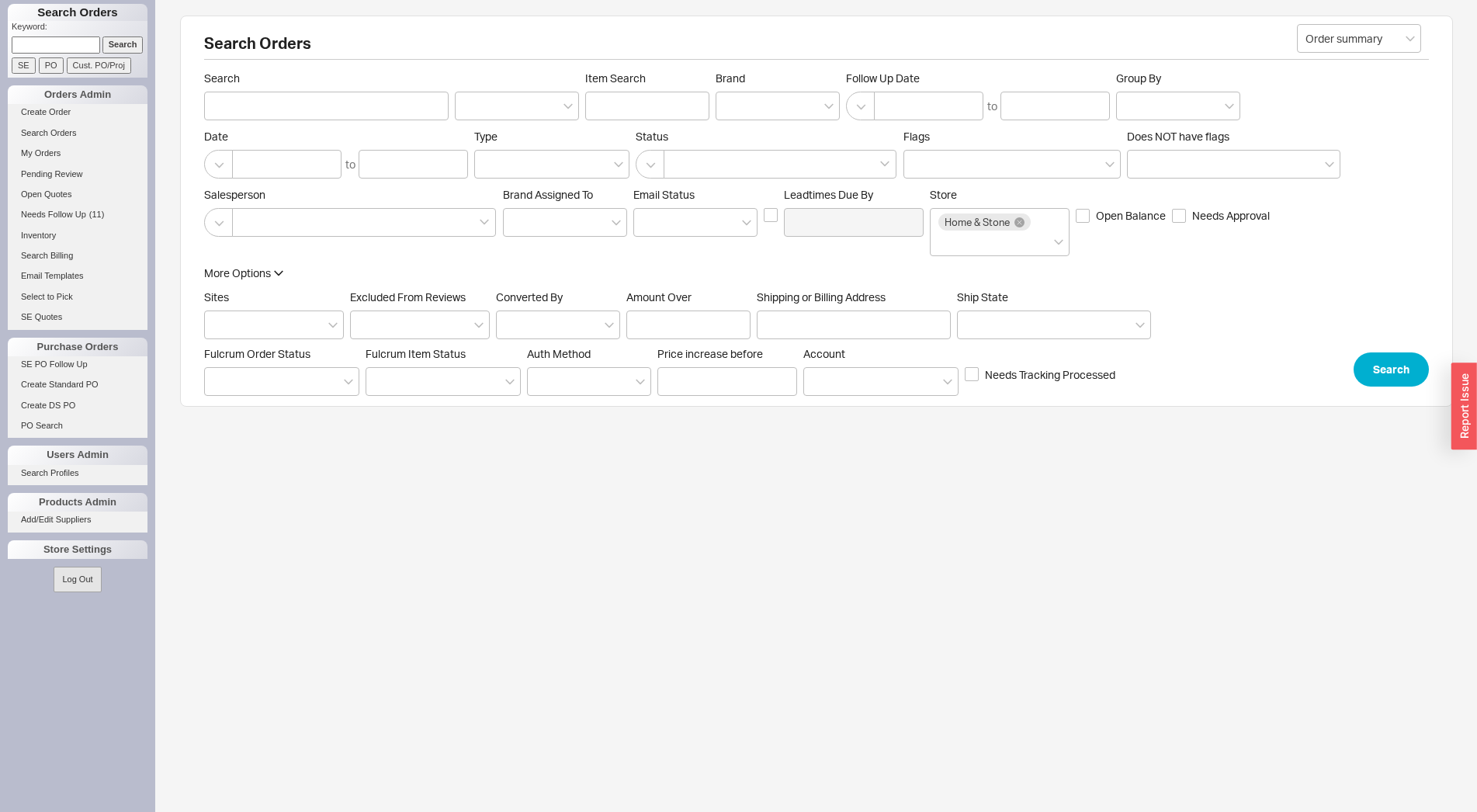
click at [53, 45] on input at bounding box center [56, 45] width 88 height 17
type input "933864"
click at [103, 37] on input "Search" at bounding box center [123, 45] width 41 height 17
type input "933864"
click at [103, 37] on input "Search" at bounding box center [123, 45] width 41 height 17
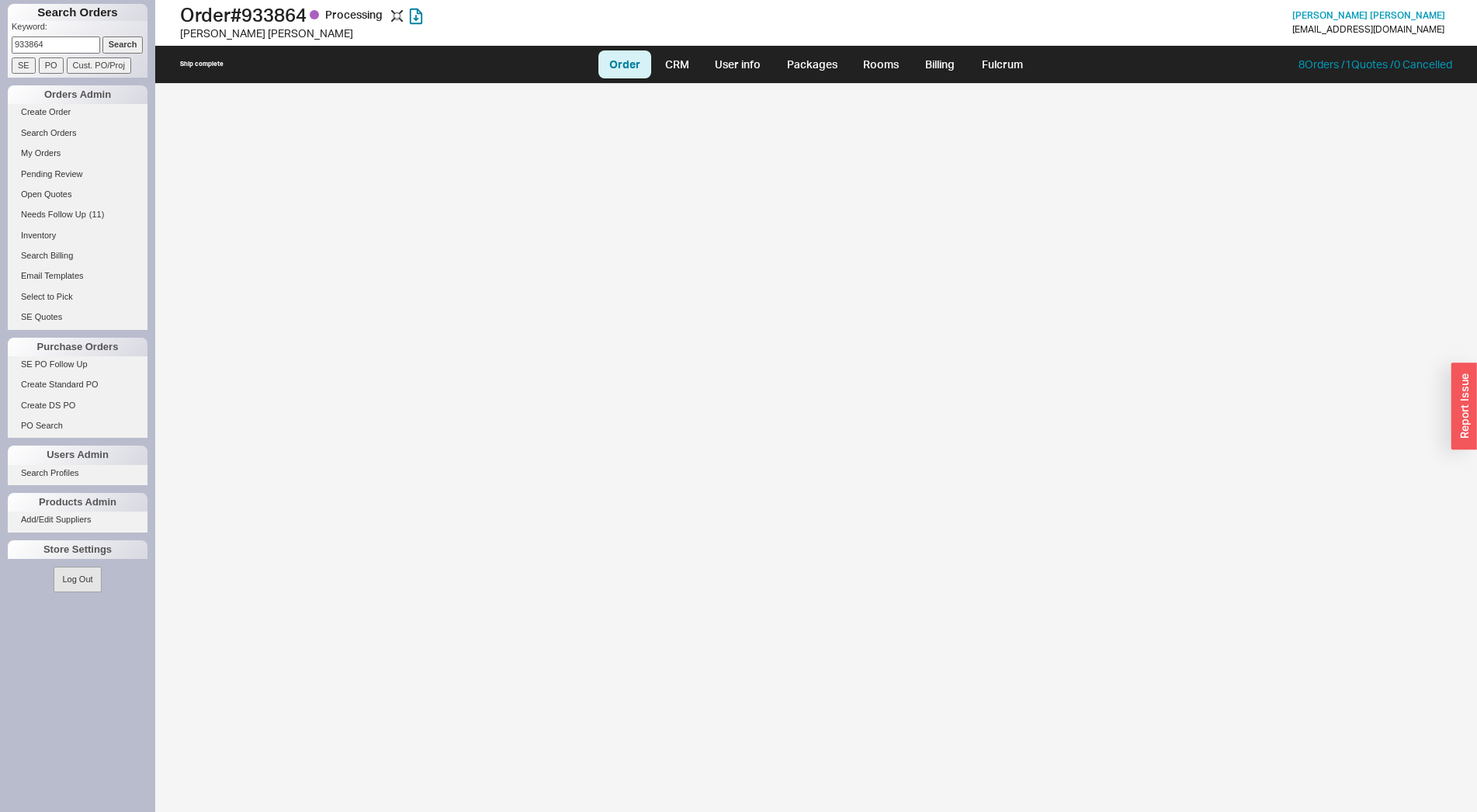
select select "LOW"
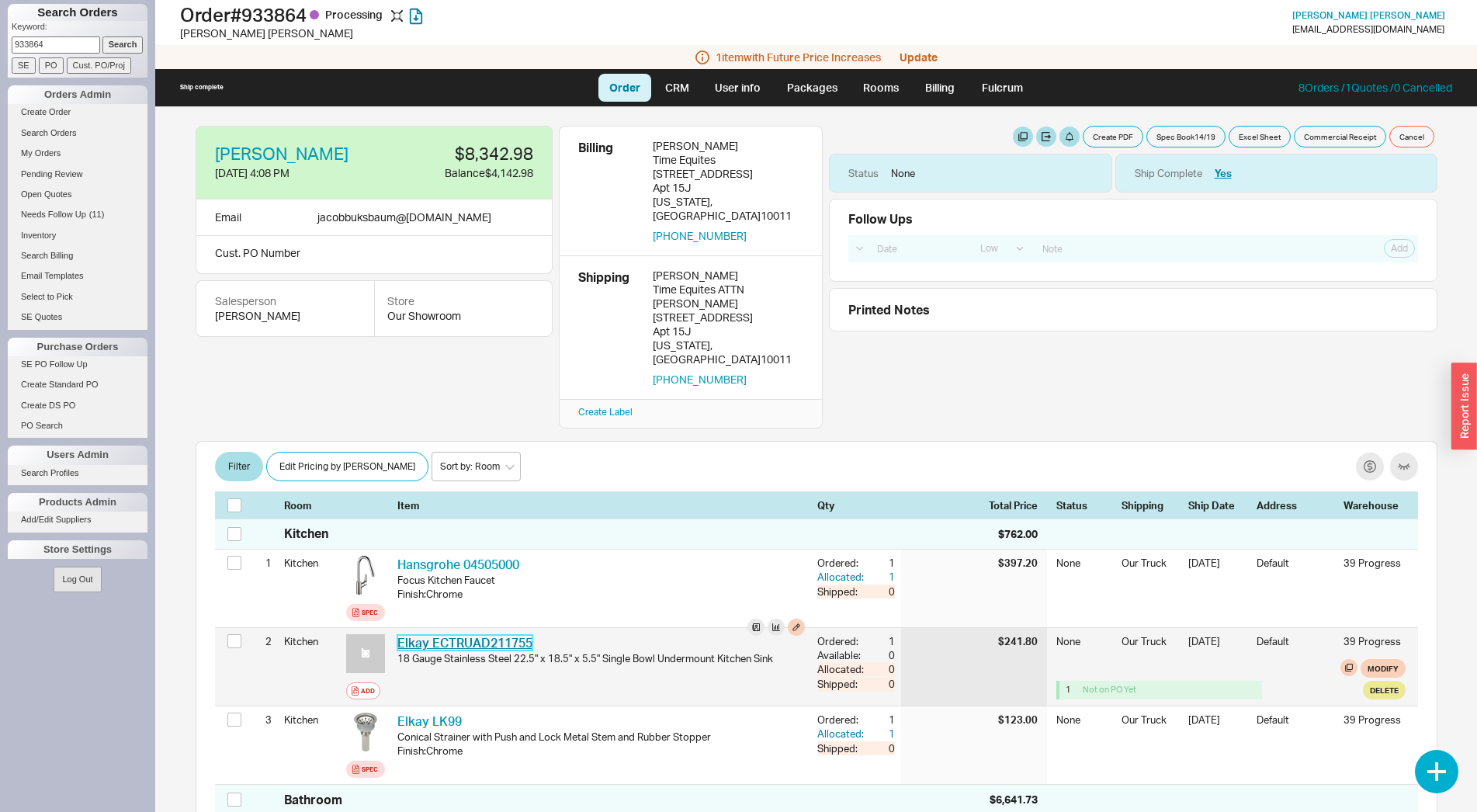
click at [471, 635] on link "Elkay ECTRUAD211755" at bounding box center [465, 642] width 135 height 16
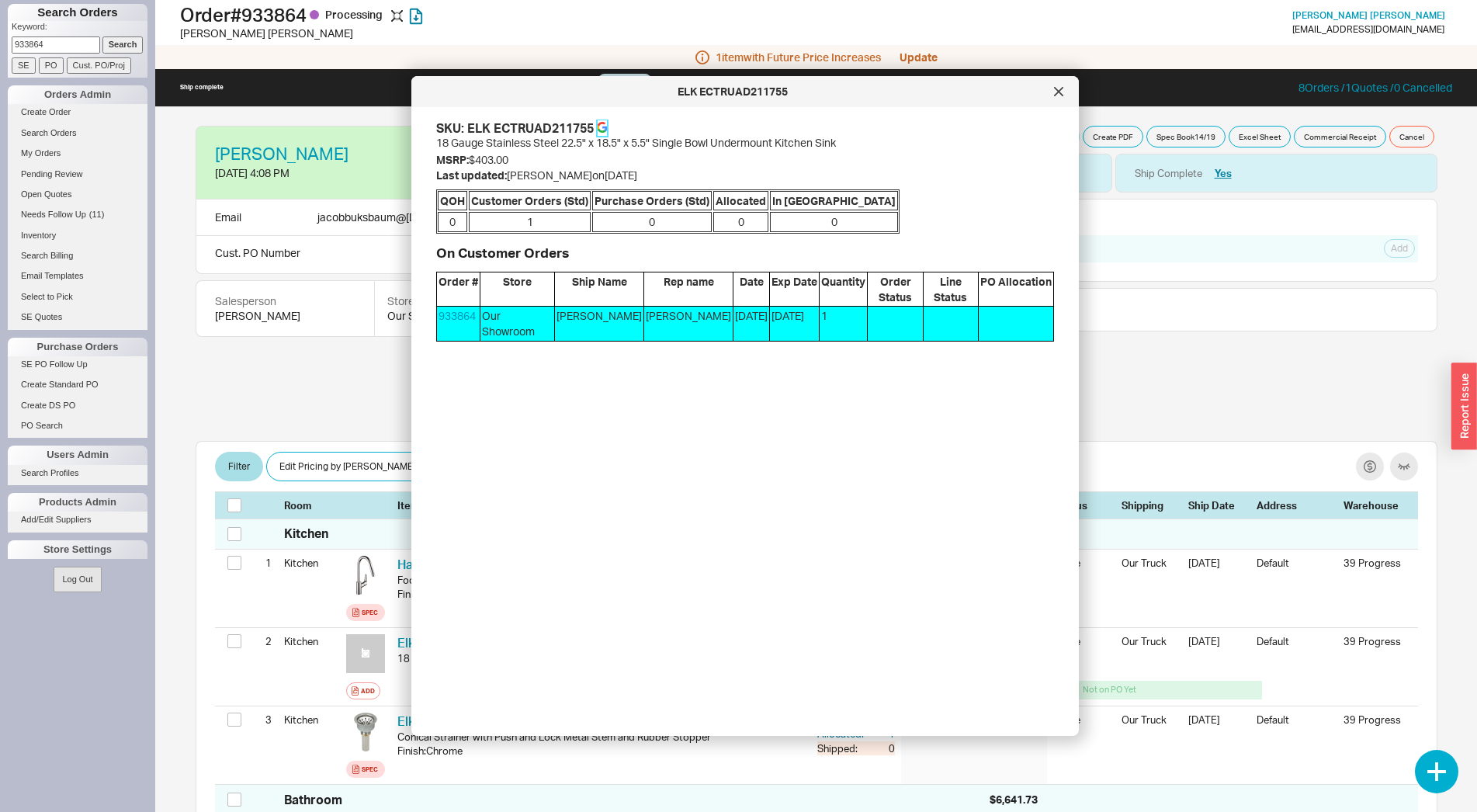
click at [606, 130] on icon at bounding box center [605, 130] width 6 height 6
click at [1058, 97] on div at bounding box center [1058, 91] width 25 height 25
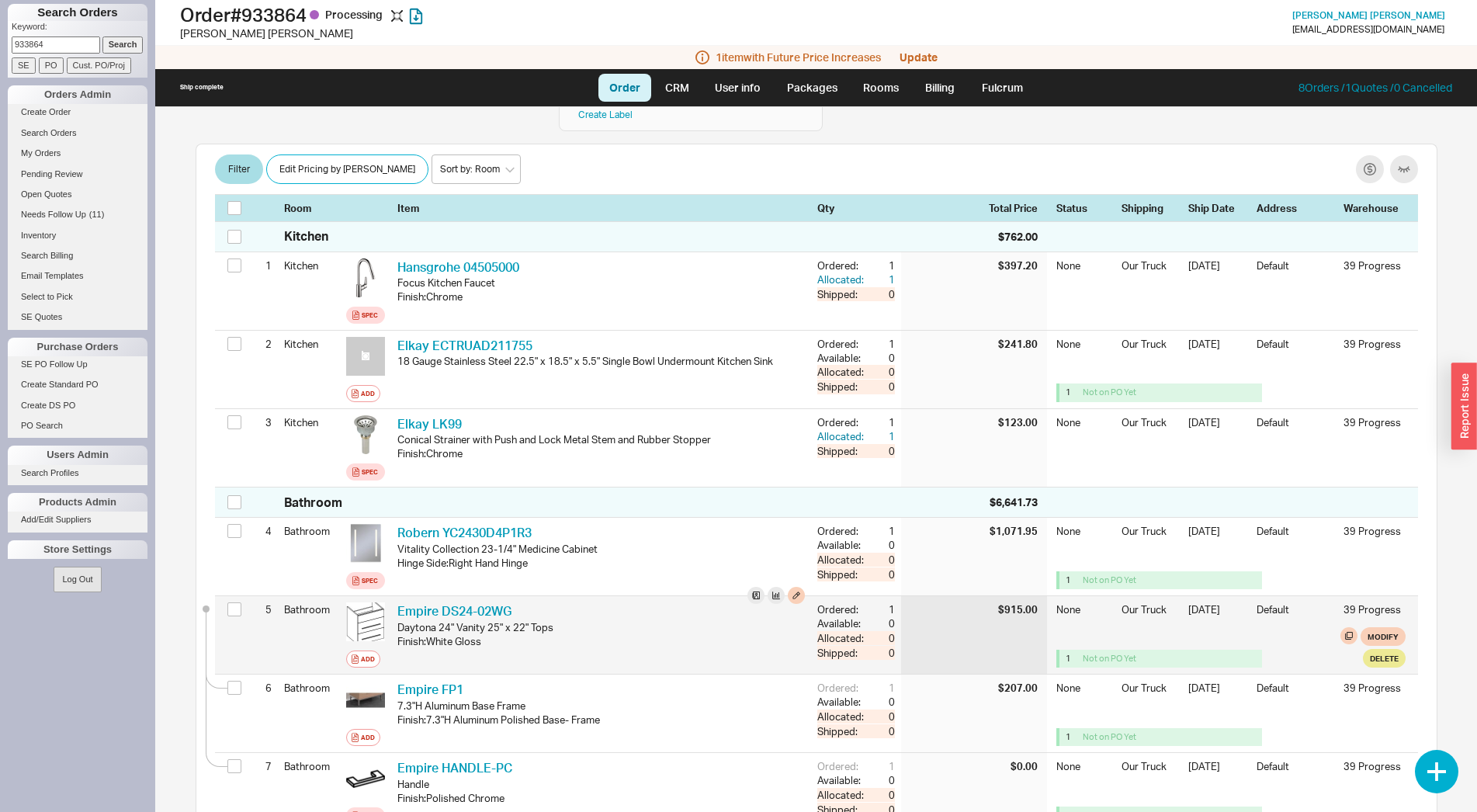
scroll to position [317, 0]
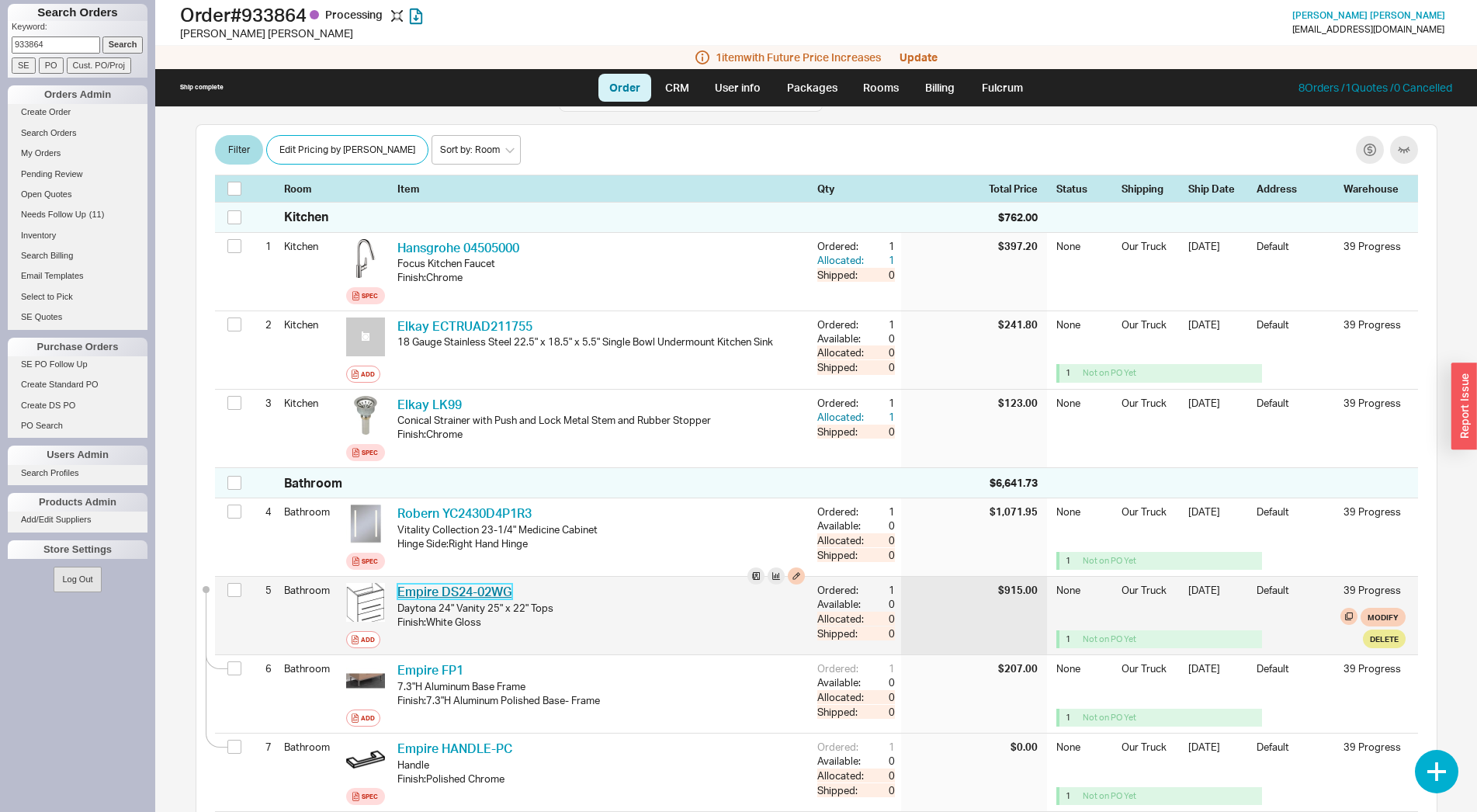
click at [436, 583] on link "Empire DS24-02WG" at bounding box center [455, 591] width 115 height 16
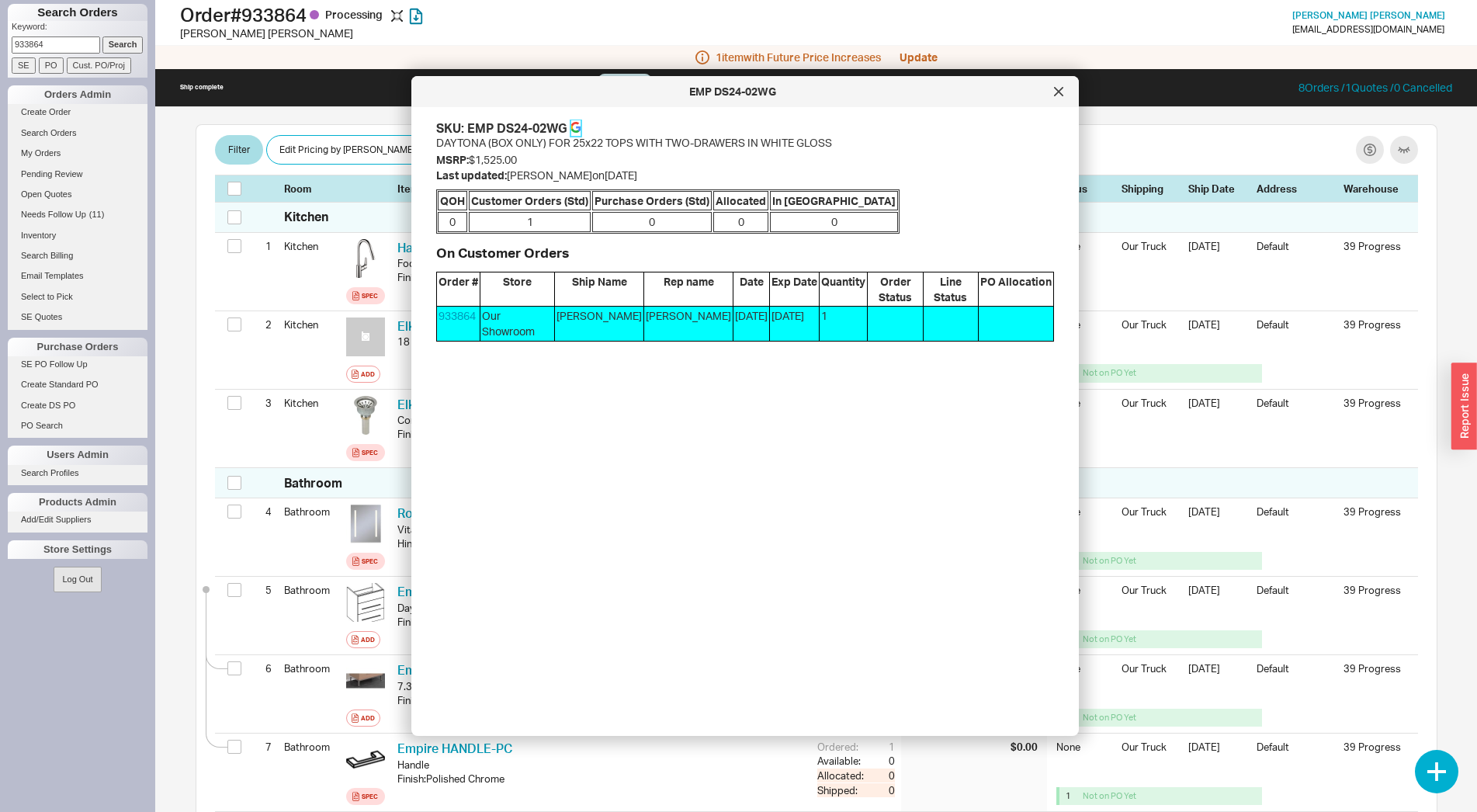
click at [576, 122] on link at bounding box center [576, 128] width 11 height 17
click at [1064, 93] on div at bounding box center [1058, 91] width 25 height 25
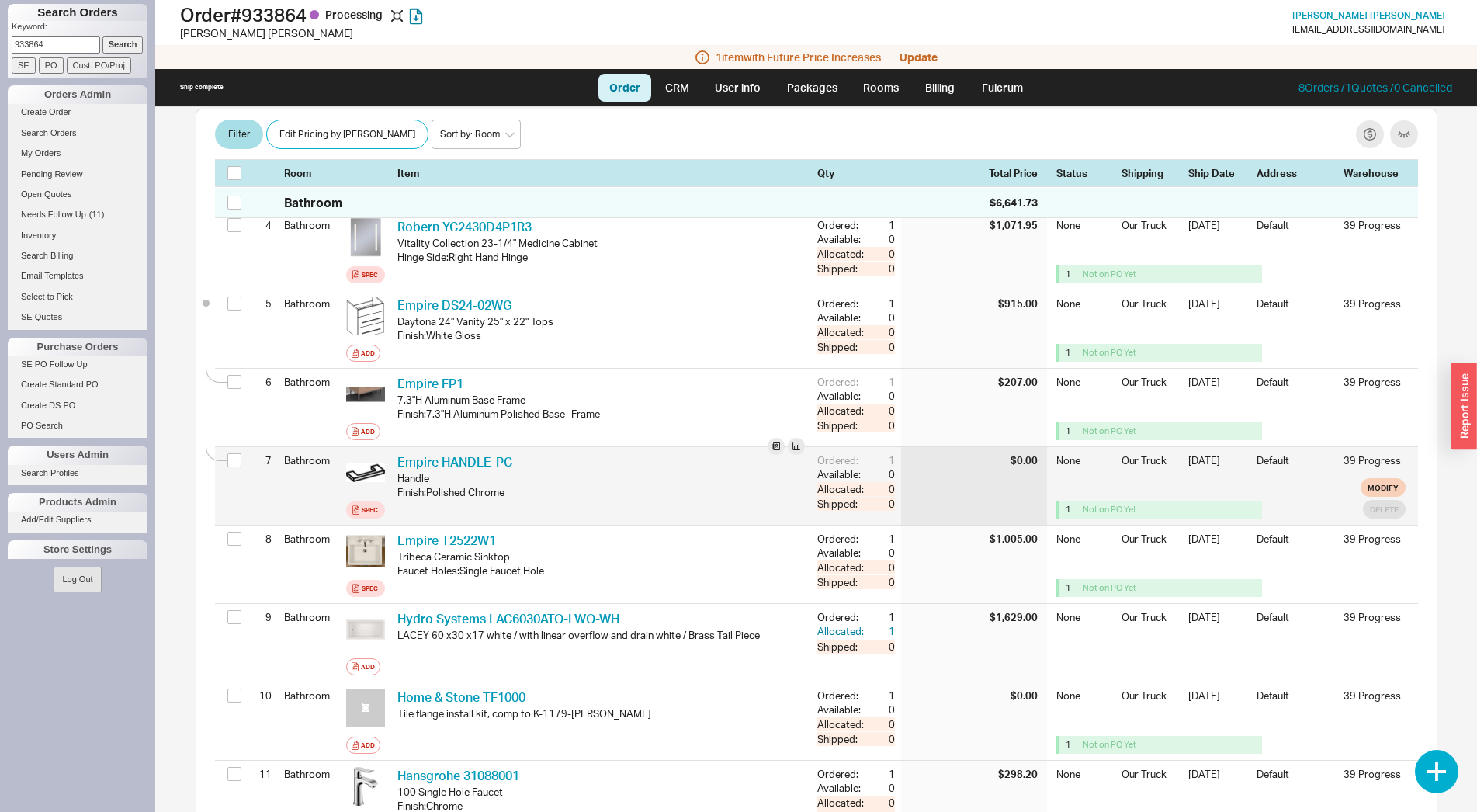
scroll to position [633, 0]
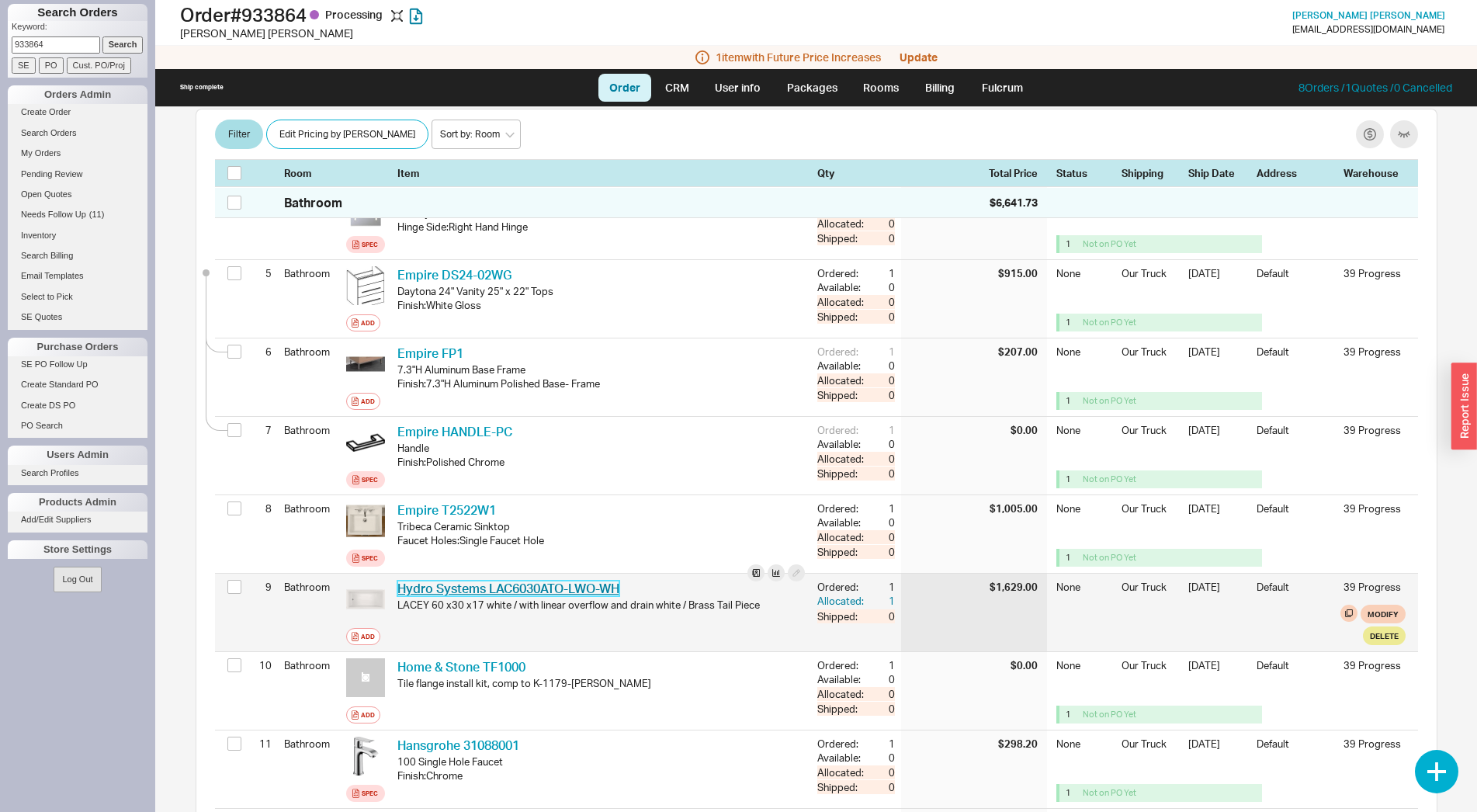
click at [604, 581] on link "Hydro Systems LAC6030ATO-LWO-WH" at bounding box center [509, 588] width 222 height 16
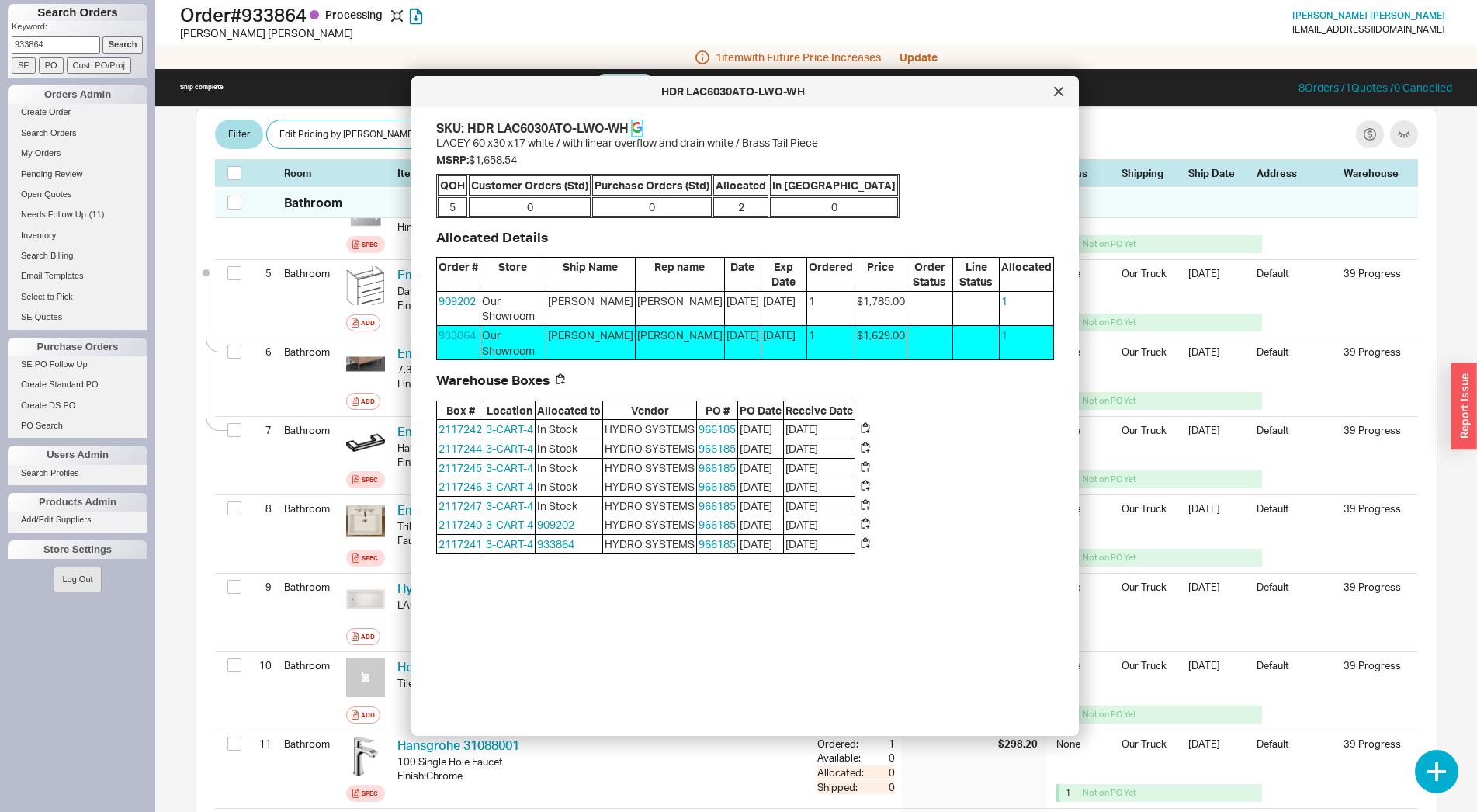
click at [643, 128] on icon at bounding box center [640, 130] width 6 height 6
click at [1065, 93] on div at bounding box center [1058, 91] width 25 height 25
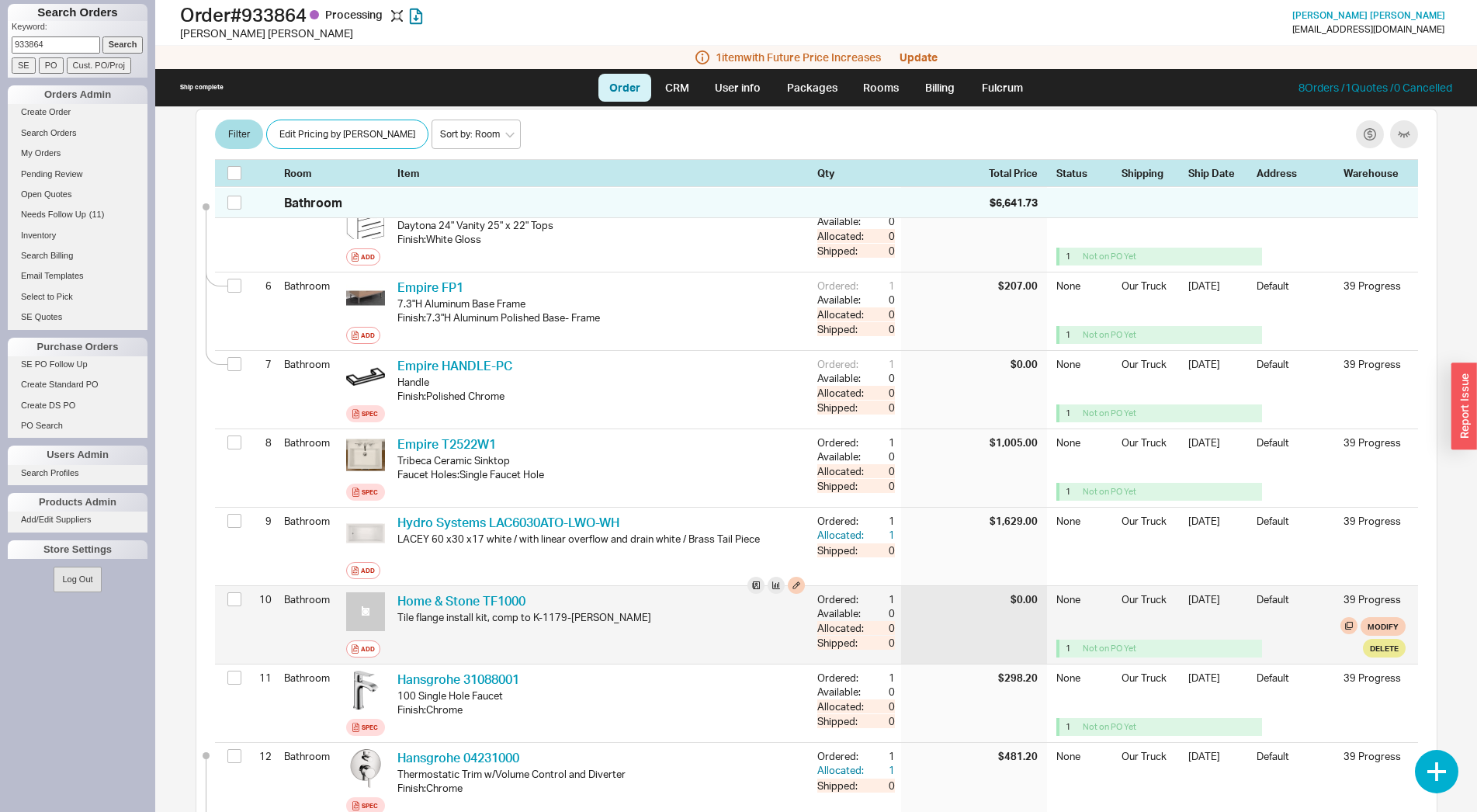
scroll to position [713, 0]
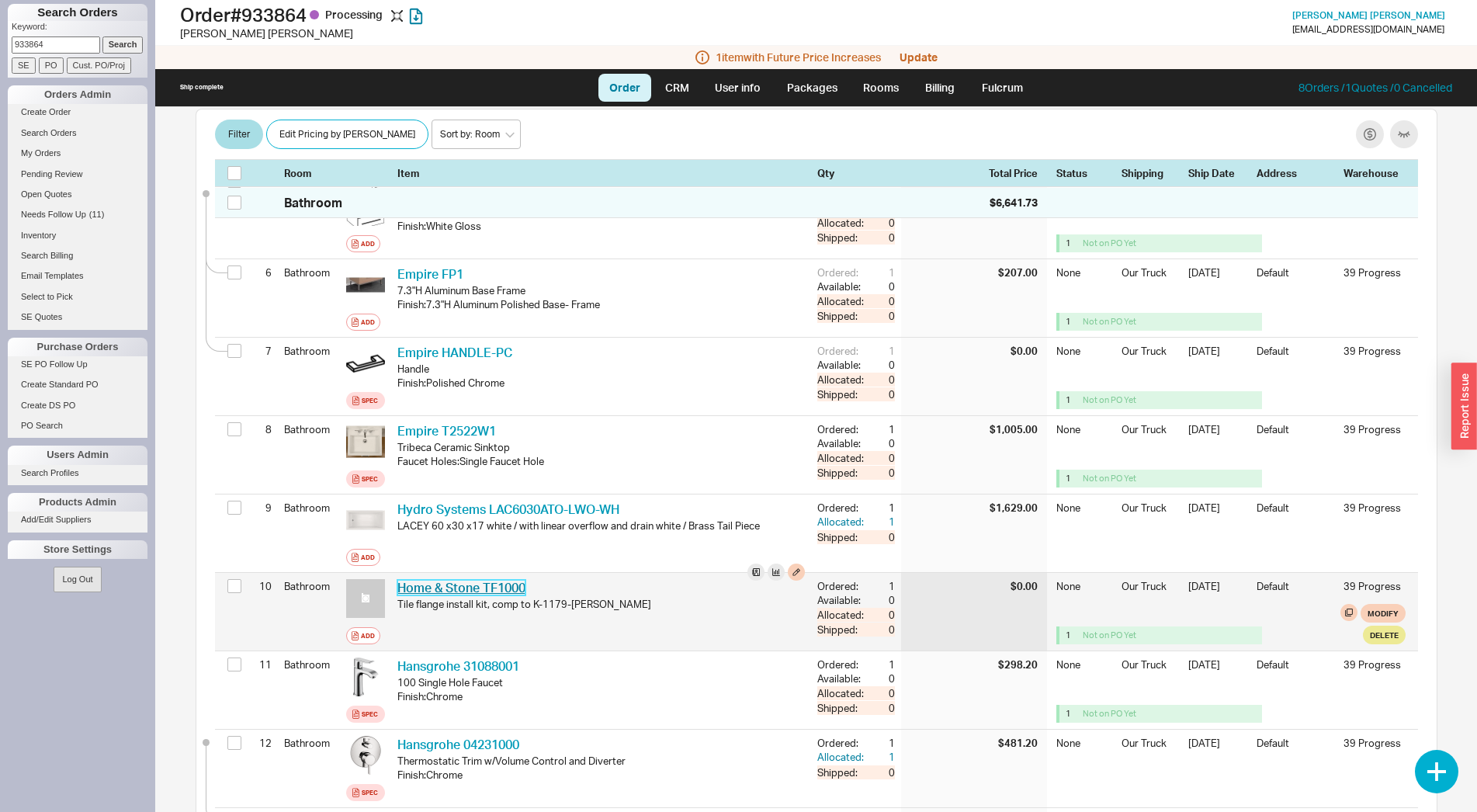
click at [490, 580] on link "Home & Stone TF1000" at bounding box center [461, 587] width 128 height 16
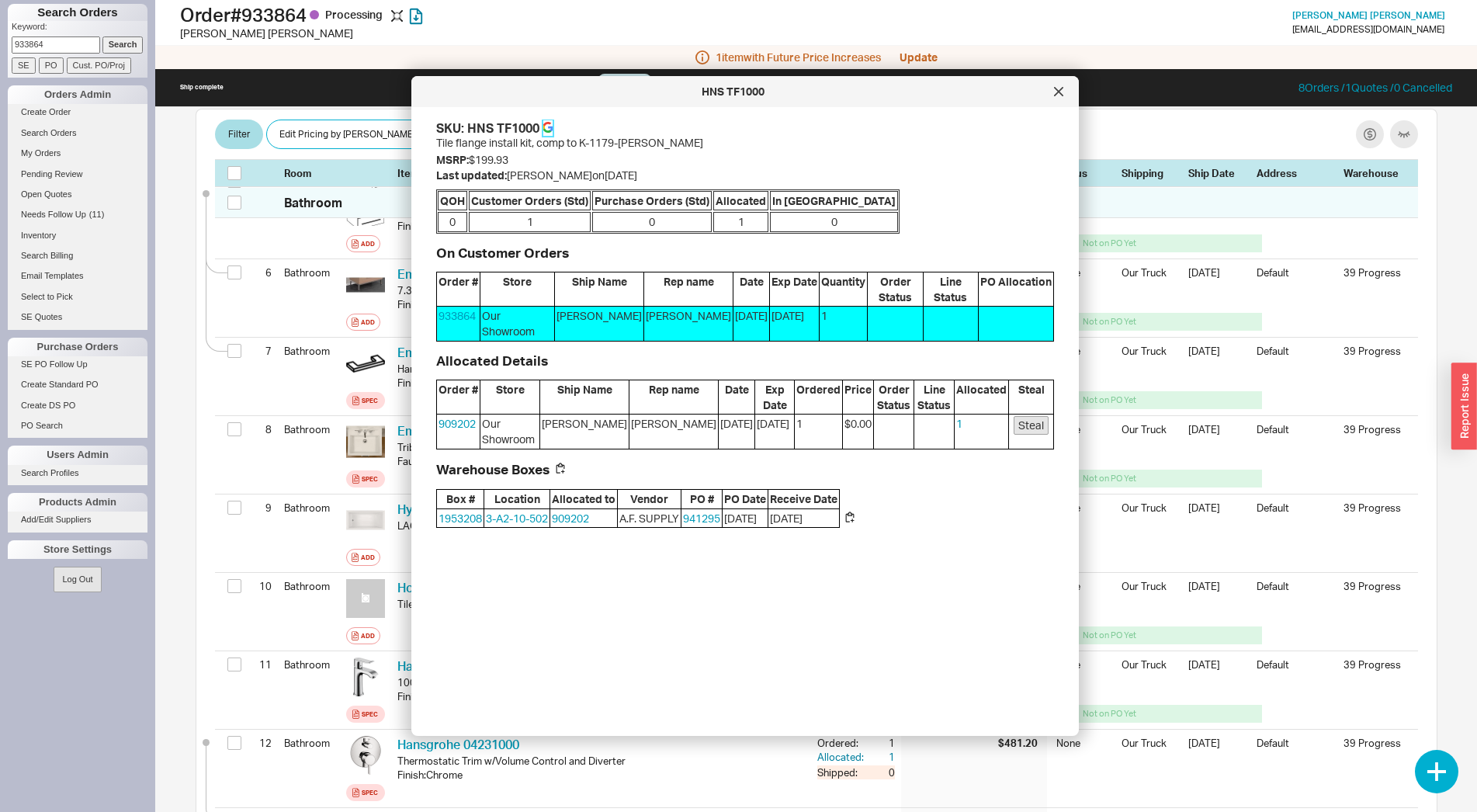
click at [543, 130] on icon at bounding box center [548, 128] width 11 height 11
click at [578, 142] on span "Tile flange install kit, comp to K-1179-NA Kohler" at bounding box center [569, 142] width 267 height 13
drag, startPoint x: 582, startPoint y: 141, endPoint x: 637, endPoint y: 145, distance: 55.1
click at [637, 145] on span "Tile flange install kit, comp to K-1179-NA Kohler" at bounding box center [569, 142] width 267 height 13
copy span "K-1179-NA"
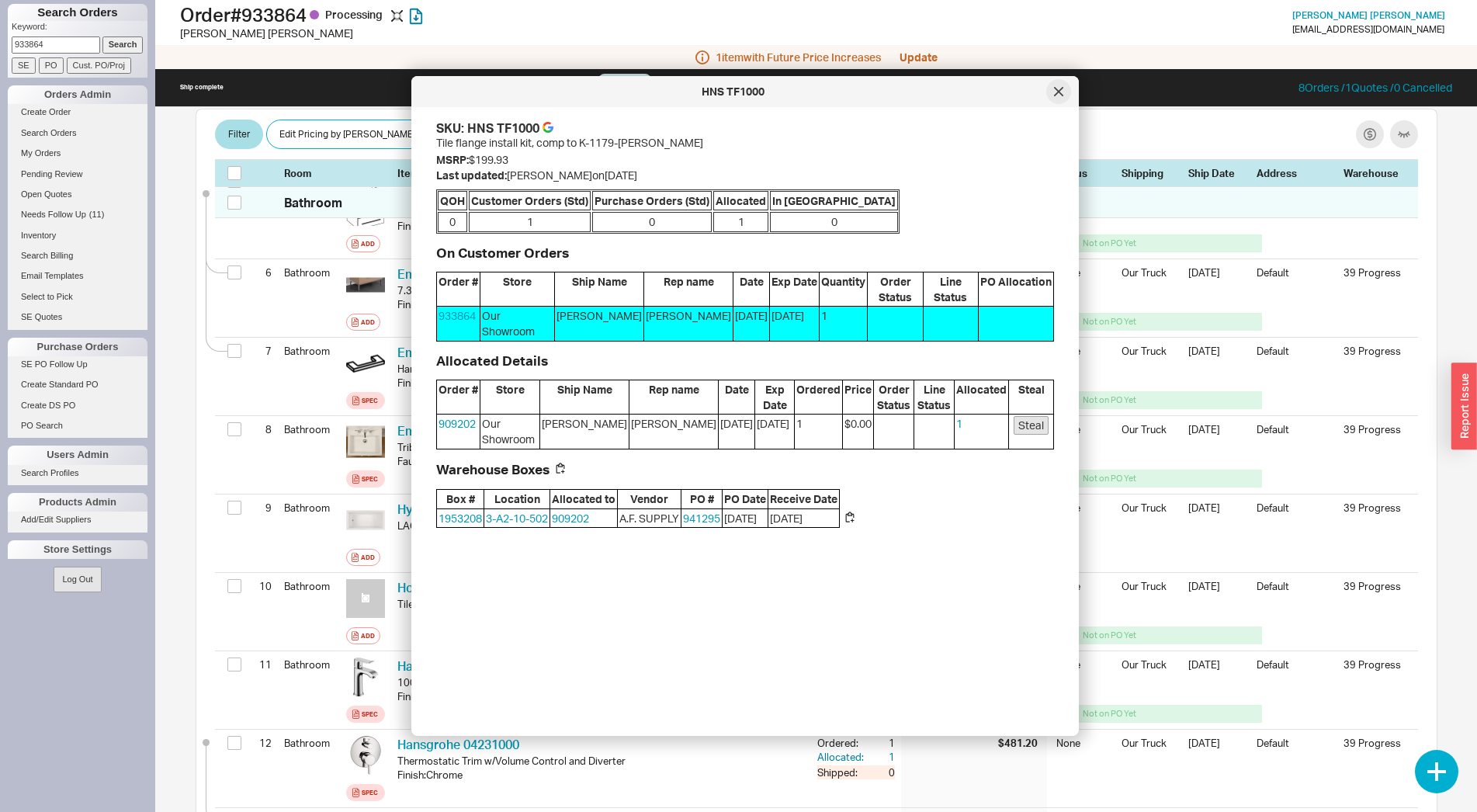
click at [1061, 99] on div at bounding box center [1058, 91] width 25 height 25
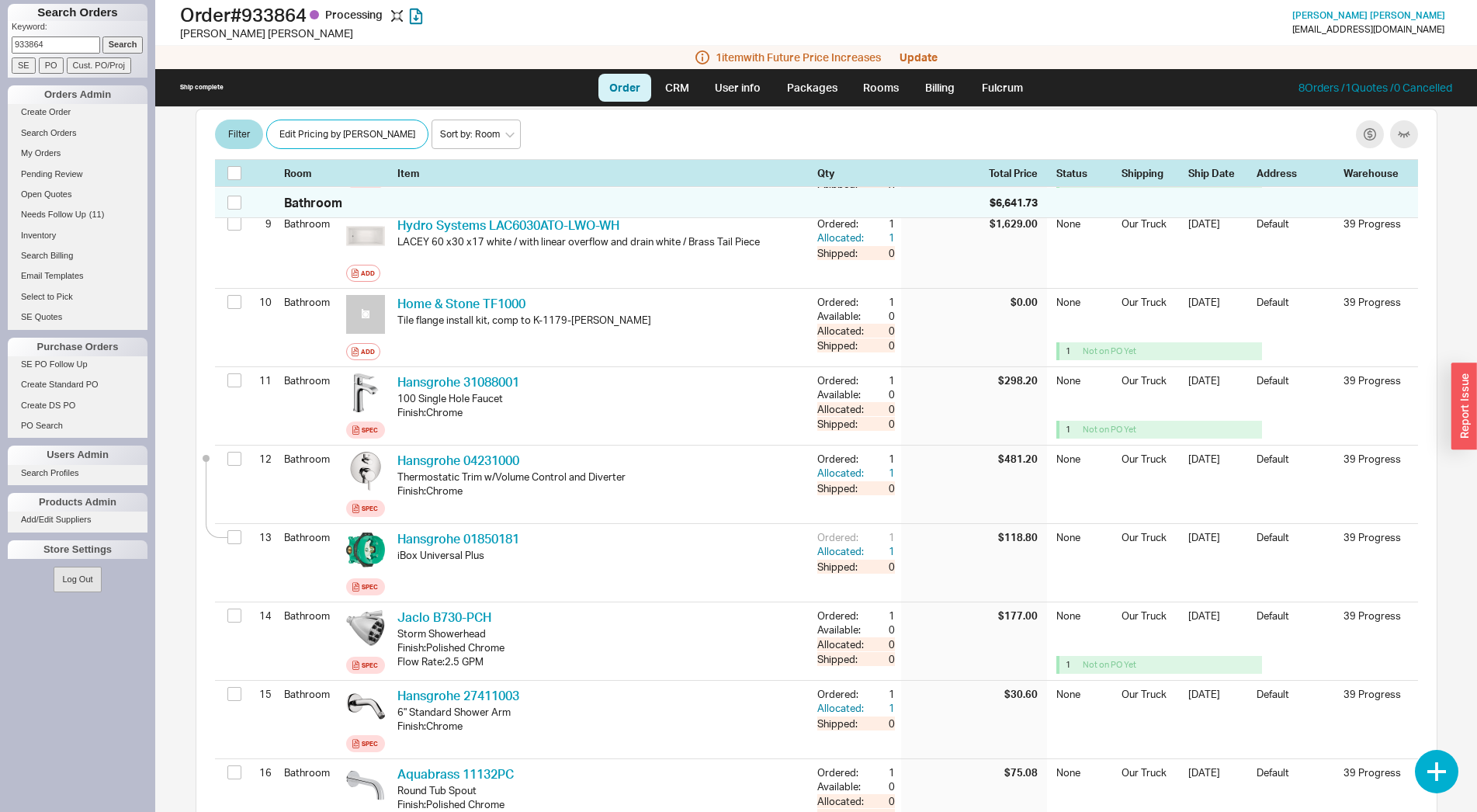
scroll to position [1029, 0]
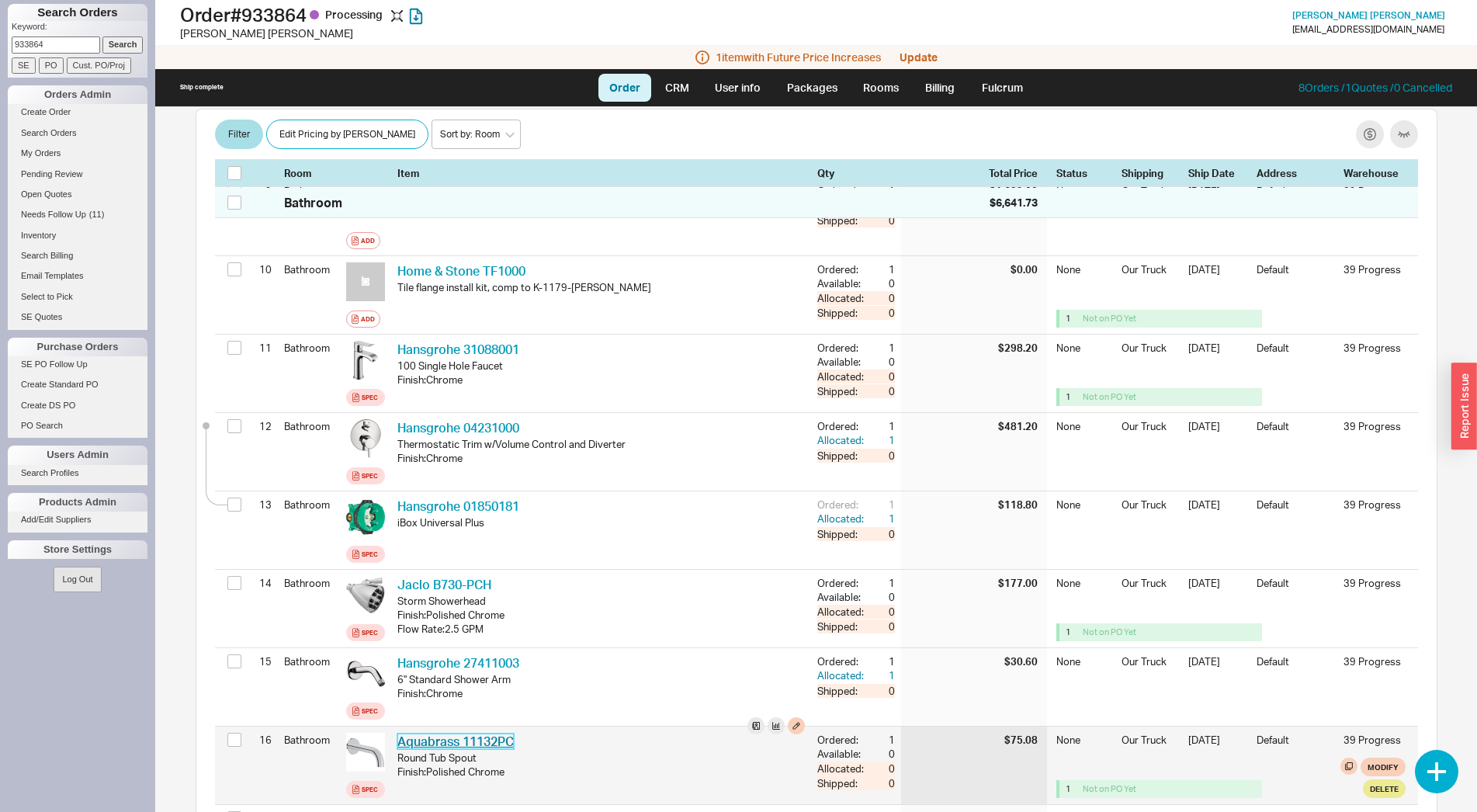
click at [442, 733] on link "Aquabrass 11132PC" at bounding box center [456, 740] width 117 height 16
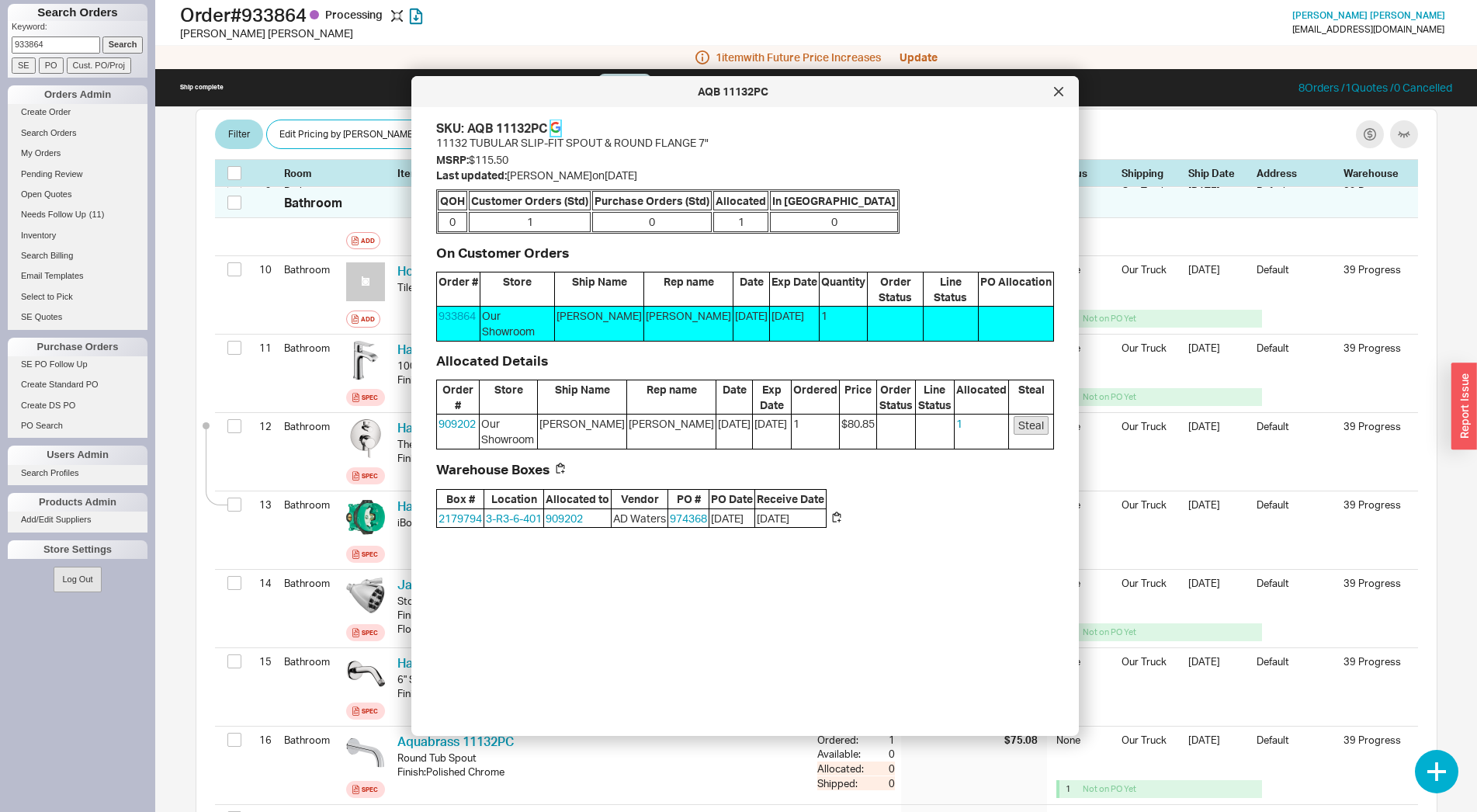
click at [559, 130] on icon at bounding box center [556, 128] width 11 height 11
drag, startPoint x: 1055, startPoint y: 95, endPoint x: 1035, endPoint y: 96, distance: 20.0
click at [1054, 95] on icon at bounding box center [1058, 91] width 7 height 7
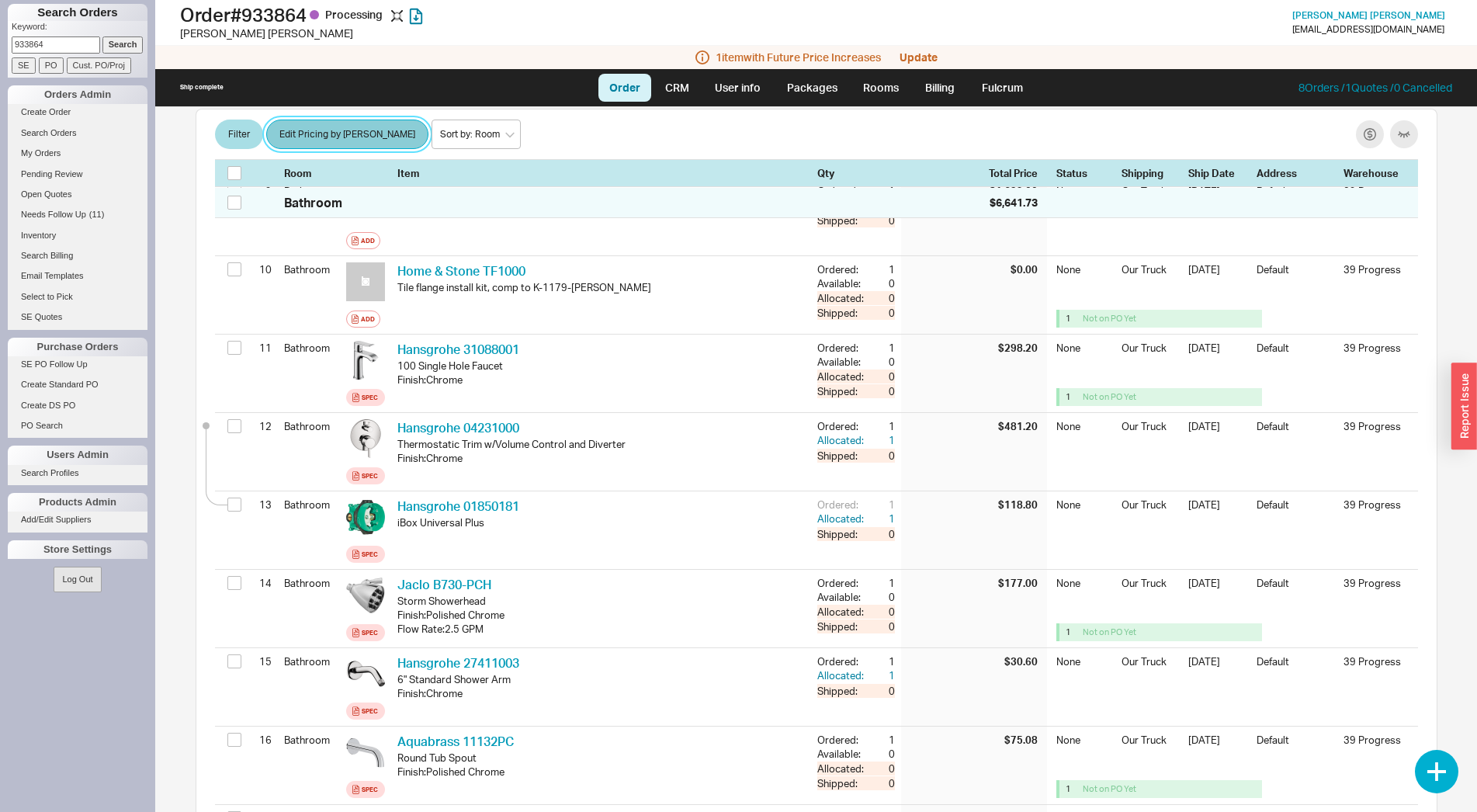
click at [325, 138] on button "Edit Pricing by Brand" at bounding box center [347, 135] width 163 height 29
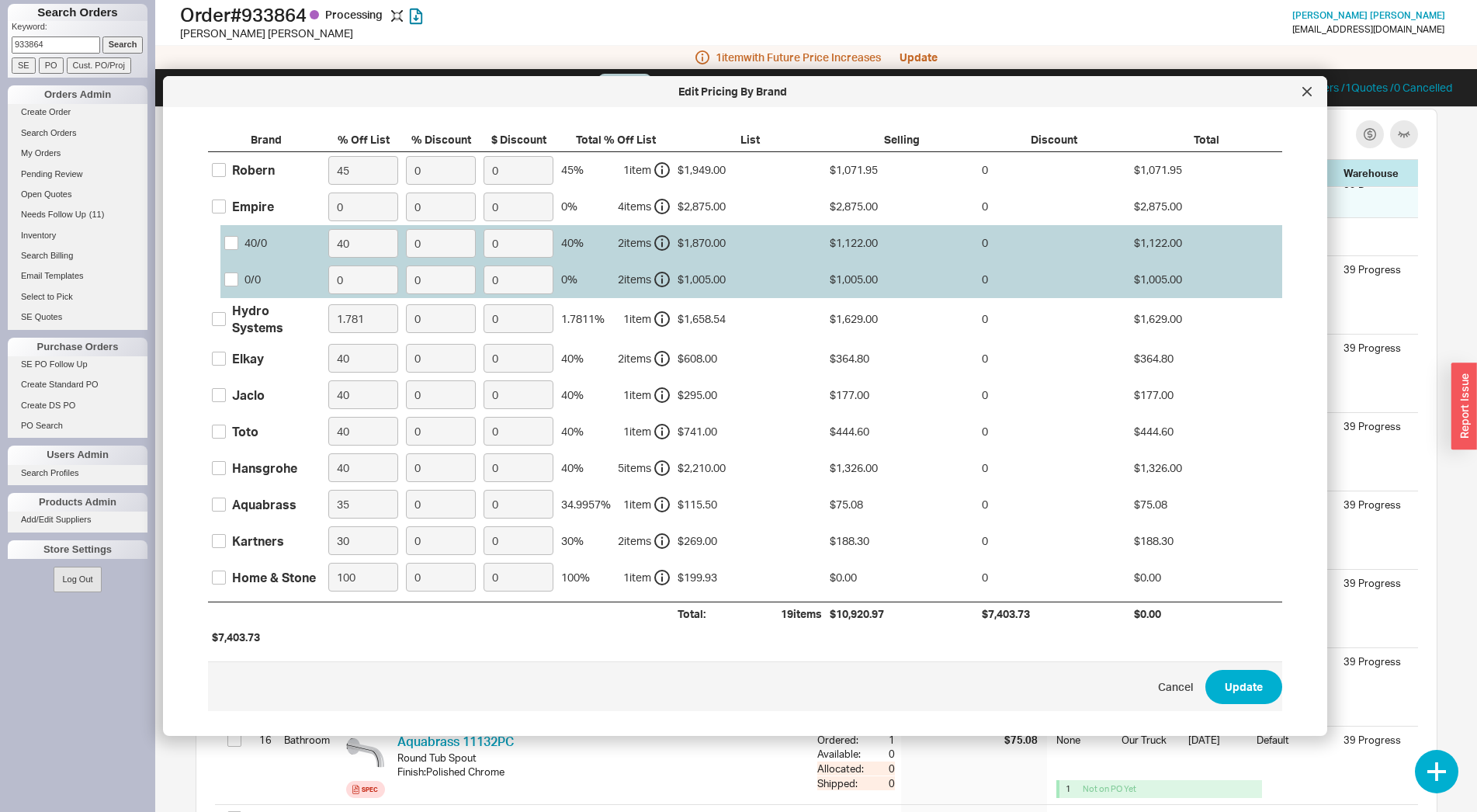
click at [418, 51] on div "1 item with Future Price Increases Update" at bounding box center [816, 57] width 1322 height 23
click at [1303, 96] on div at bounding box center [1306, 91] width 25 height 25
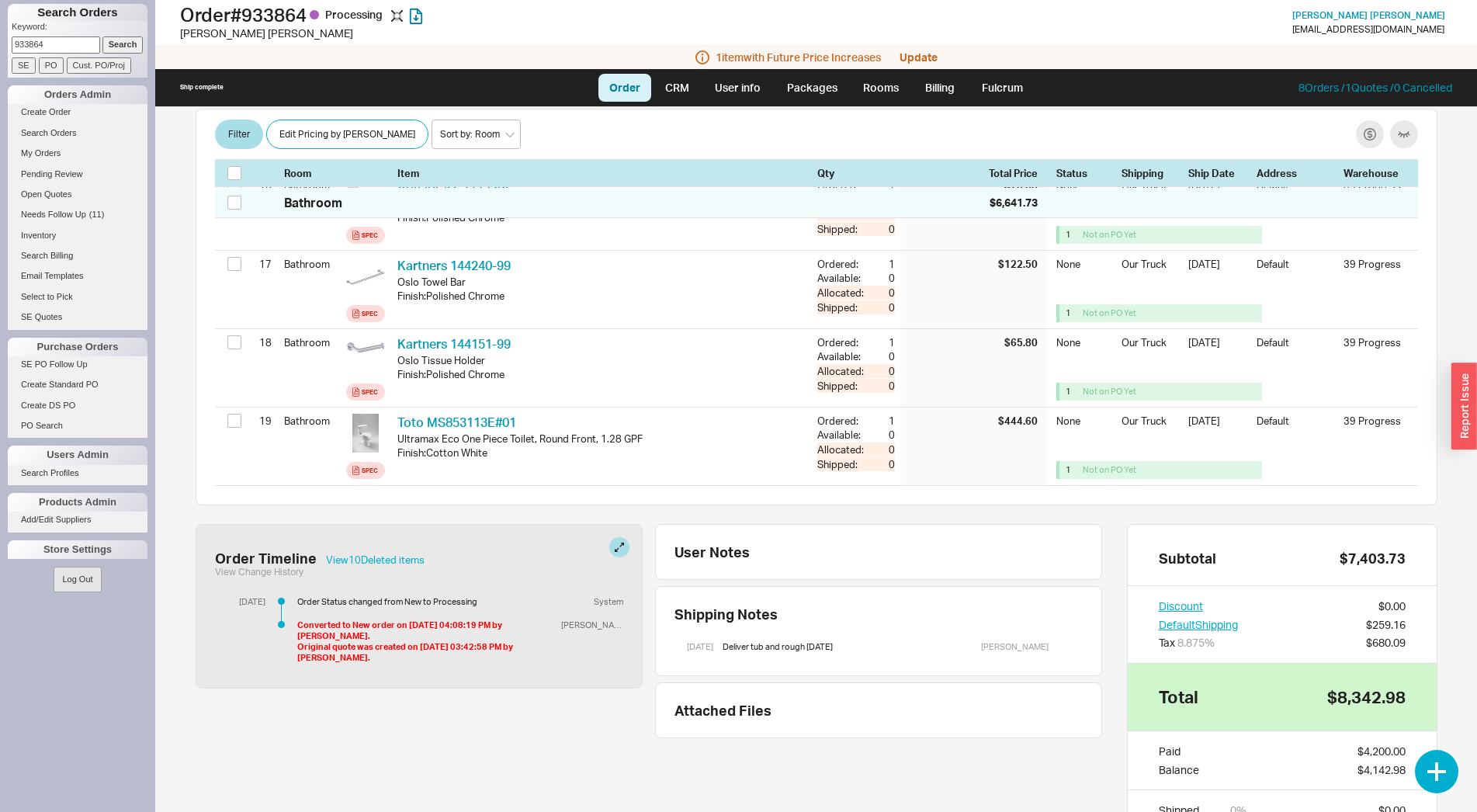
scroll to position [1109, 0]
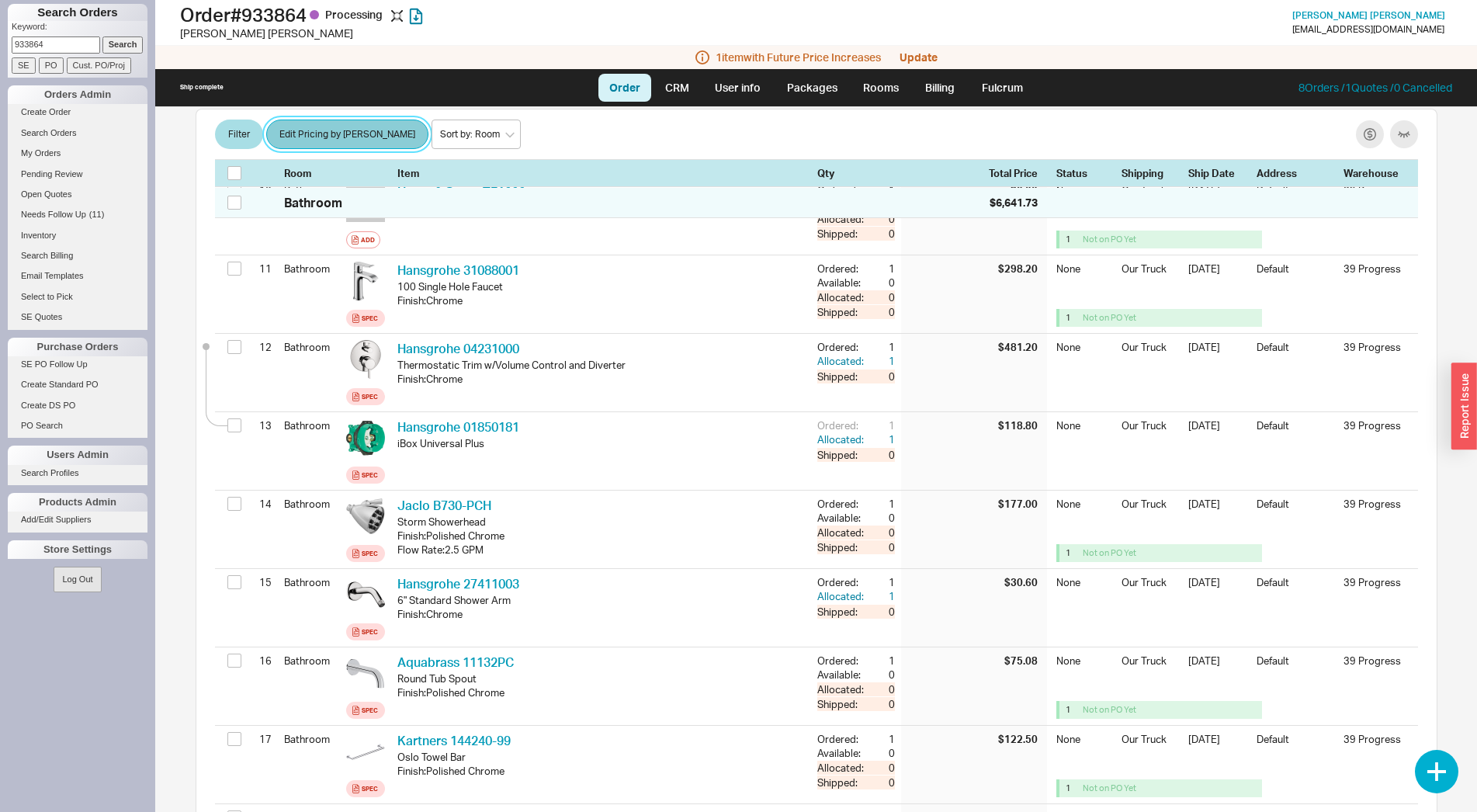
click at [336, 134] on button "Edit Pricing by Brand" at bounding box center [347, 135] width 163 height 29
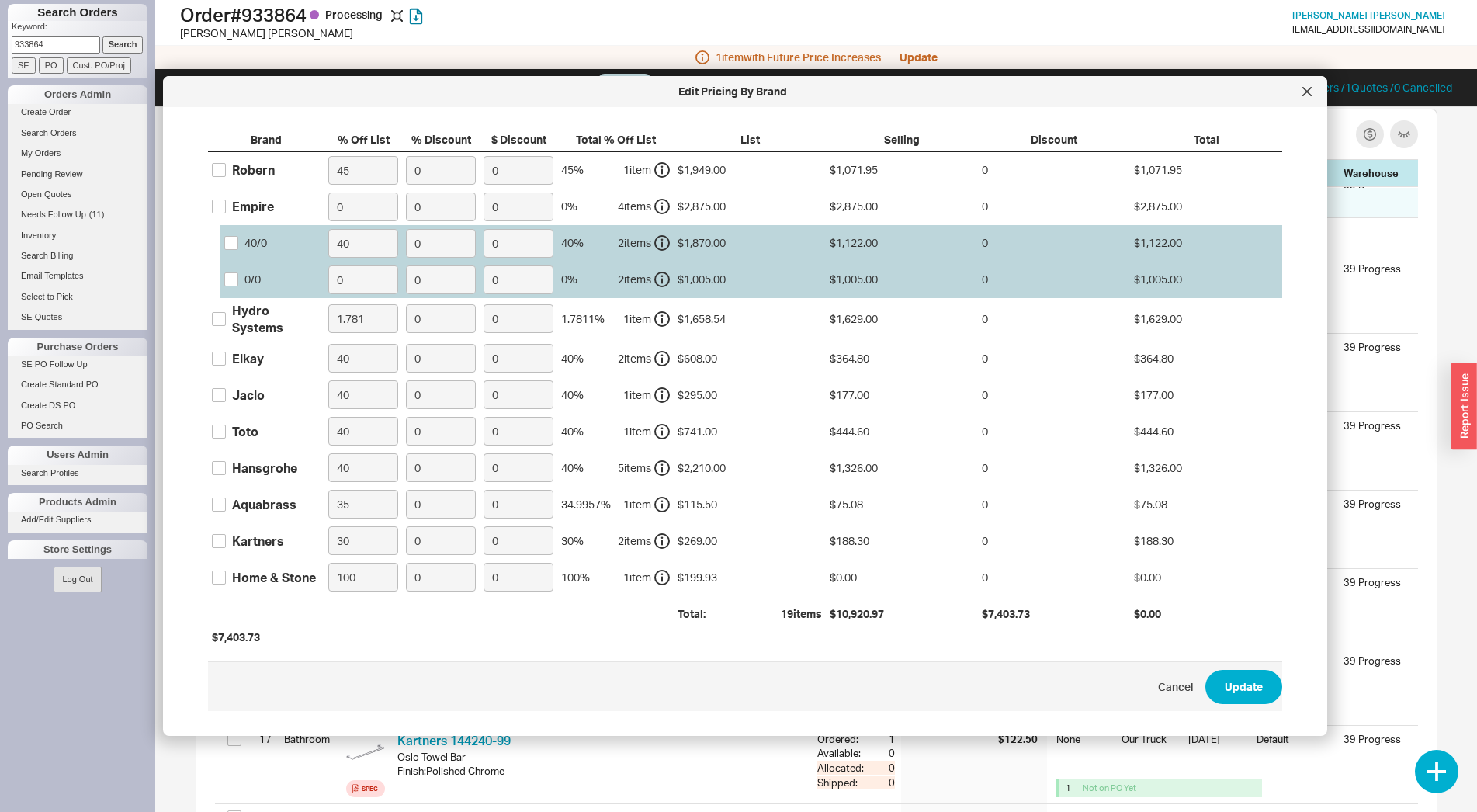
click at [1314, 103] on div "Edit Pricing By Brand" at bounding box center [744, 92] width 1164 height 31
click at [1313, 90] on div at bounding box center [1306, 91] width 25 height 25
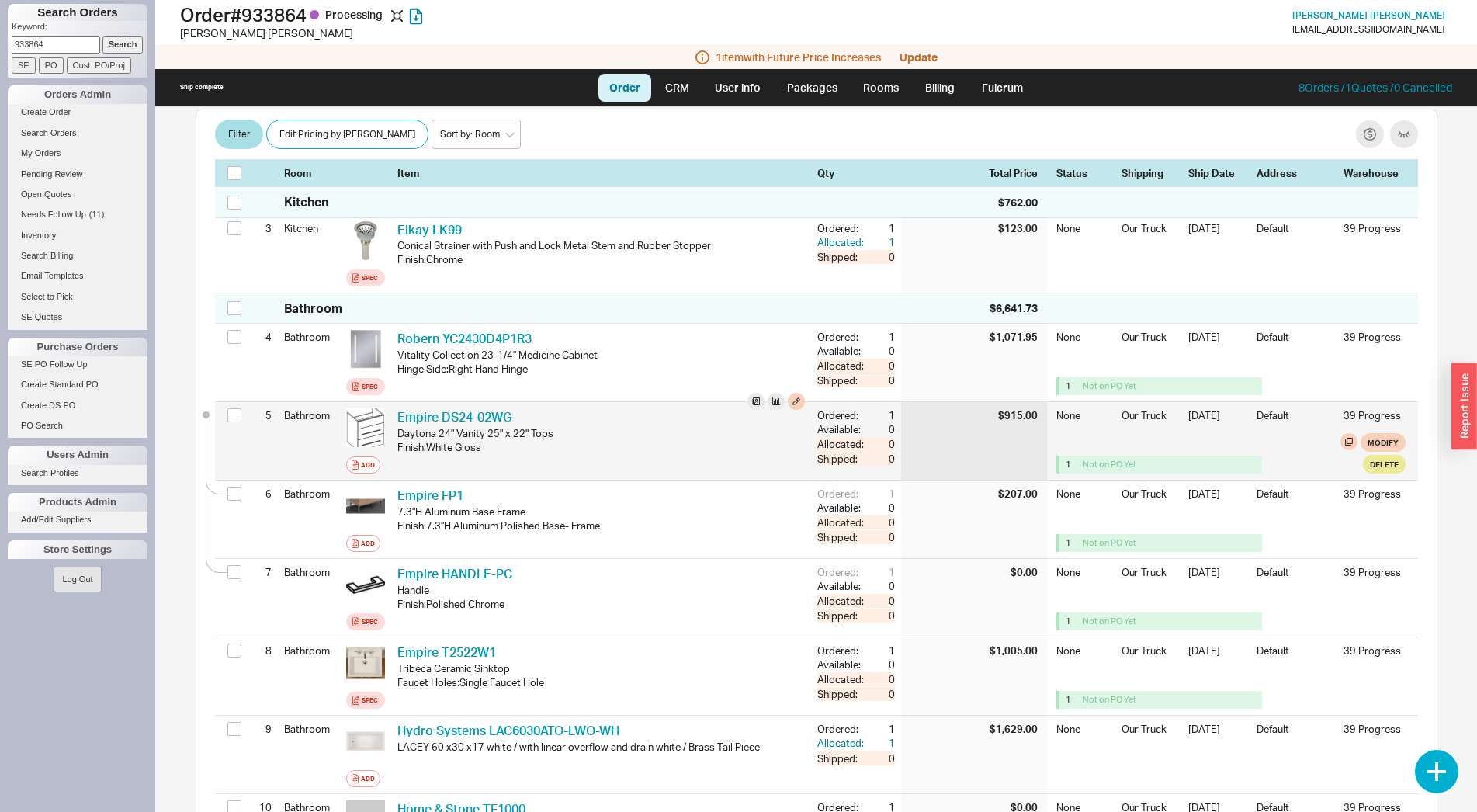
scroll to position [475, 0]
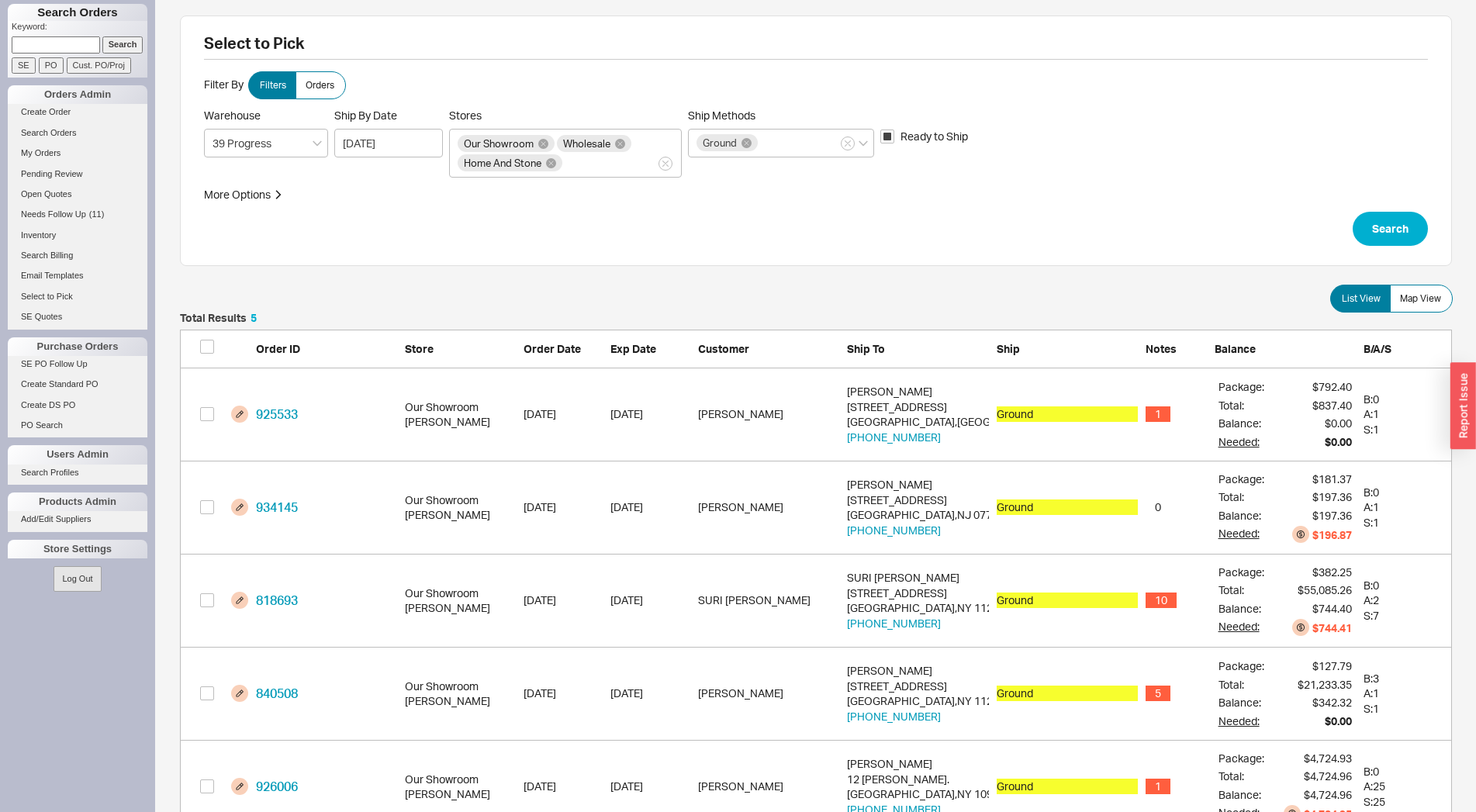
scroll to position [507, 1258]
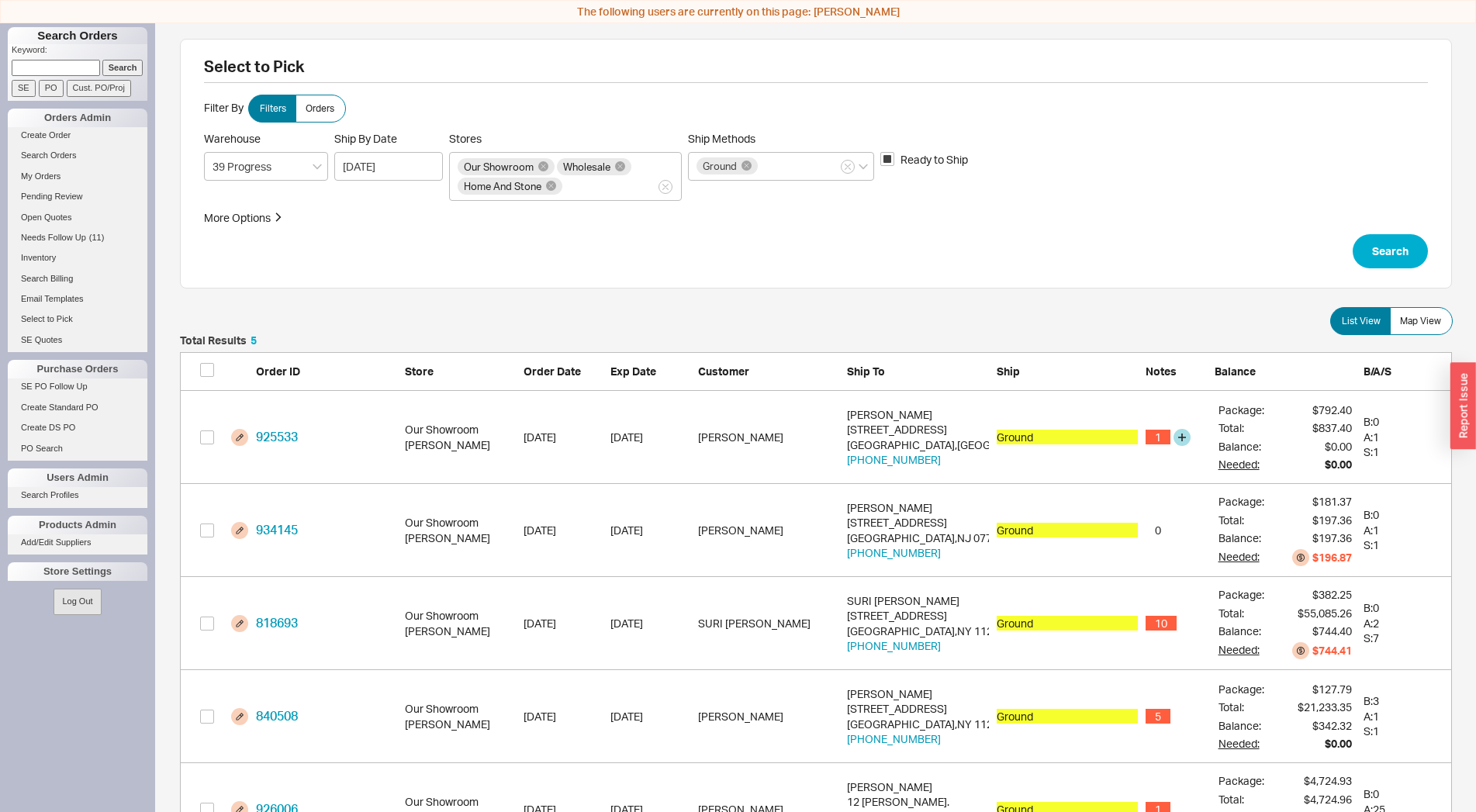
click at [209, 412] on div "925533 Our Showroom [PERSON_NAME] [DATE] [DATE] [PERSON_NAME] [PERSON_NAME] [ST…" at bounding box center [816, 437] width 1272 height 93
click at [203, 432] on input "grid" at bounding box center [207, 437] width 14 height 14
checkbox input "true"
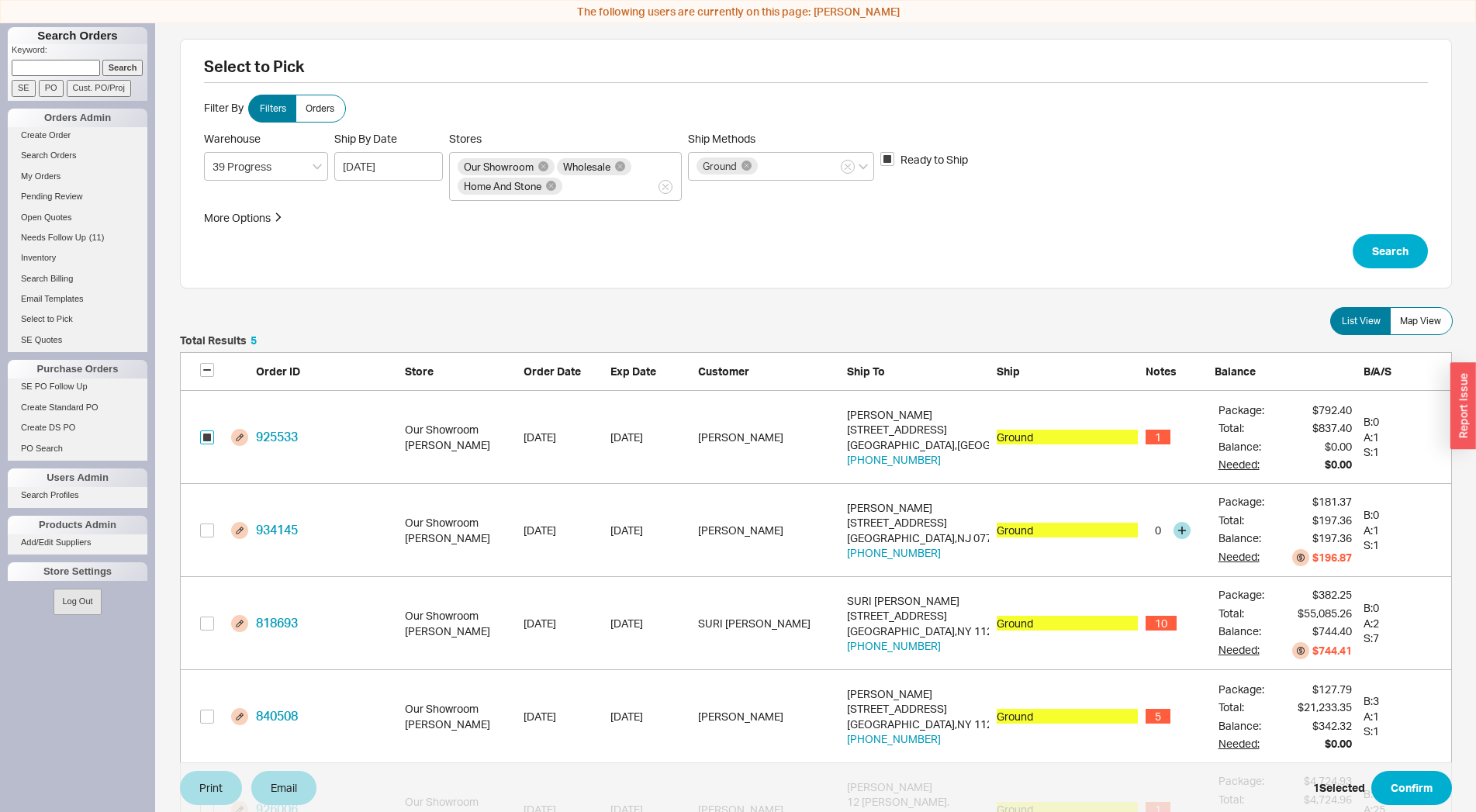
scroll to position [110, 0]
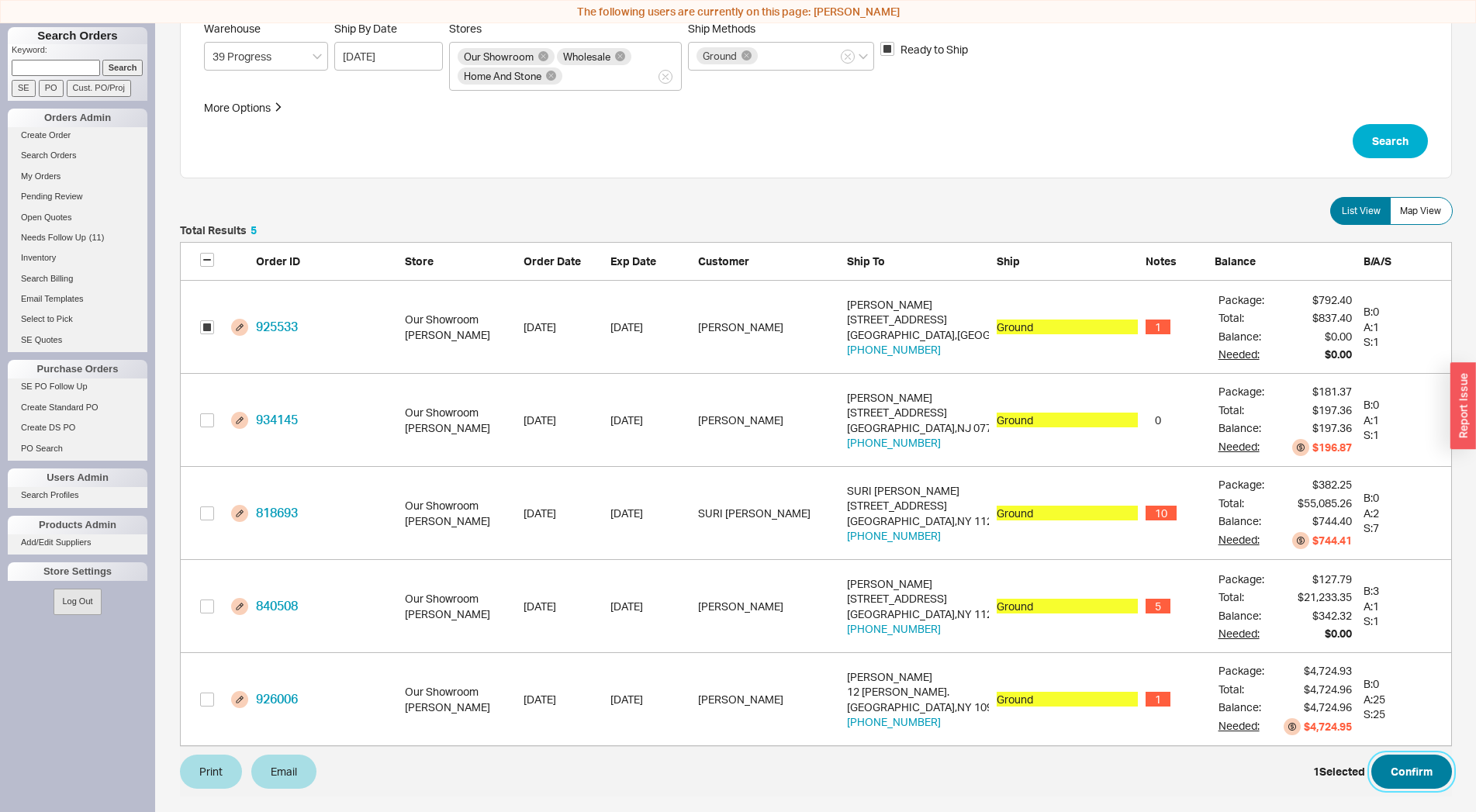
click at [1418, 766] on button "Confirm" at bounding box center [1412, 771] width 81 height 34
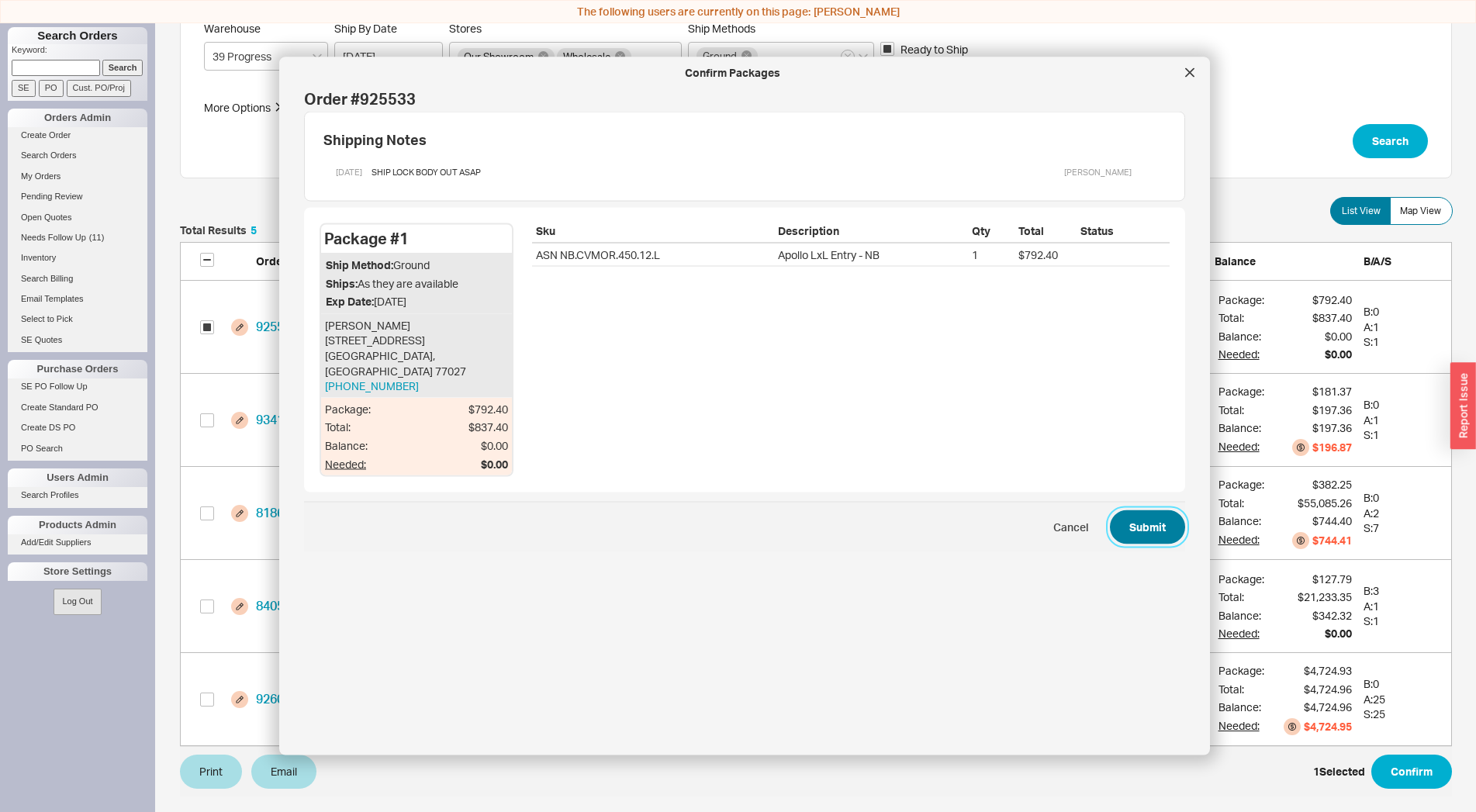
drag, startPoint x: 1116, startPoint y: 506, endPoint x: 1027, endPoint y: 528, distance: 91.7
click at [1116, 510] on button "Submit" at bounding box center [1147, 527] width 75 height 34
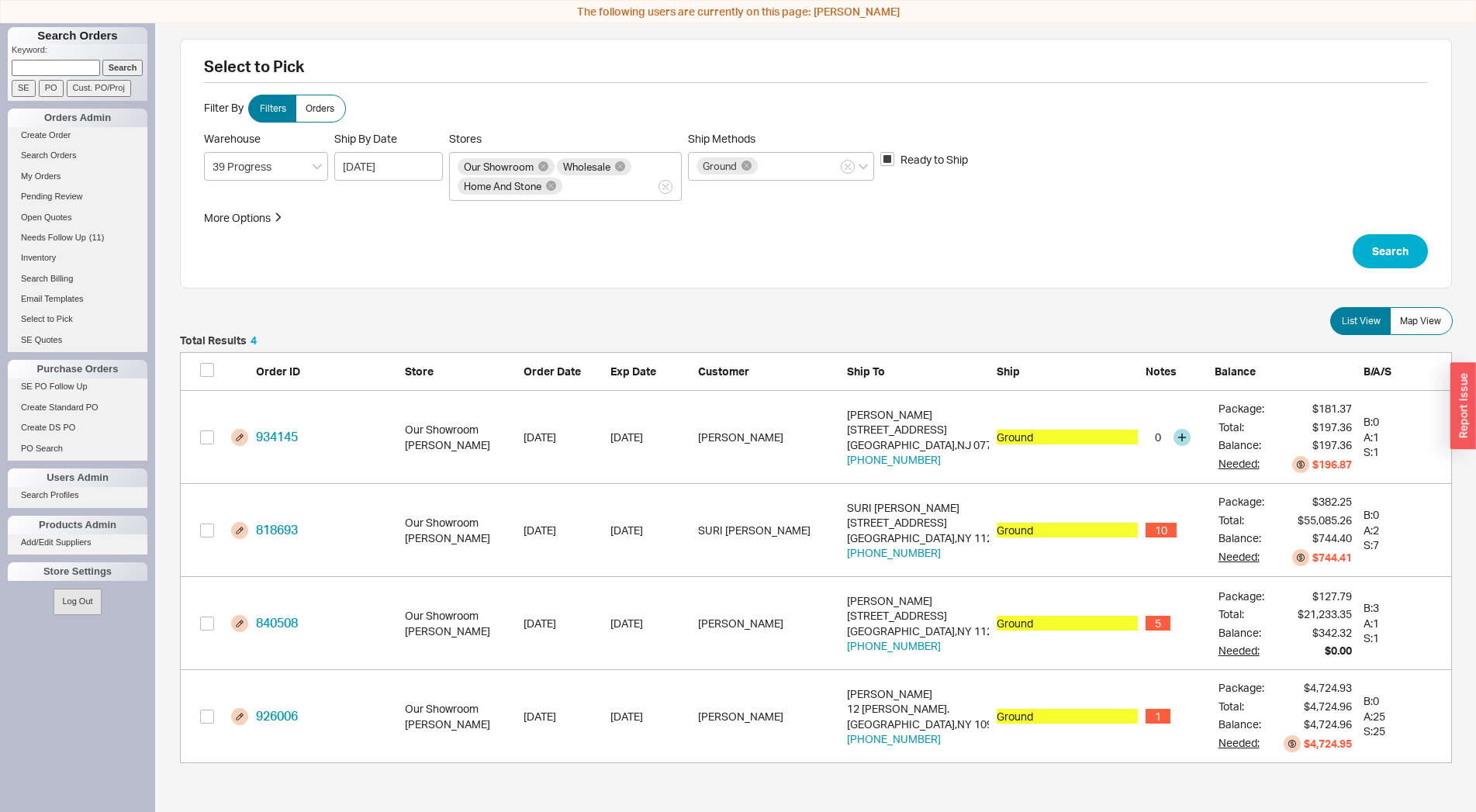
scroll to position [415, 1258]
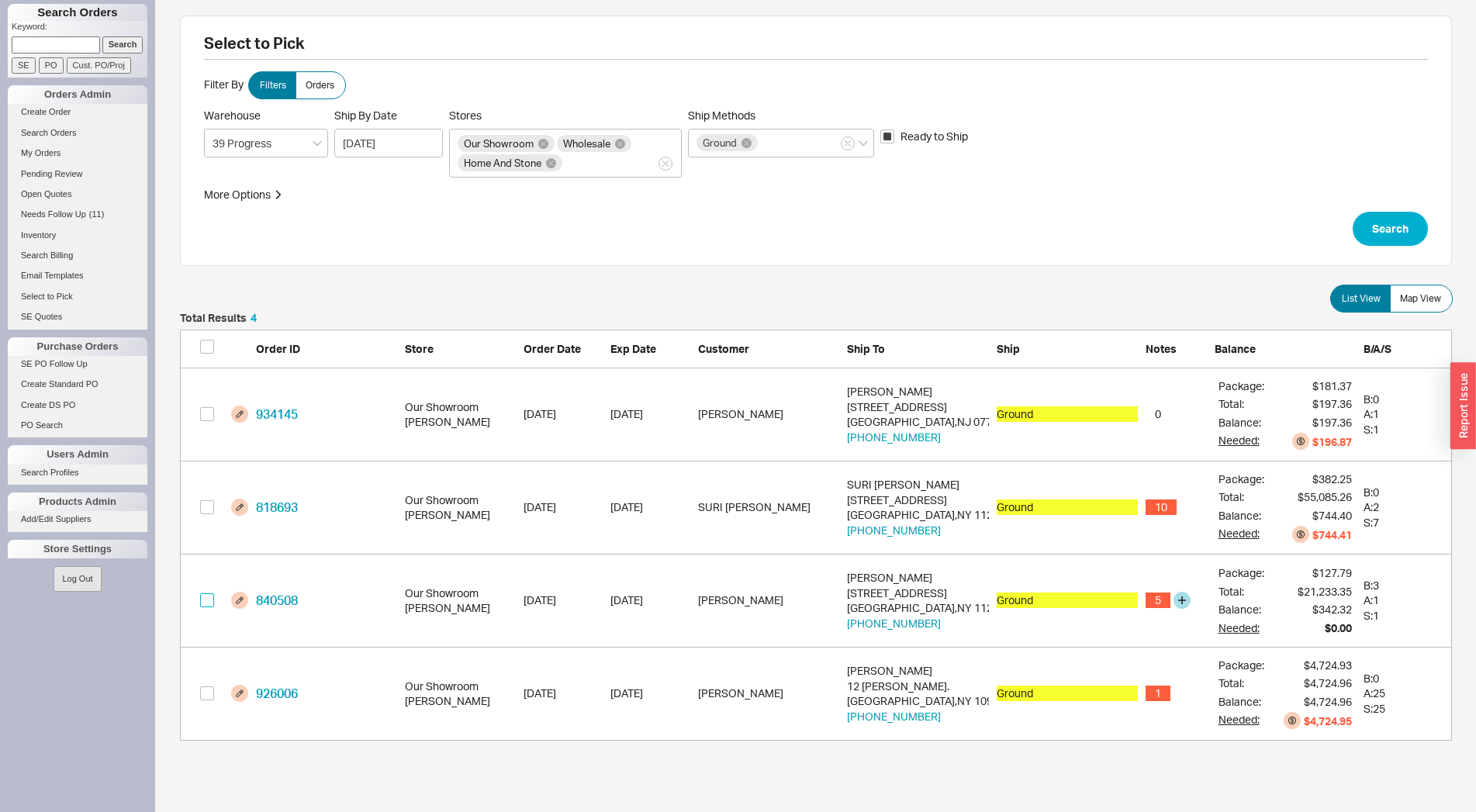
click at [207, 600] on input "grid" at bounding box center [207, 599] width 14 height 14
checkbox input "true"
click at [1407, 767] on button "Confirm" at bounding box center [1412, 765] width 81 height 34
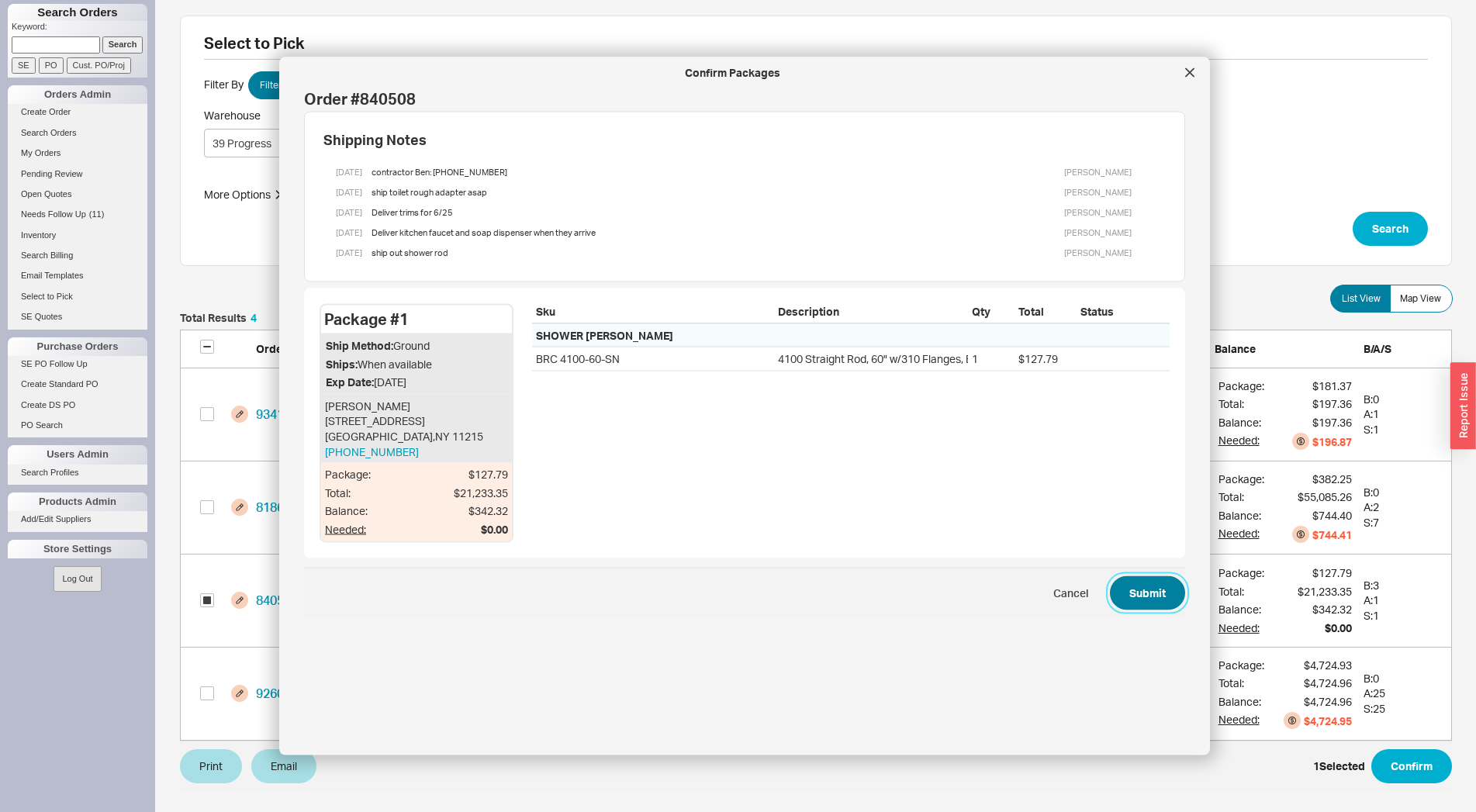
click at [1145, 596] on button "Submit" at bounding box center [1147, 592] width 75 height 34
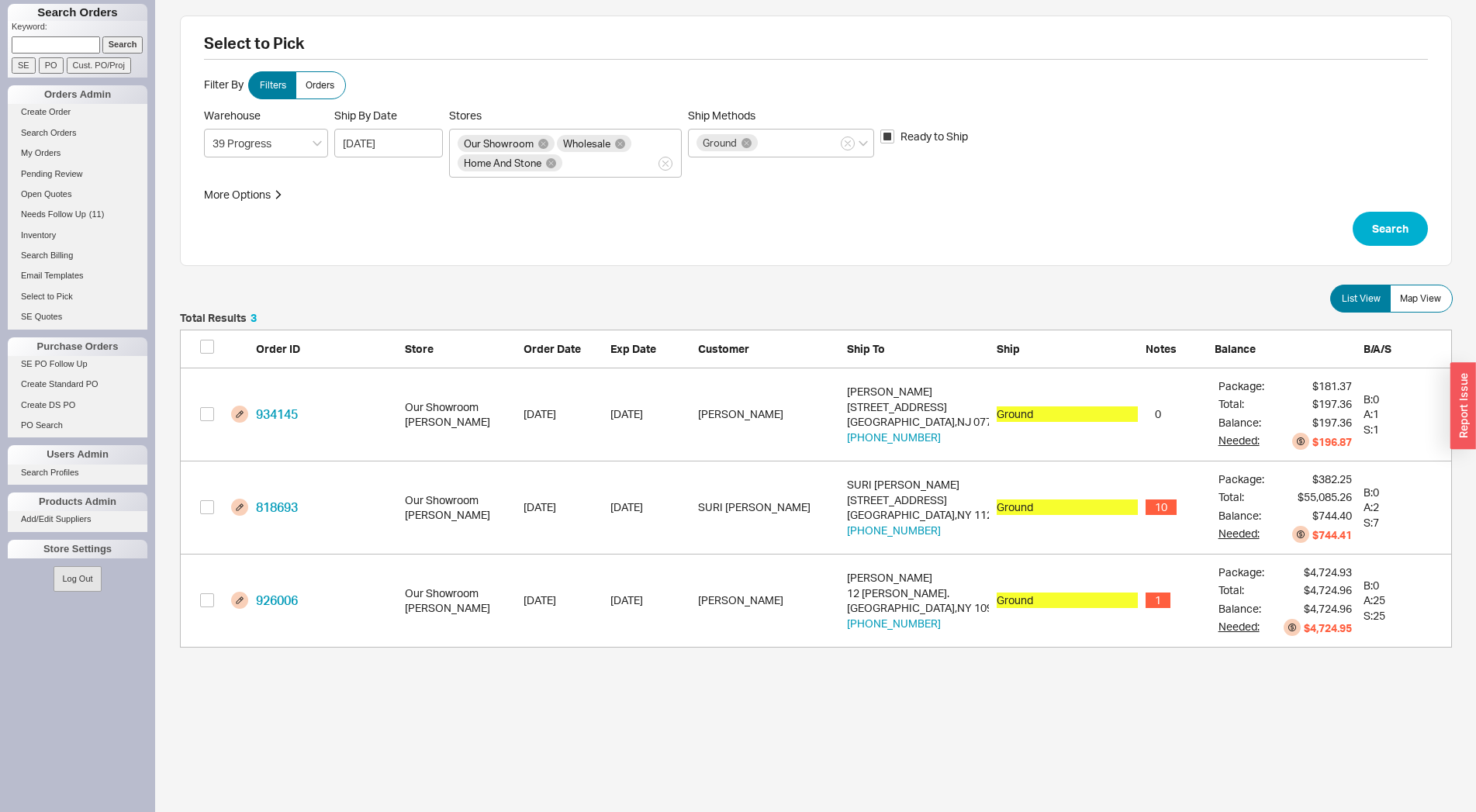
scroll to position [322, 1258]
